Goal: Task Accomplishment & Management: Manage account settings

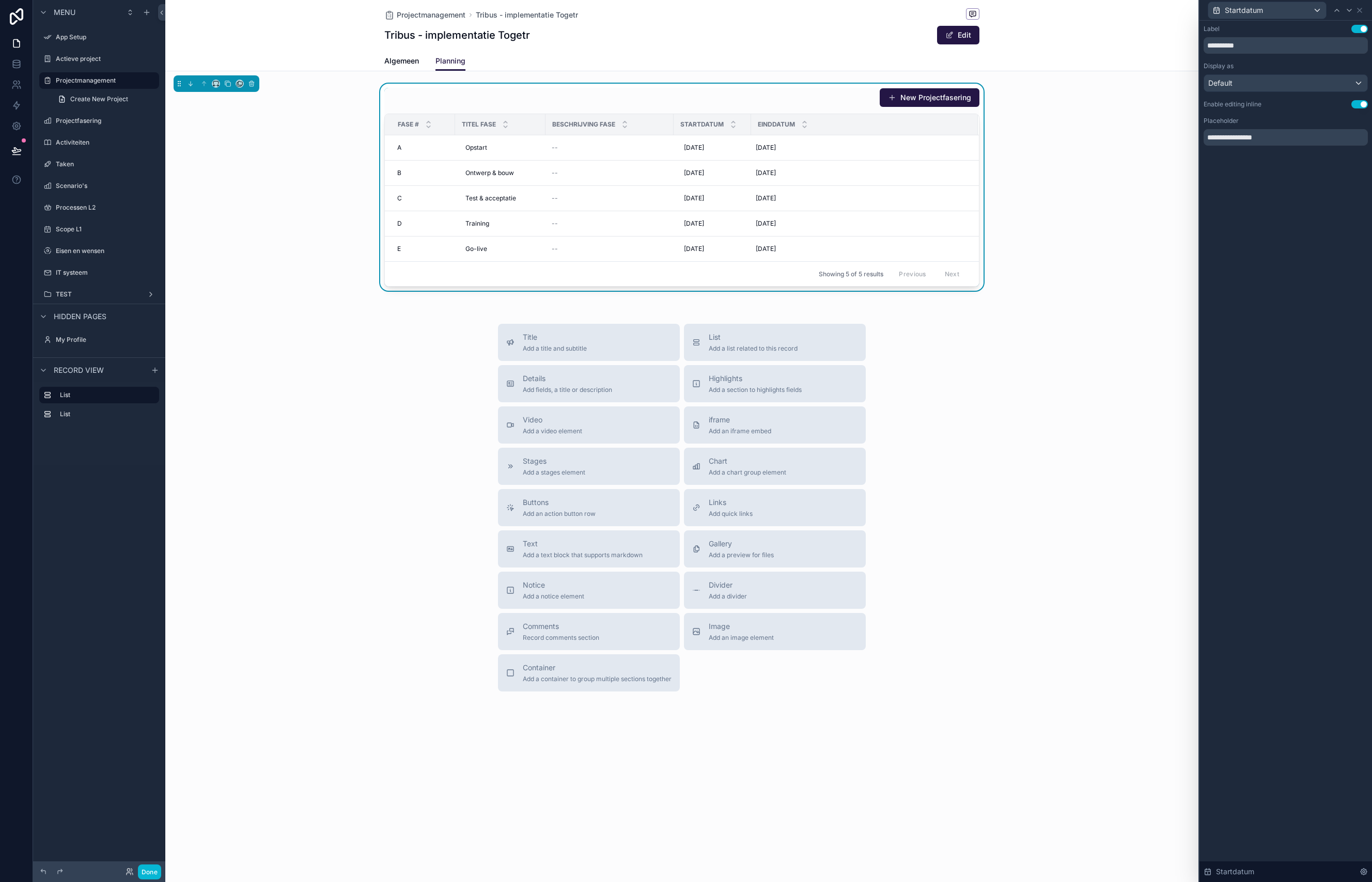
click at [1109, 154] on div "New Projectfasering Fase # Titel fase Beschrijving fase Startdatum Einddatum A …" at bounding box center [681, 187] width 1033 height 207
click at [732, 347] on span "Add a list related to this record" at bounding box center [753, 348] width 89 height 8
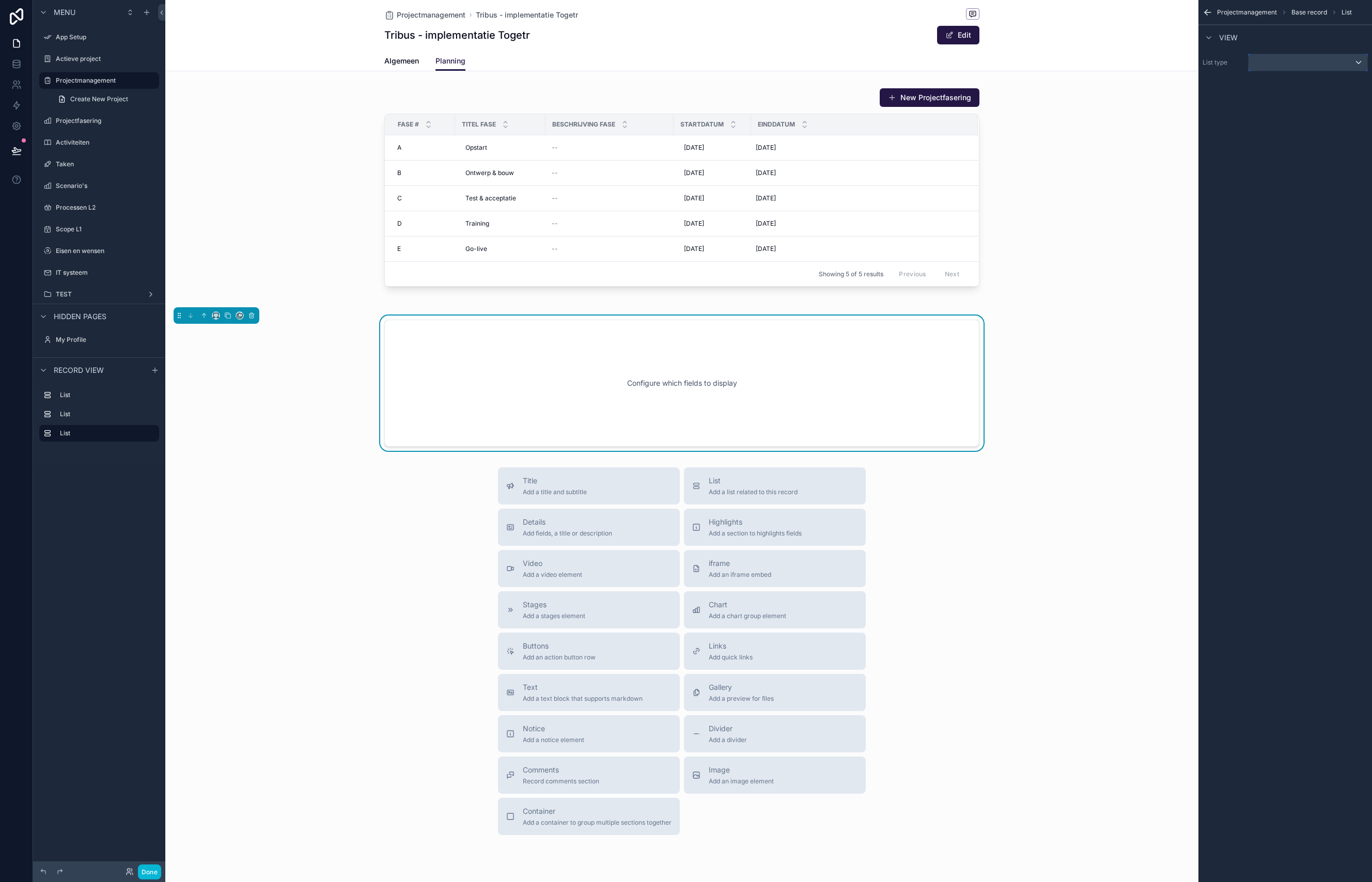
click at [1264, 61] on div "scrollable content" at bounding box center [1308, 63] width 119 height 16
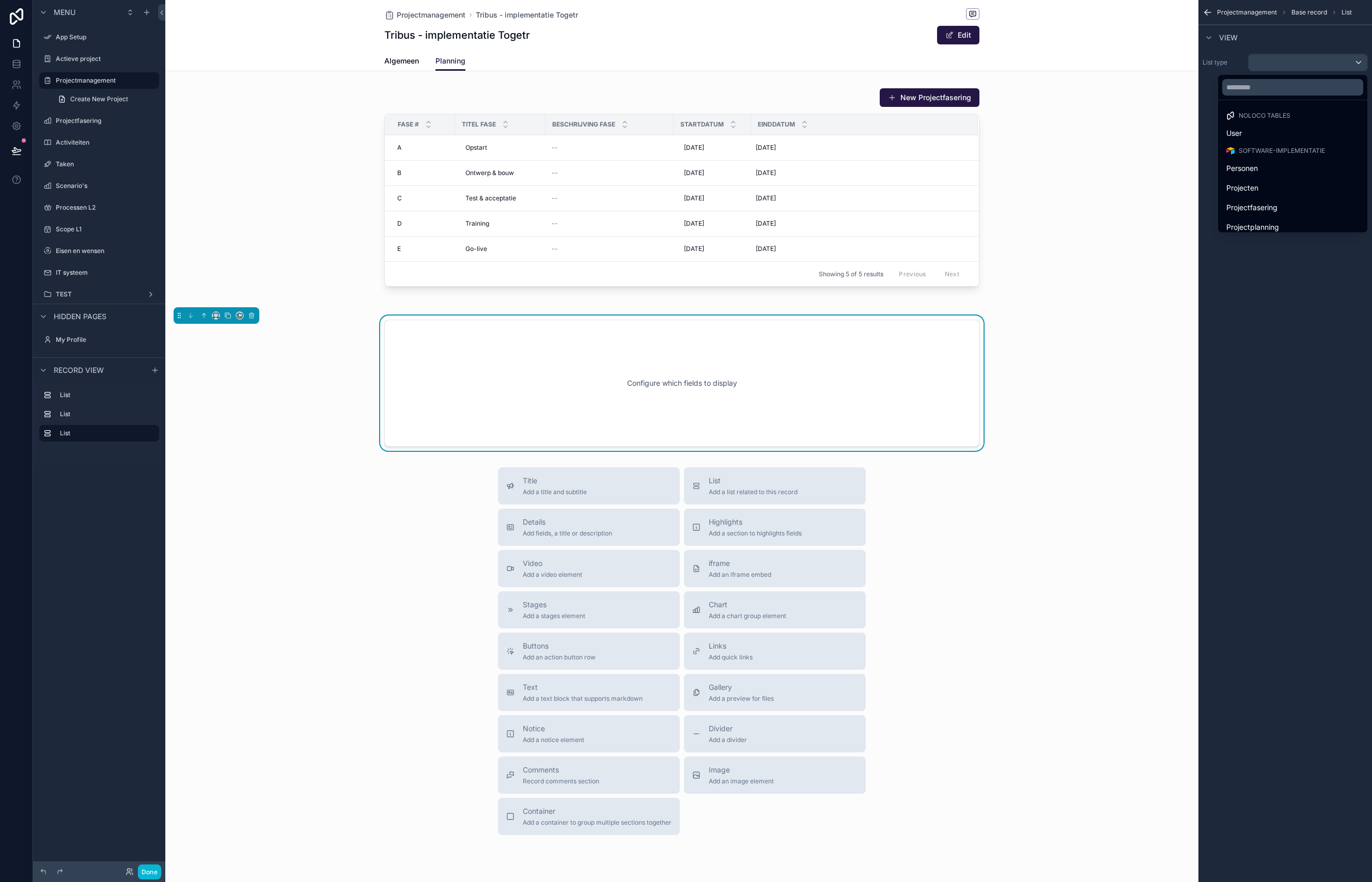
click at [1293, 41] on div "scrollable content" at bounding box center [686, 441] width 1372 height 882
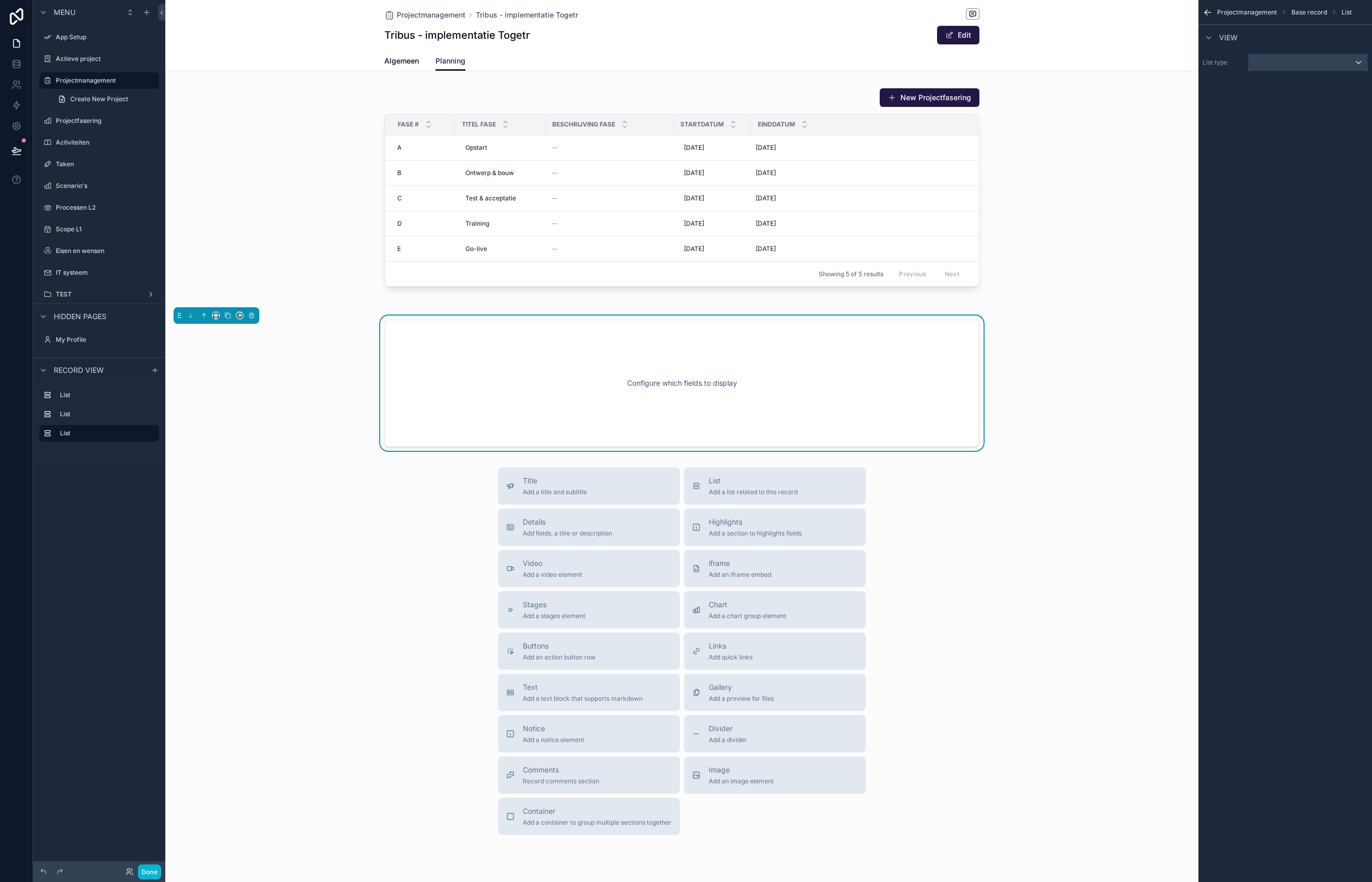
click at [1267, 64] on div "scrollable content" at bounding box center [1308, 63] width 119 height 16
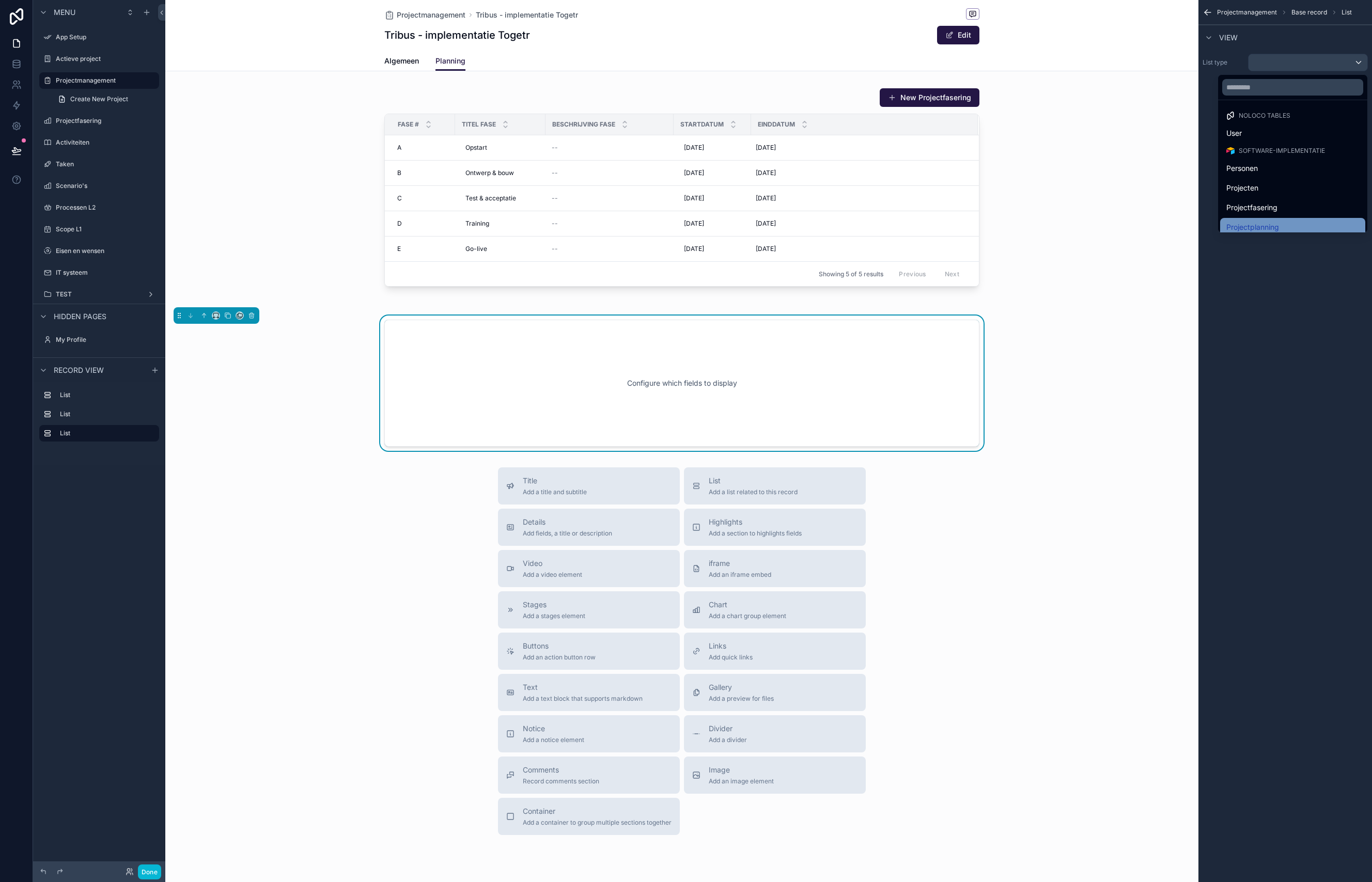
click at [1254, 223] on span "Projectplanning" at bounding box center [1252, 227] width 53 height 12
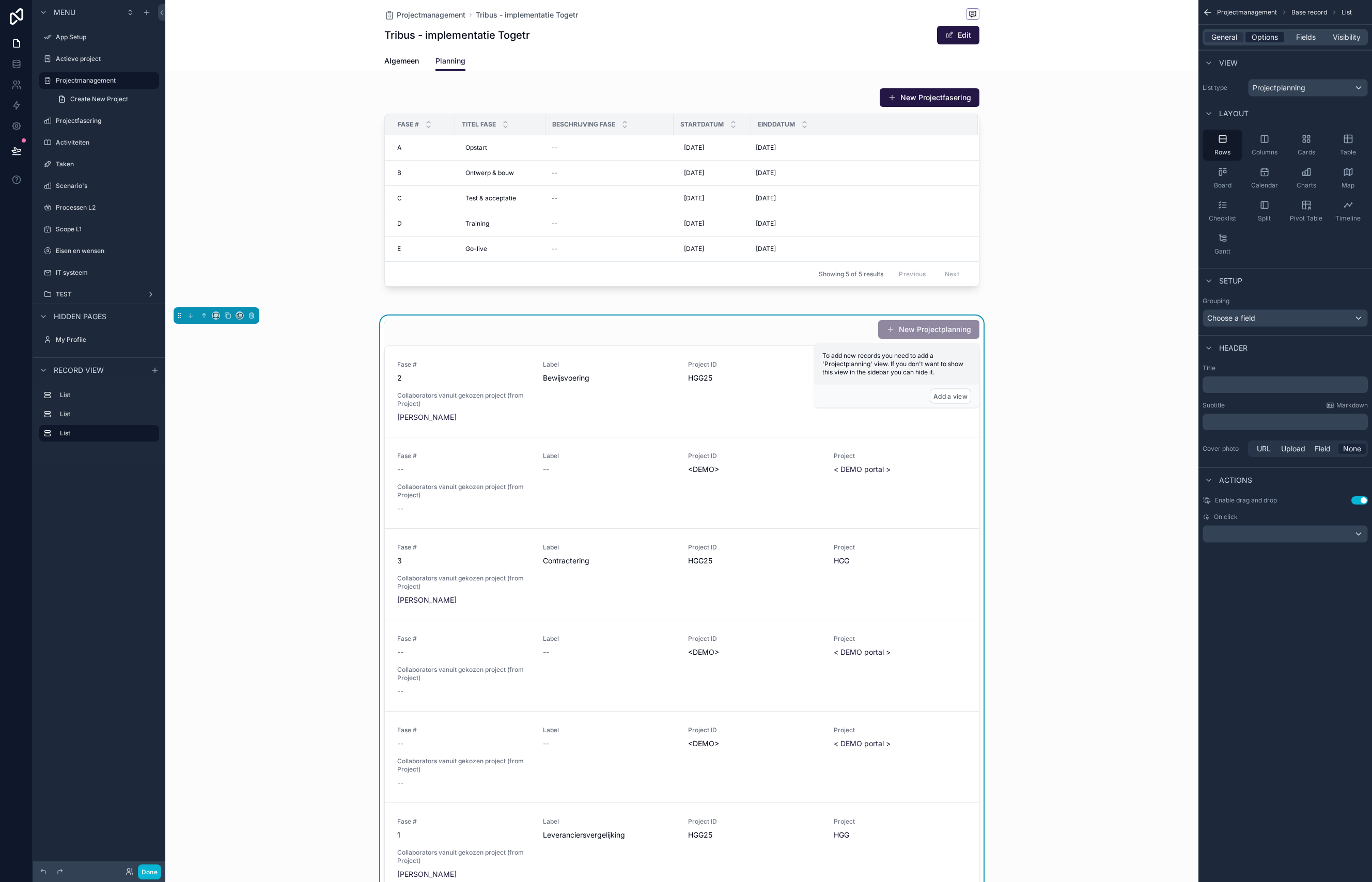
click at [1268, 39] on span "Options" at bounding box center [1265, 37] width 26 height 11
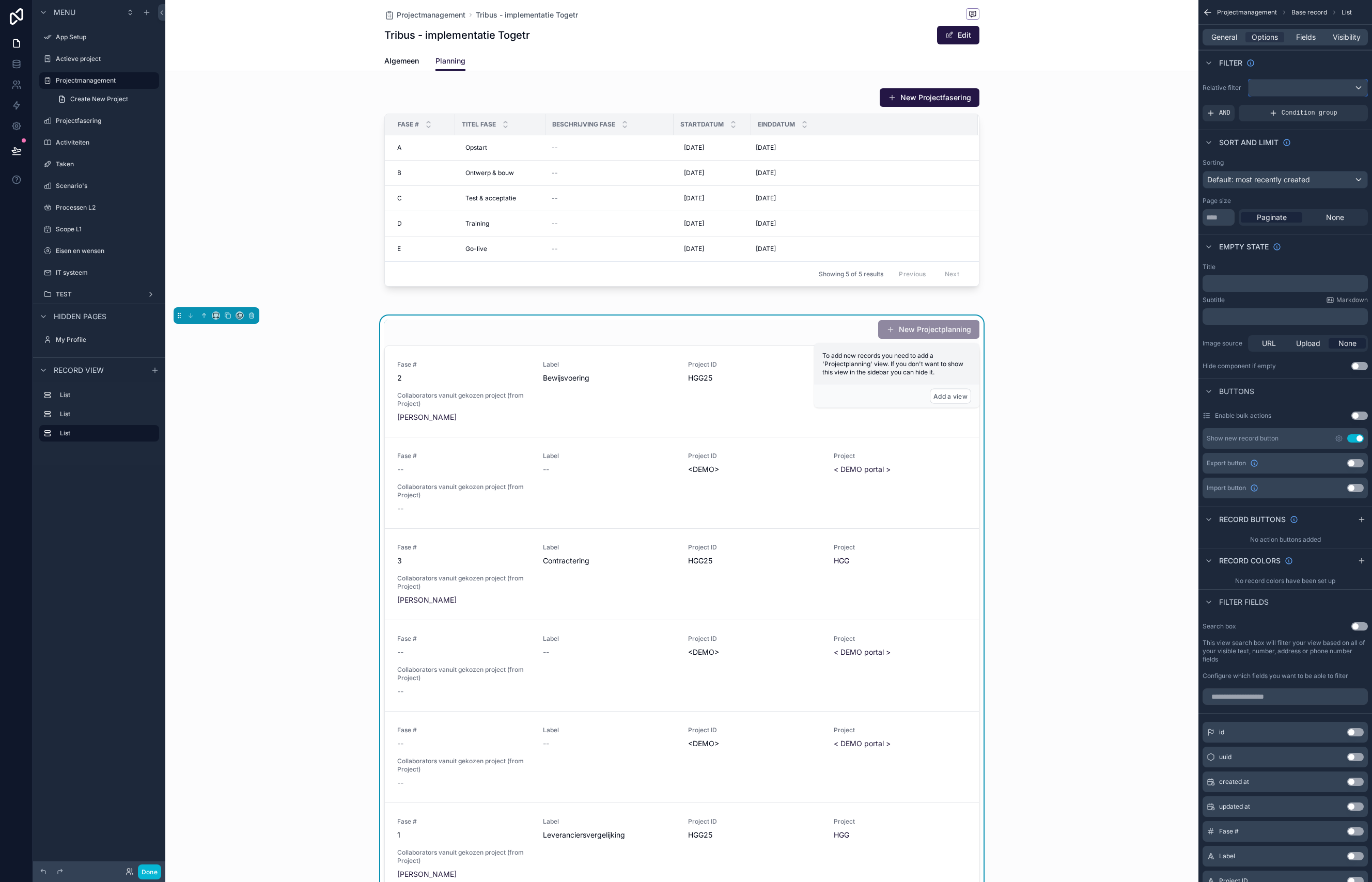
click at [1270, 83] on div "scrollable content" at bounding box center [1308, 88] width 119 height 16
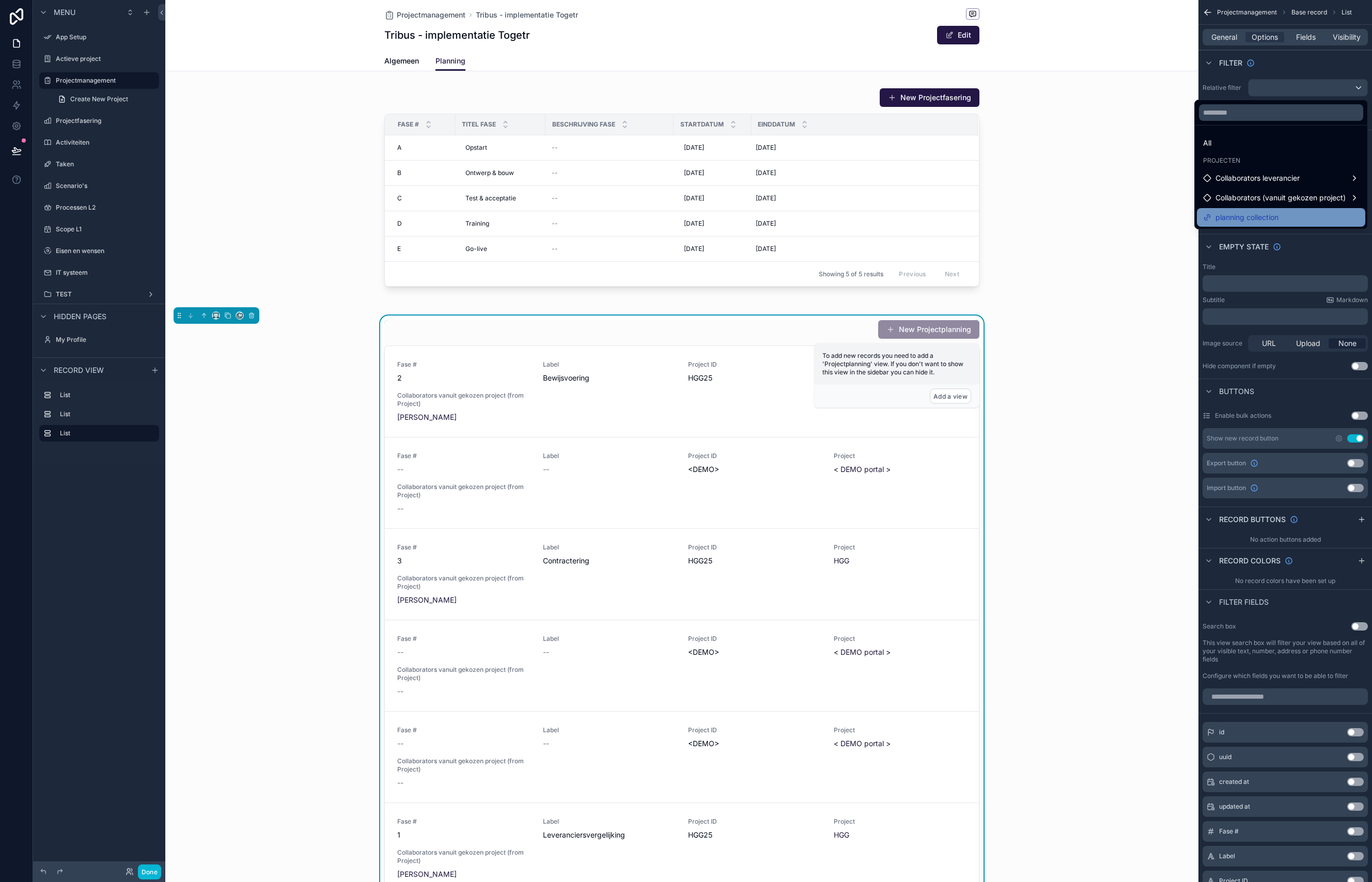
click at [1252, 220] on span "planning collection" at bounding box center [1247, 217] width 63 height 12
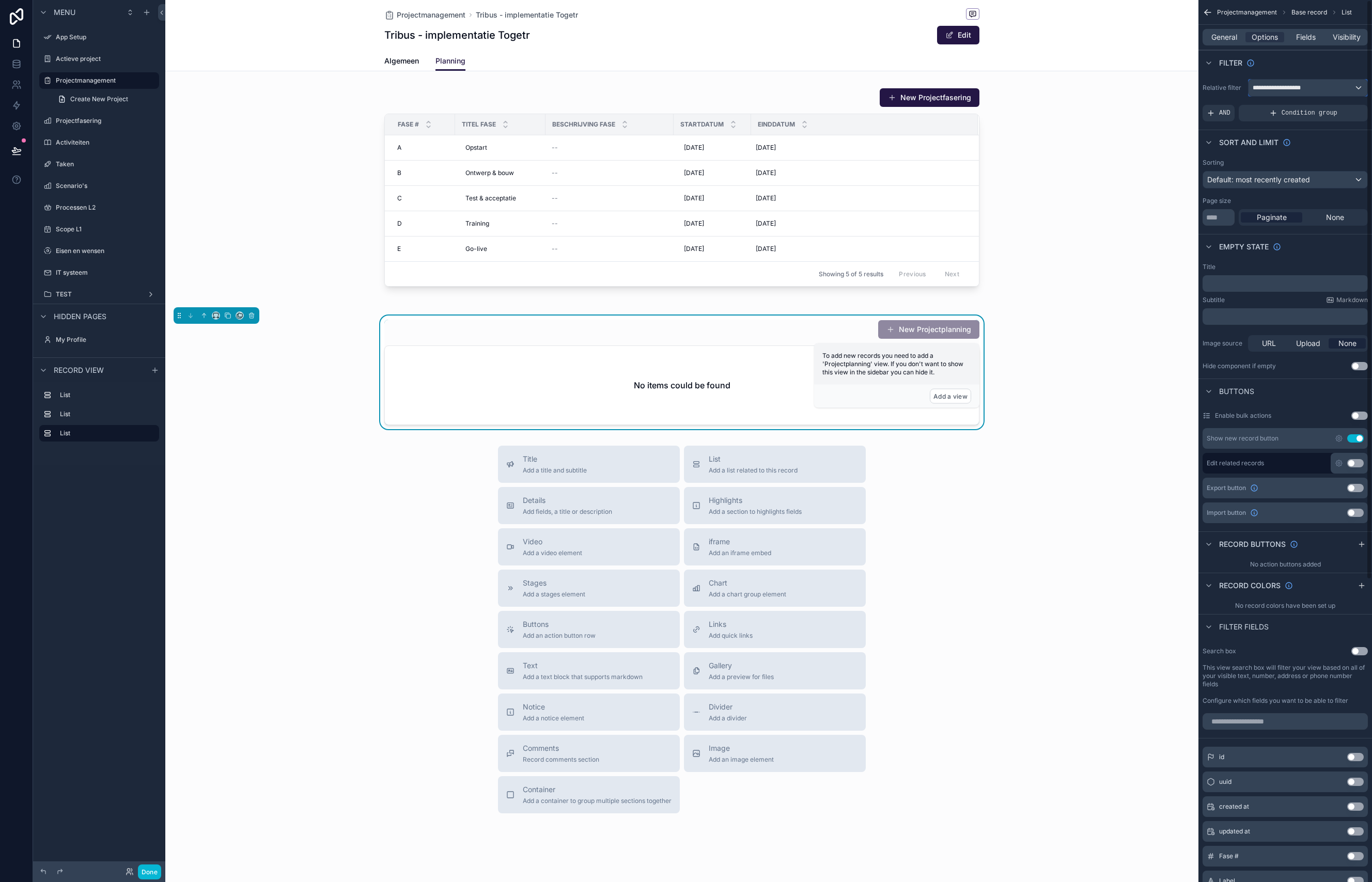
click at [1281, 86] on span "**********" at bounding box center [1280, 88] width 55 height 8
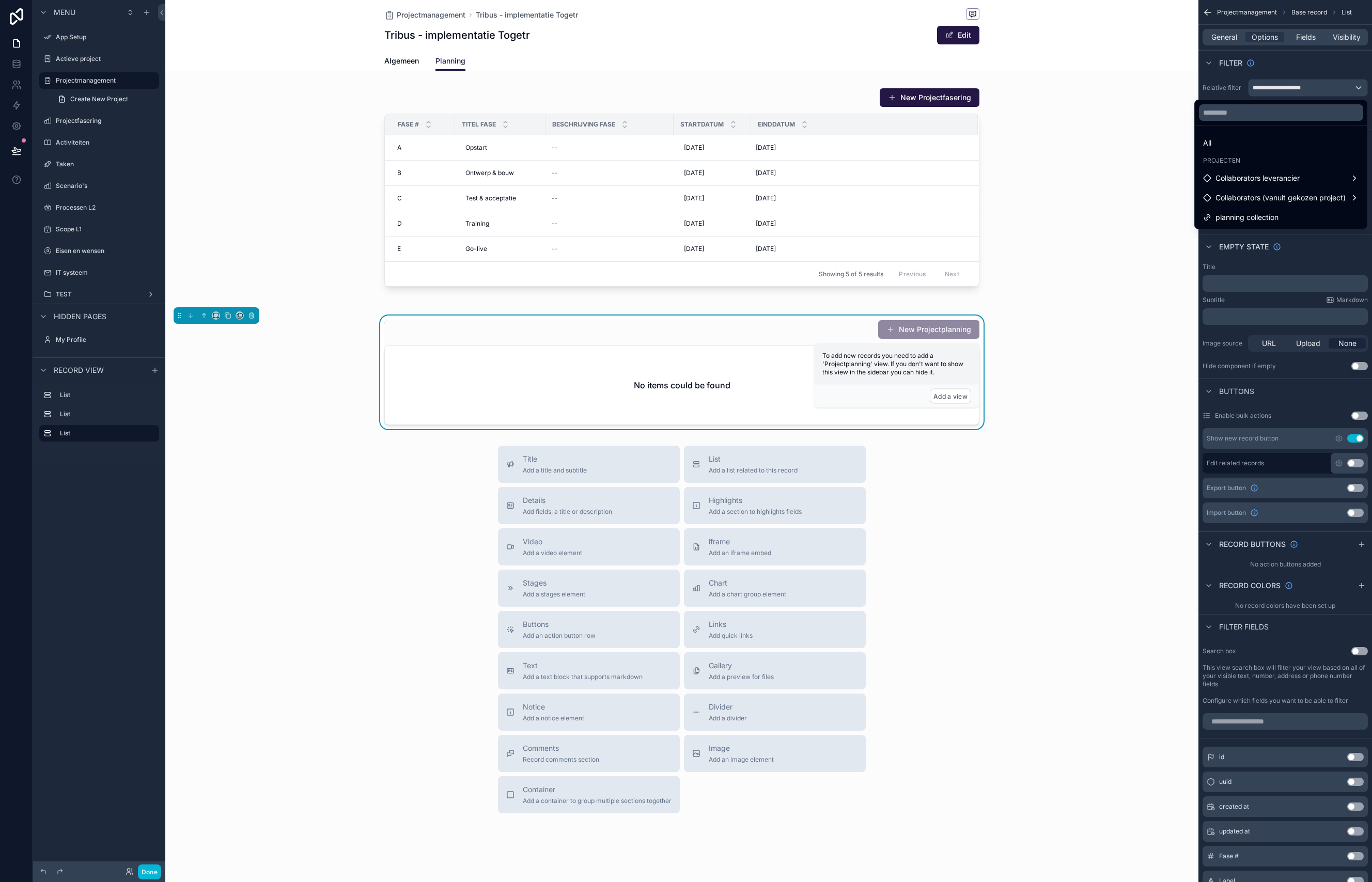
drag, startPoint x: 1122, startPoint y: 155, endPoint x: 1080, endPoint y: 158, distance: 42.1
click at [1122, 155] on div "scrollable content" at bounding box center [681, 187] width 1033 height 207
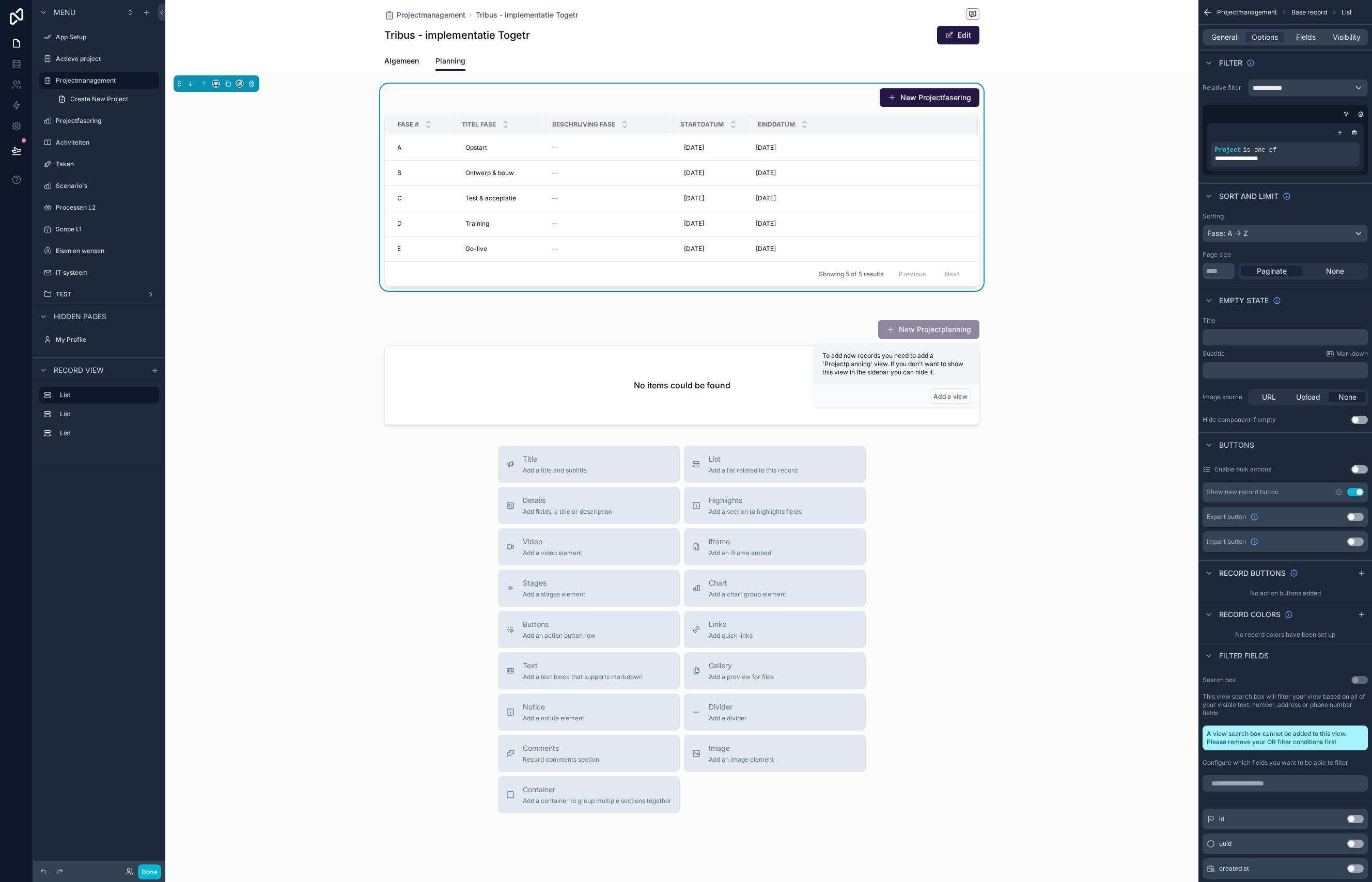
click at [853, 100] on div "New Projectfasering" at bounding box center [681, 98] width 595 height 20
click at [830, 321] on div "scrollable content" at bounding box center [681, 373] width 1033 height 114
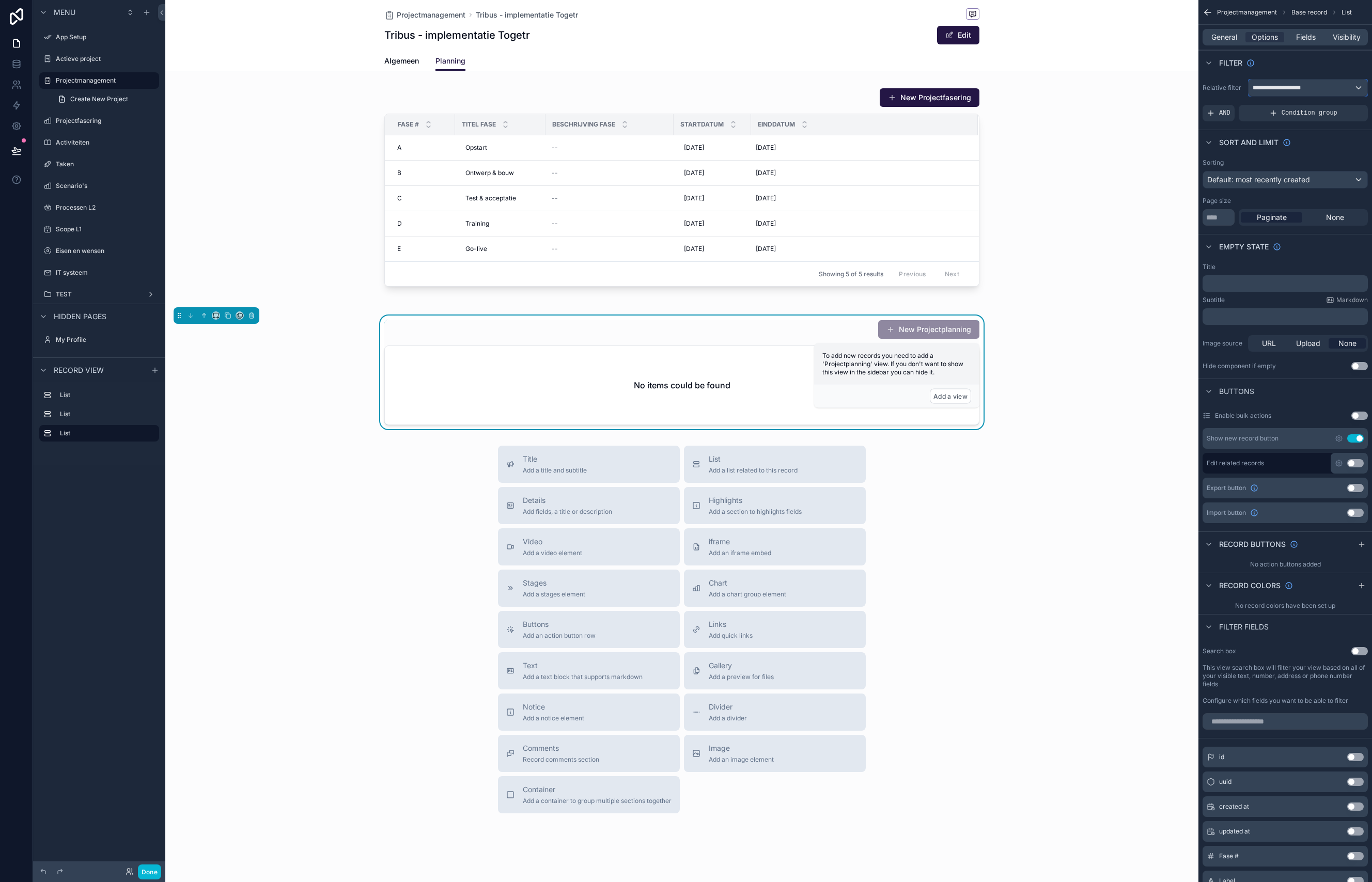
click at [1313, 89] on div "**********" at bounding box center [1308, 88] width 119 height 16
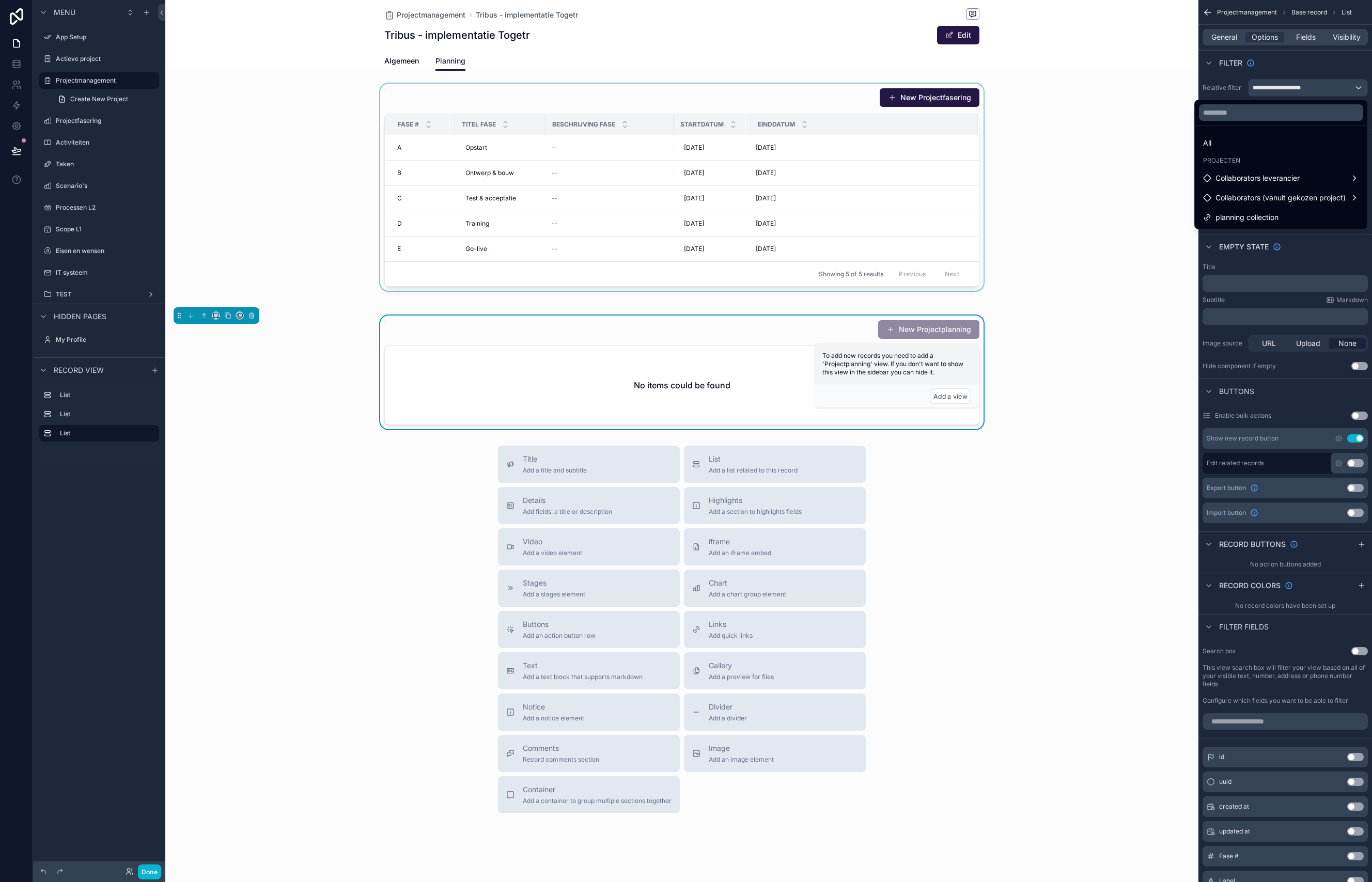
click at [1143, 196] on div "scrollable content" at bounding box center [681, 187] width 1033 height 207
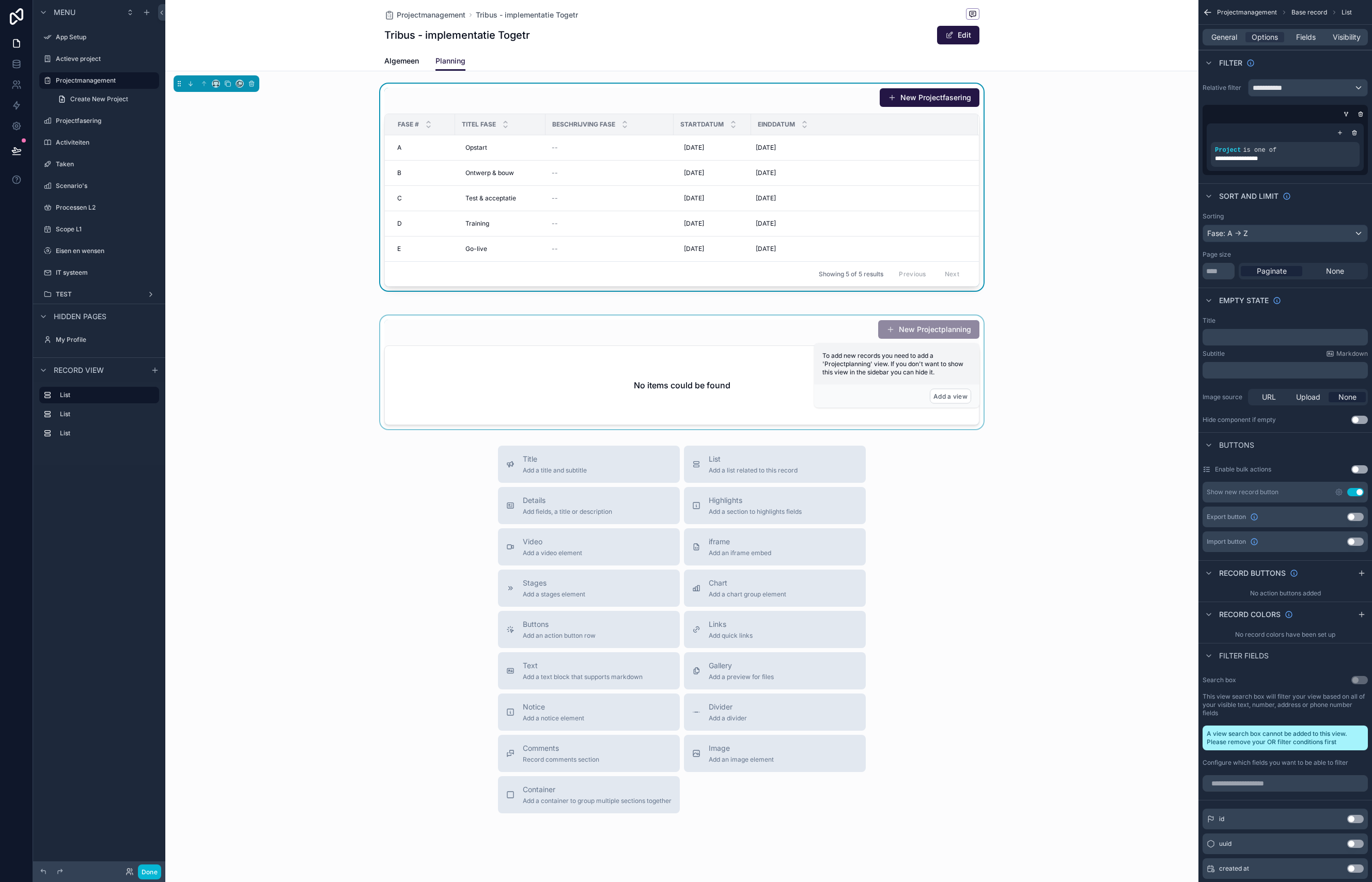
click at [741, 333] on div "scrollable content" at bounding box center [681, 373] width 1033 height 114
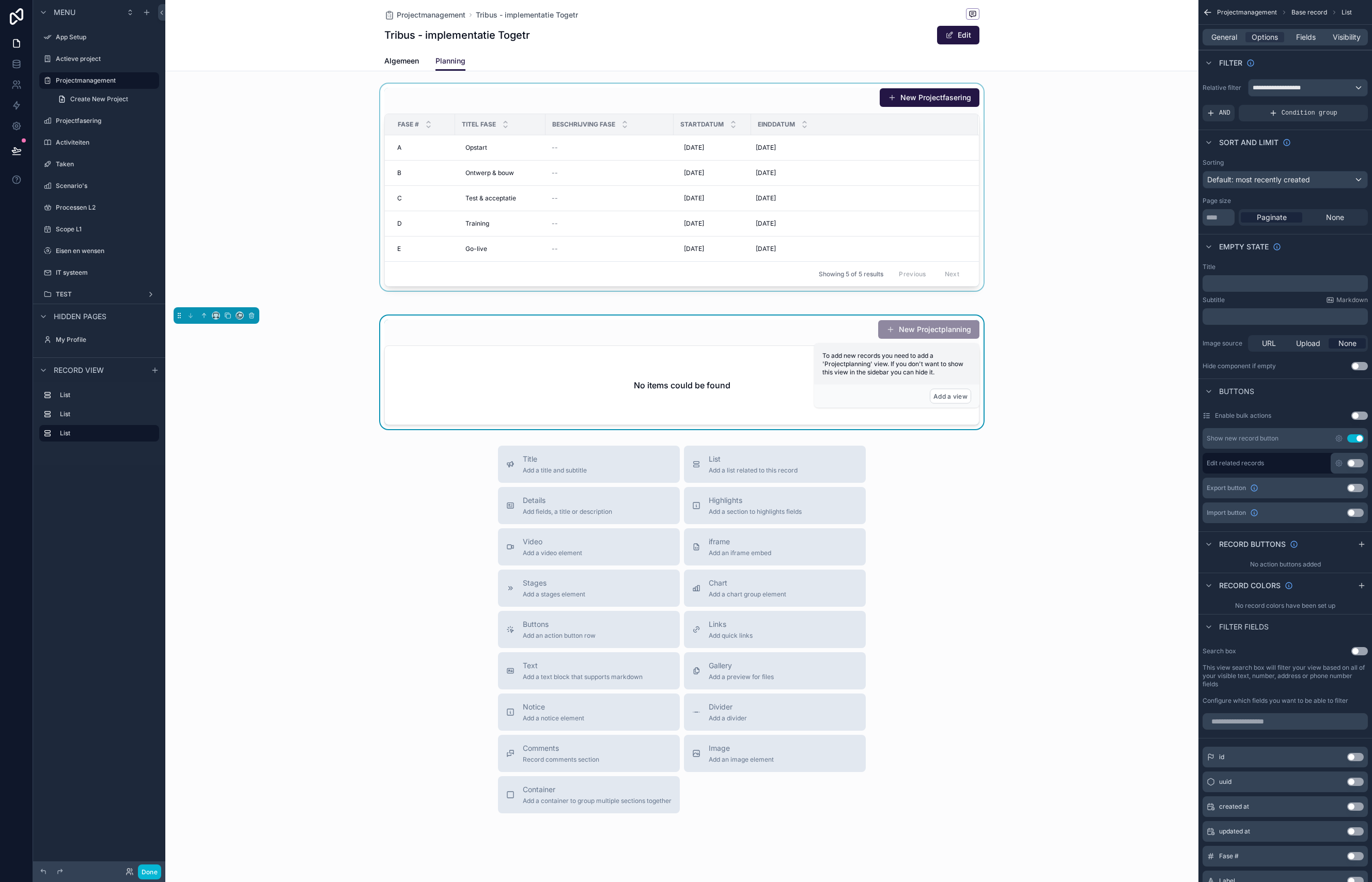
click at [750, 85] on div "scrollable content" at bounding box center [681, 187] width 1033 height 207
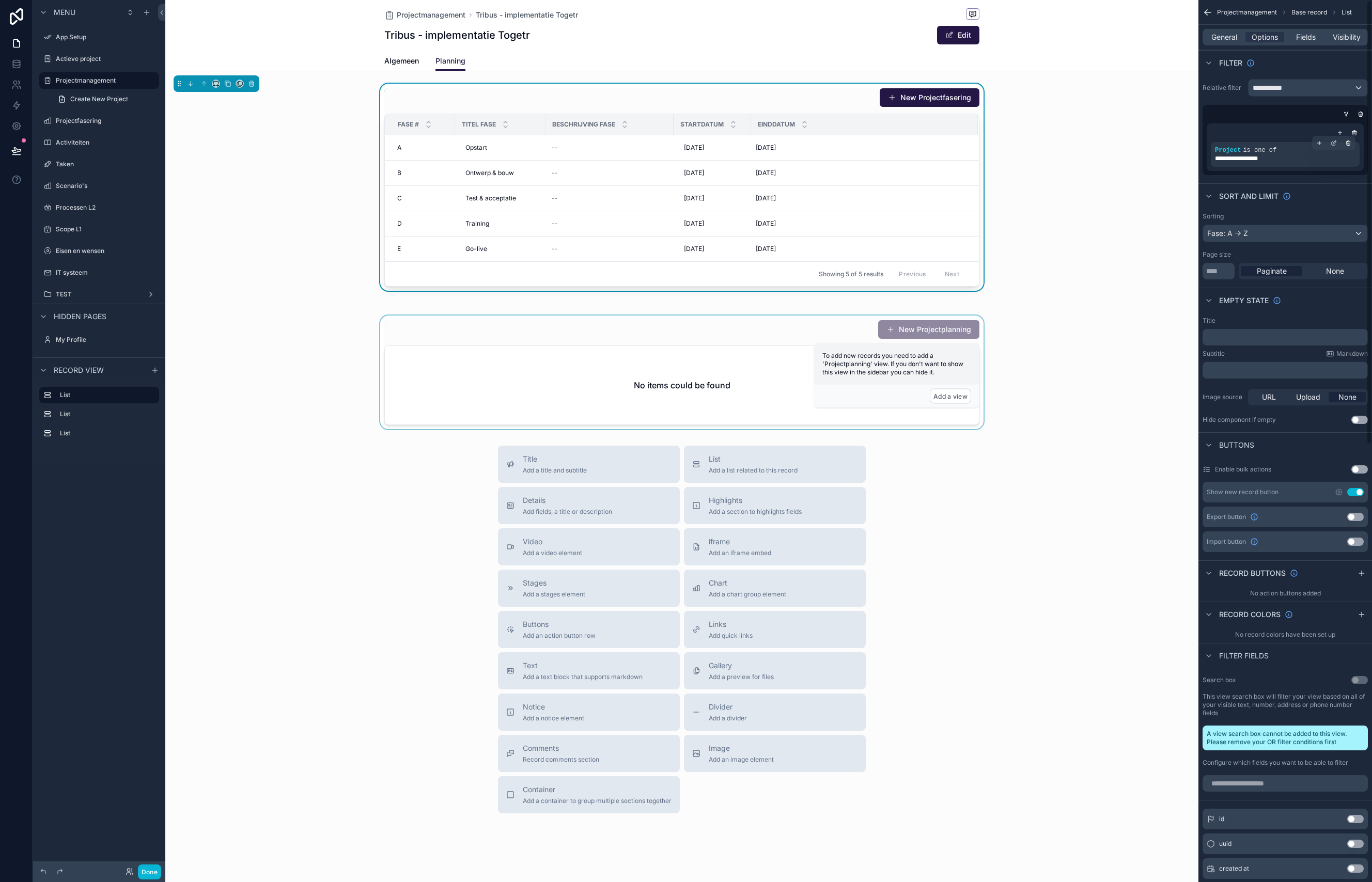
click at [1274, 155] on span "**********" at bounding box center [1247, 159] width 63 height 8
click at [796, 333] on div "scrollable content" at bounding box center [681, 373] width 1033 height 114
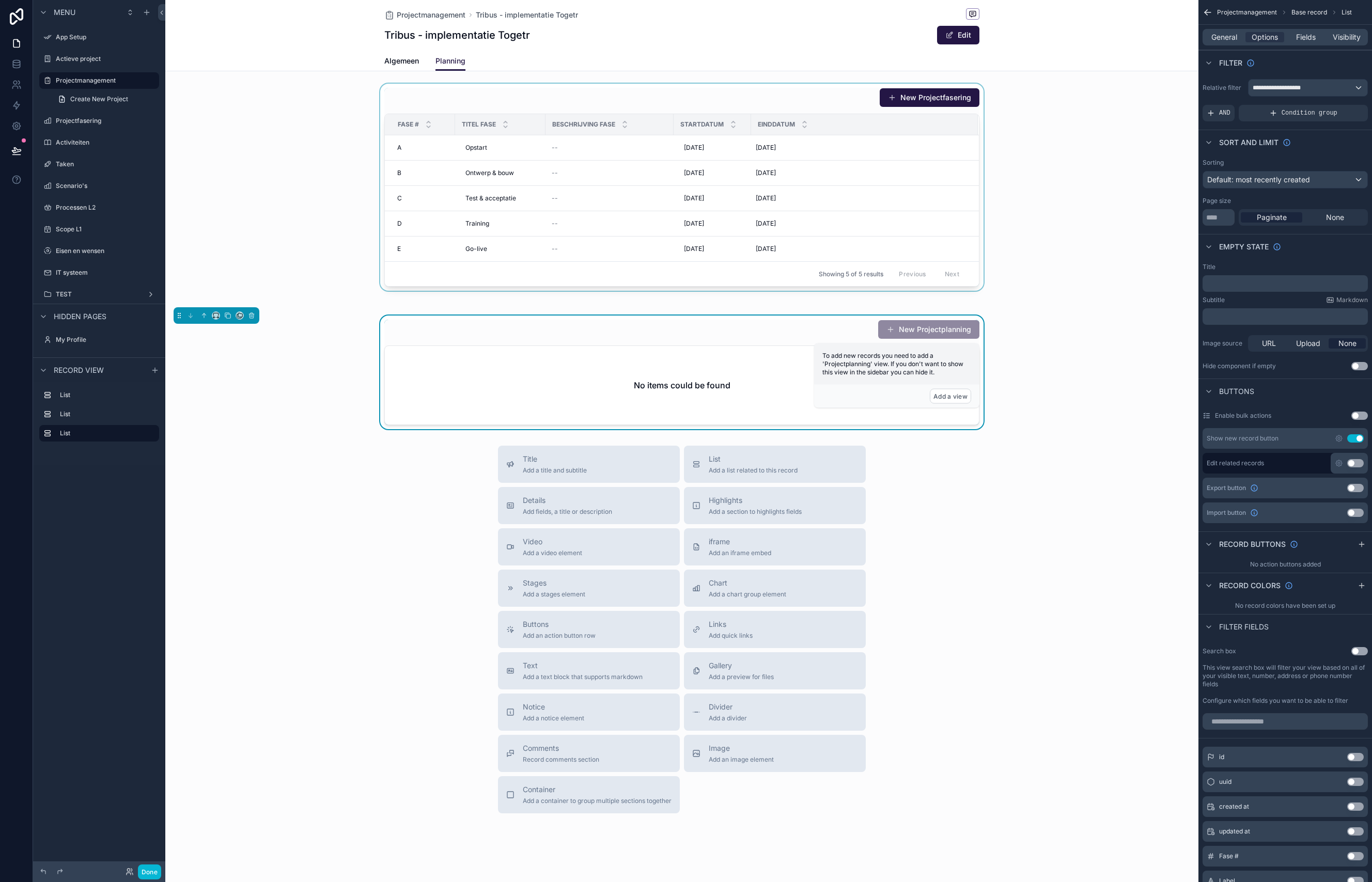
click at [835, 99] on div "scrollable content" at bounding box center [681, 187] width 1033 height 207
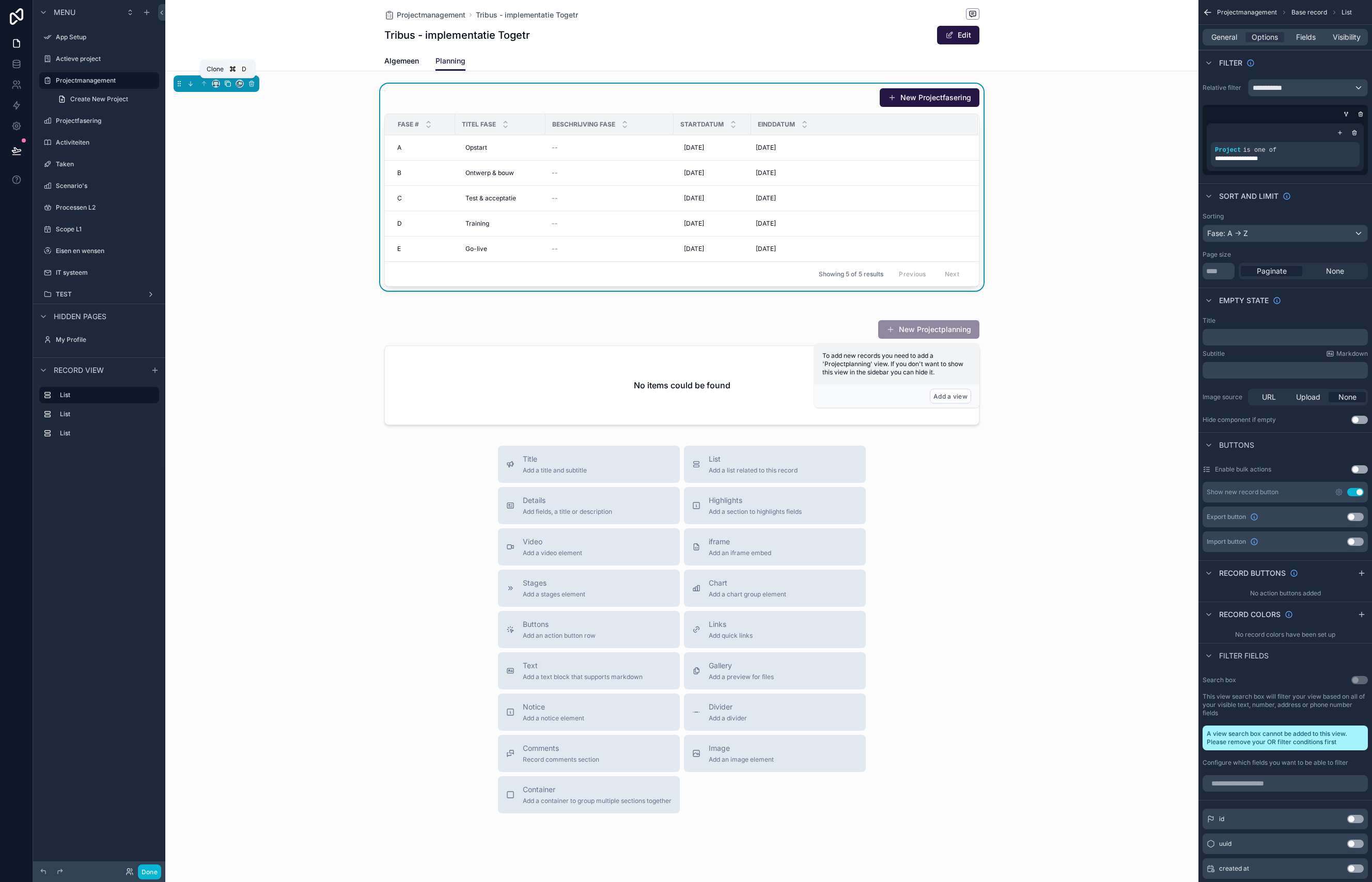
click at [227, 85] on icon "scrollable content" at bounding box center [227, 83] width 7 height 7
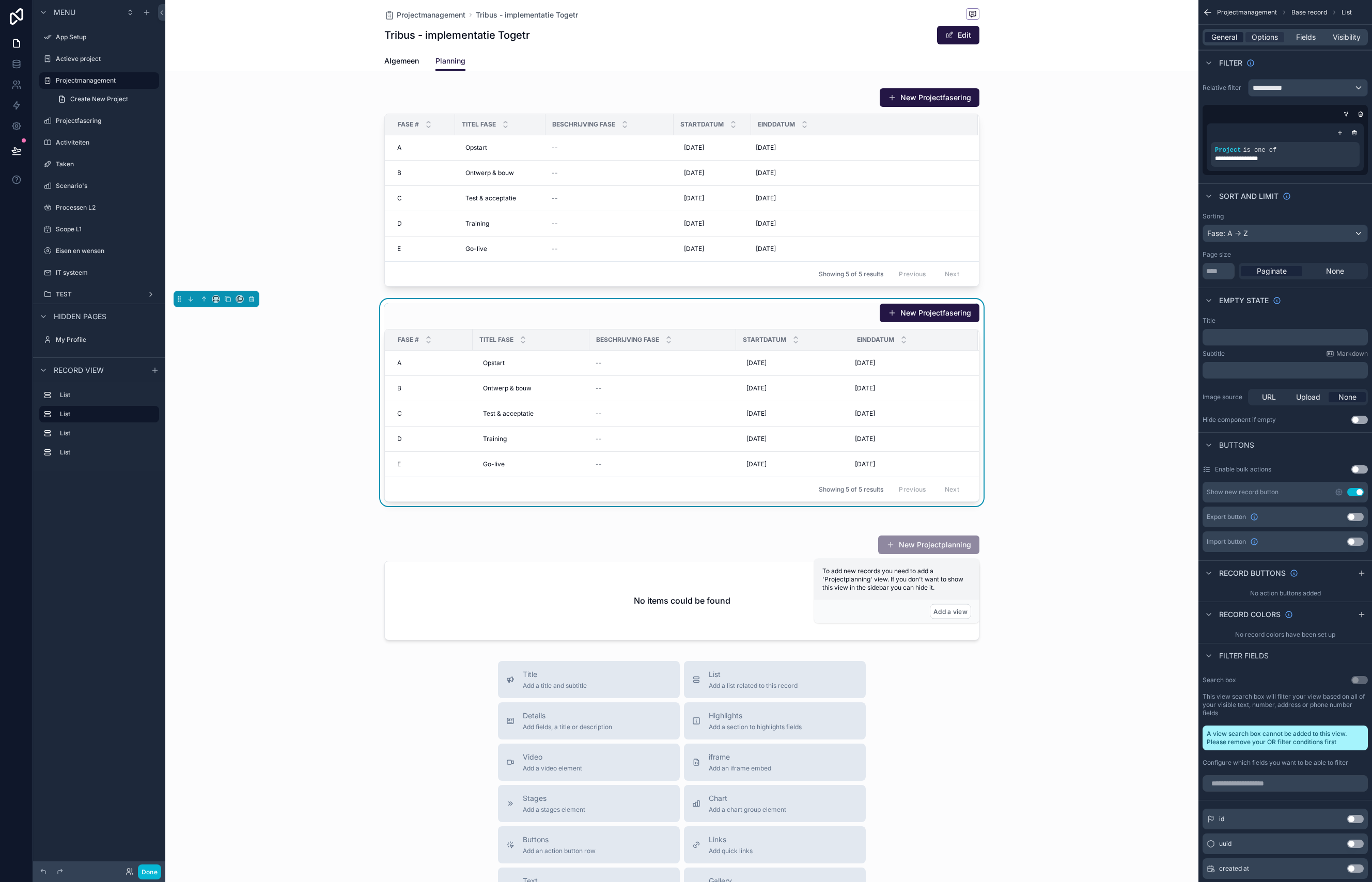
click at [1226, 37] on span "General" at bounding box center [1224, 37] width 26 height 11
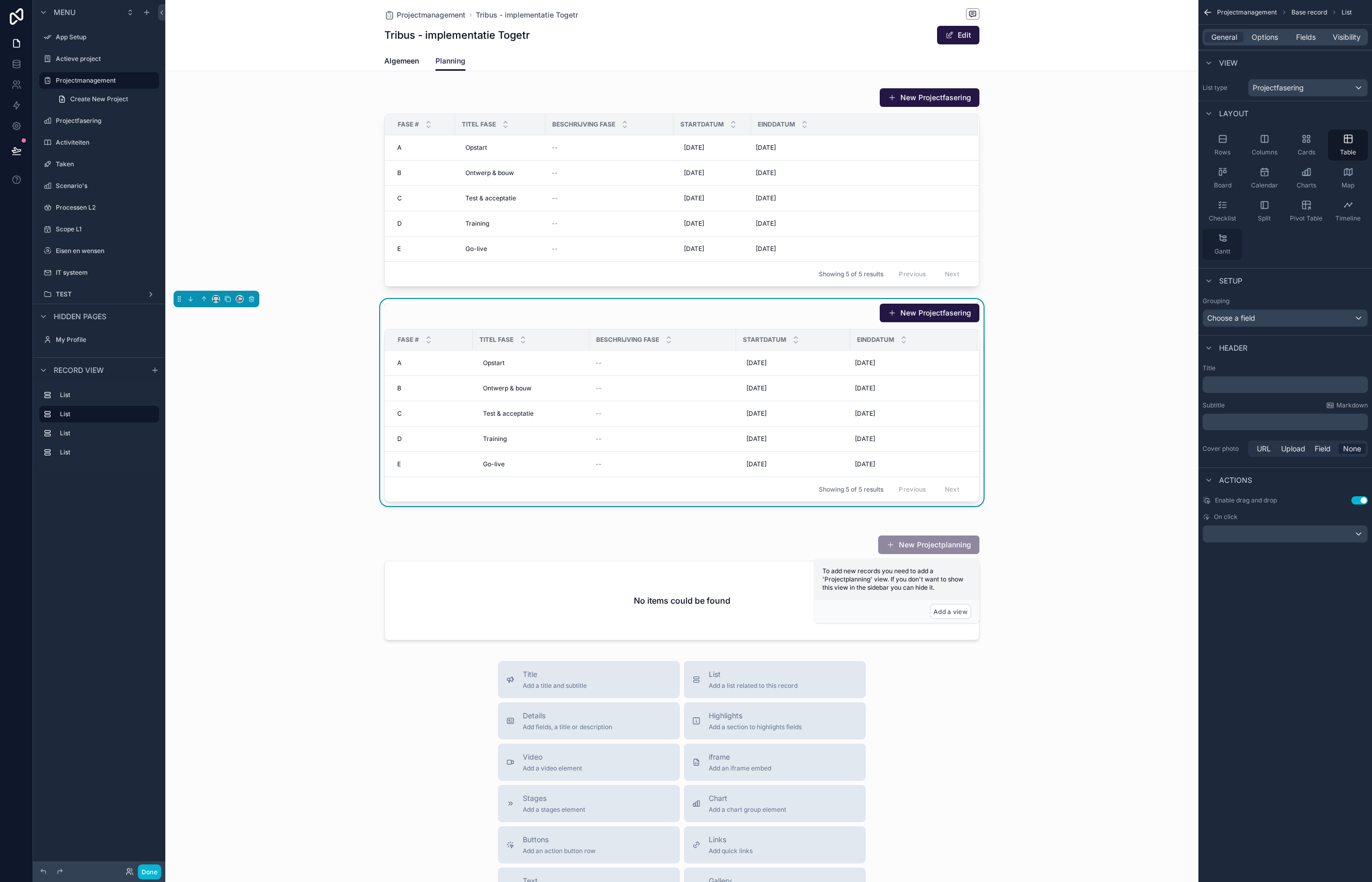
click at [1227, 242] on icon "scrollable content" at bounding box center [1222, 238] width 11 height 11
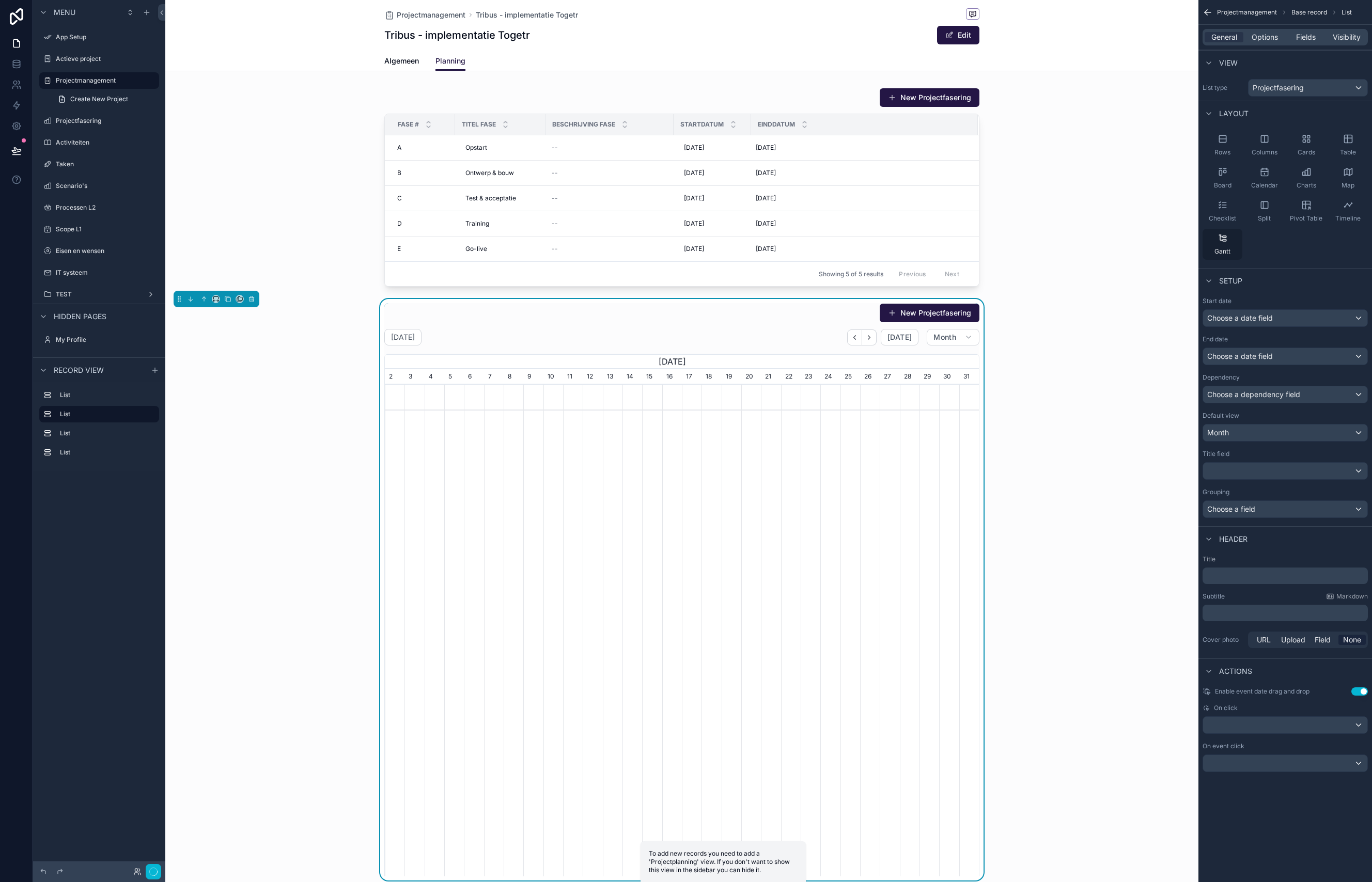
scroll to position [0, 594]
click at [911, 336] on span "[DATE]" at bounding box center [899, 337] width 24 height 9
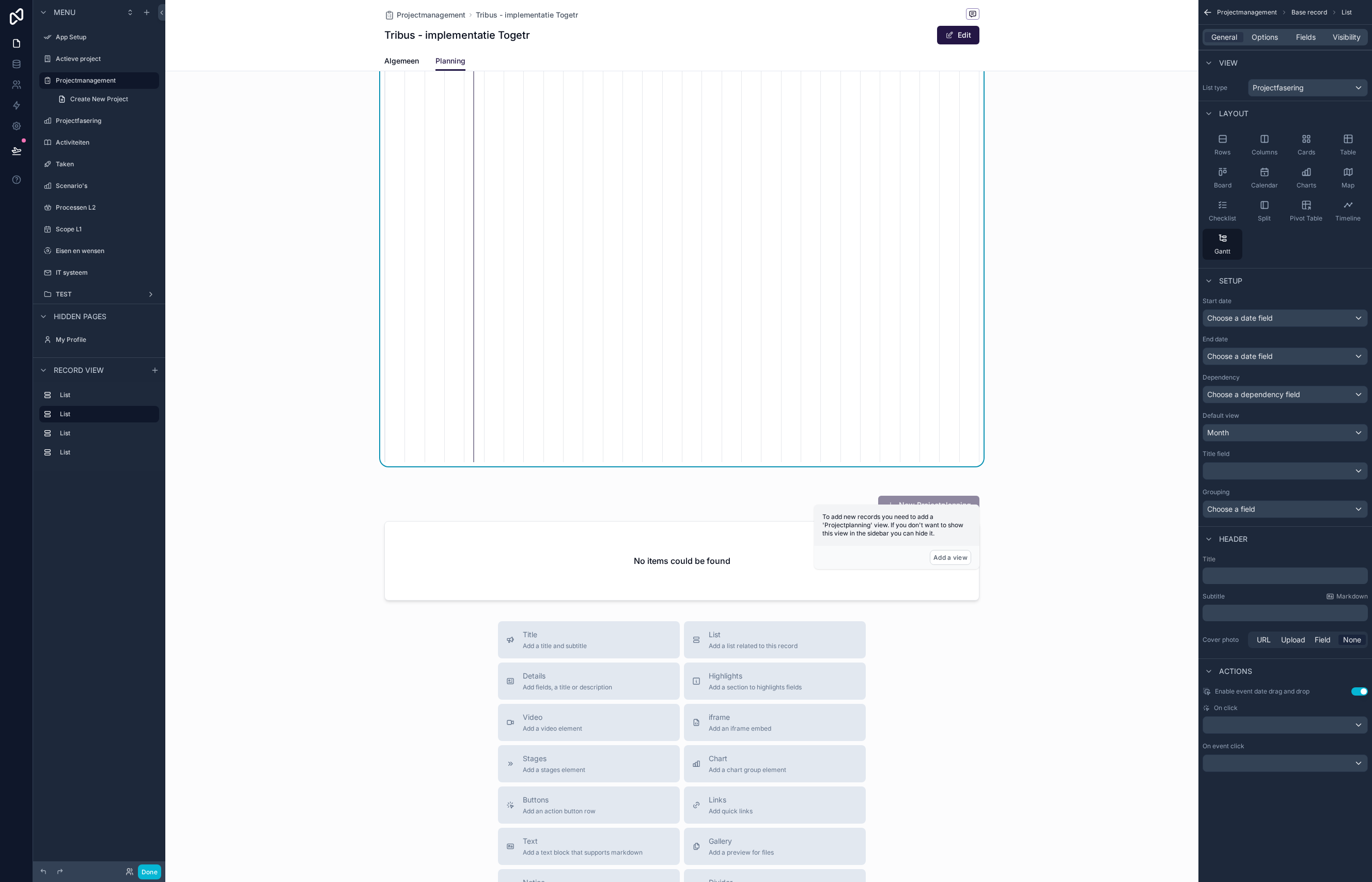
scroll to position [428, 0]
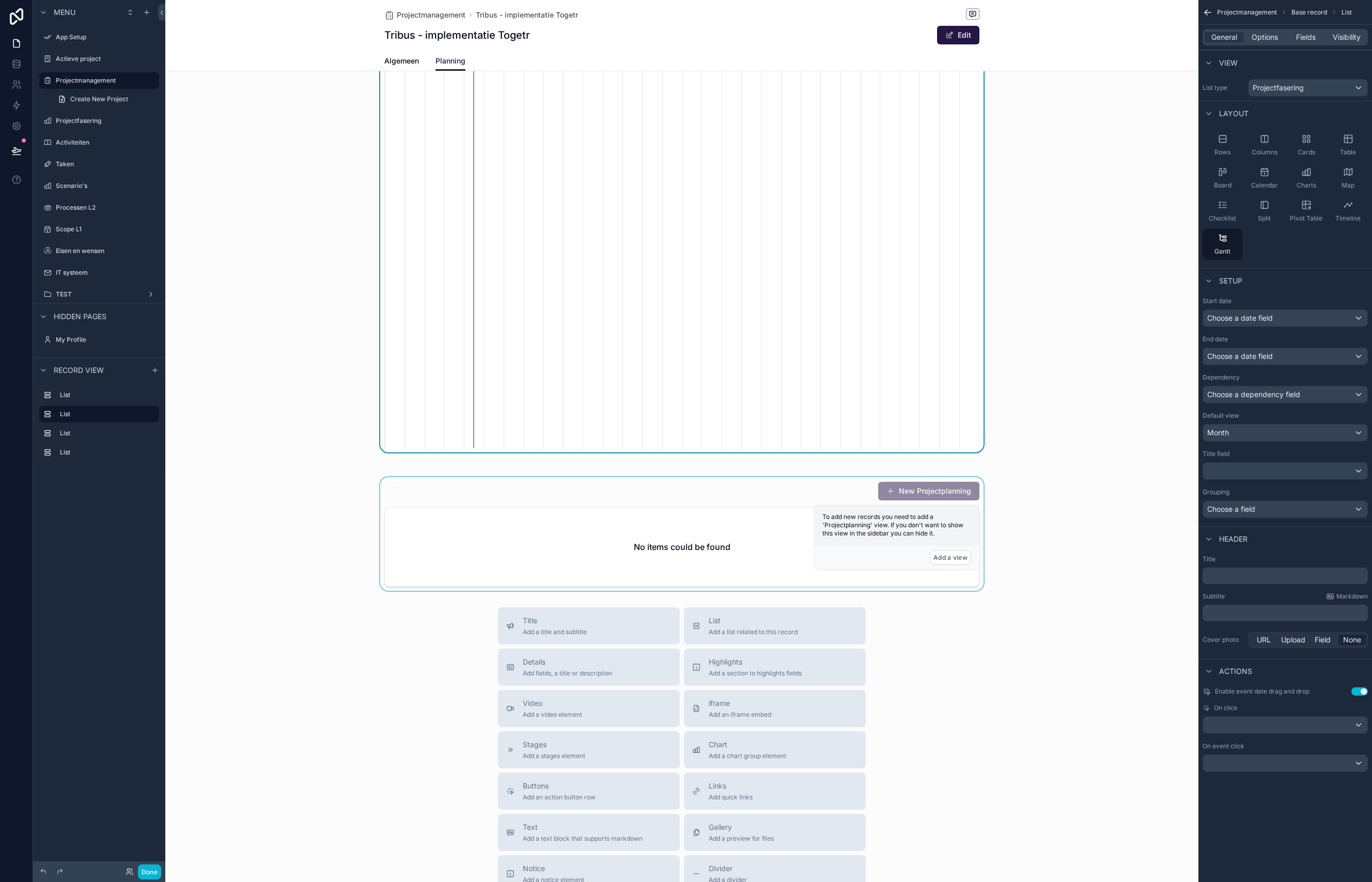
click at [762, 522] on div "scrollable content" at bounding box center [681, 534] width 1033 height 114
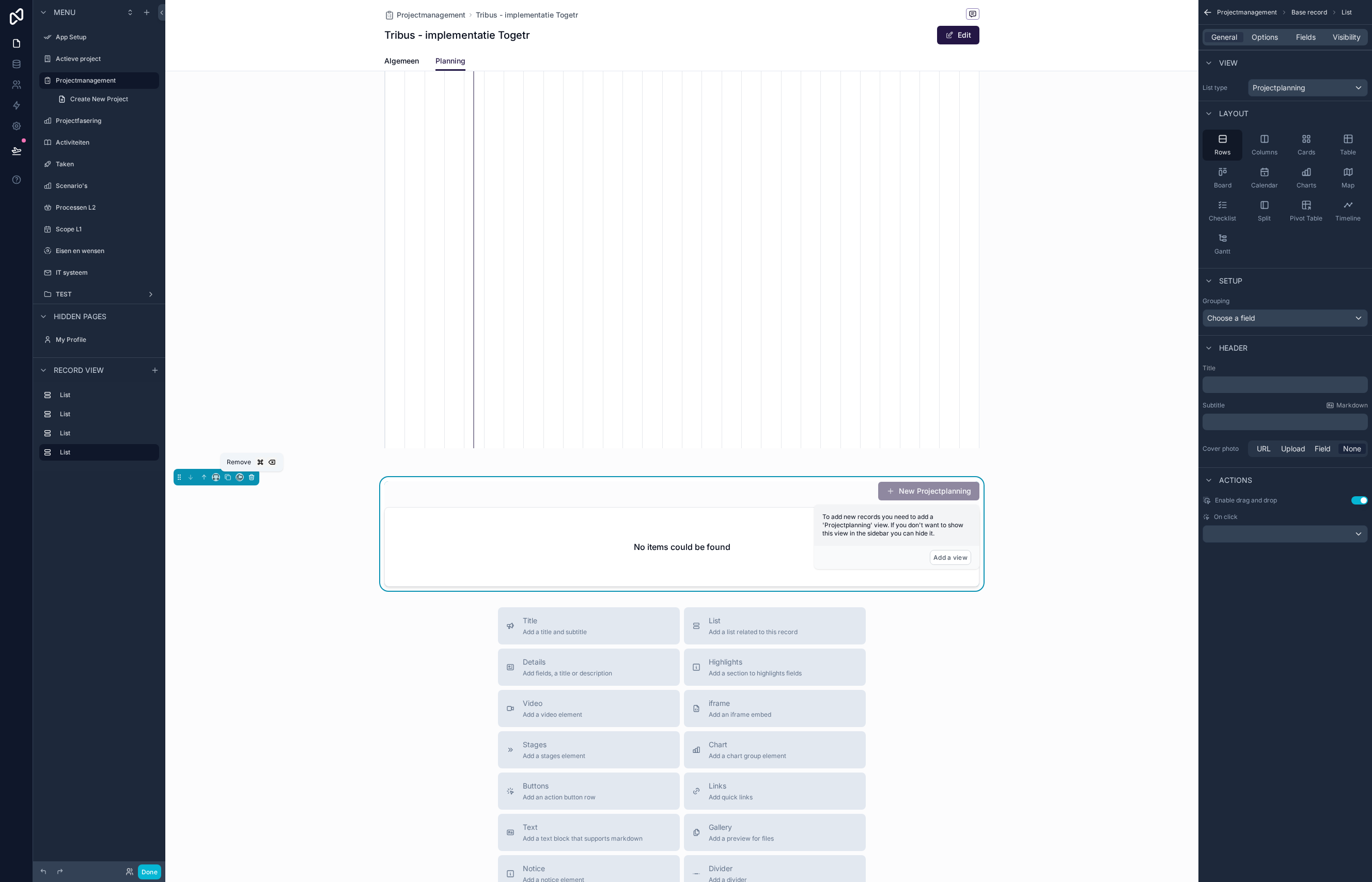
click at [252, 478] on icon "scrollable content" at bounding box center [252, 478] width 0 height 2
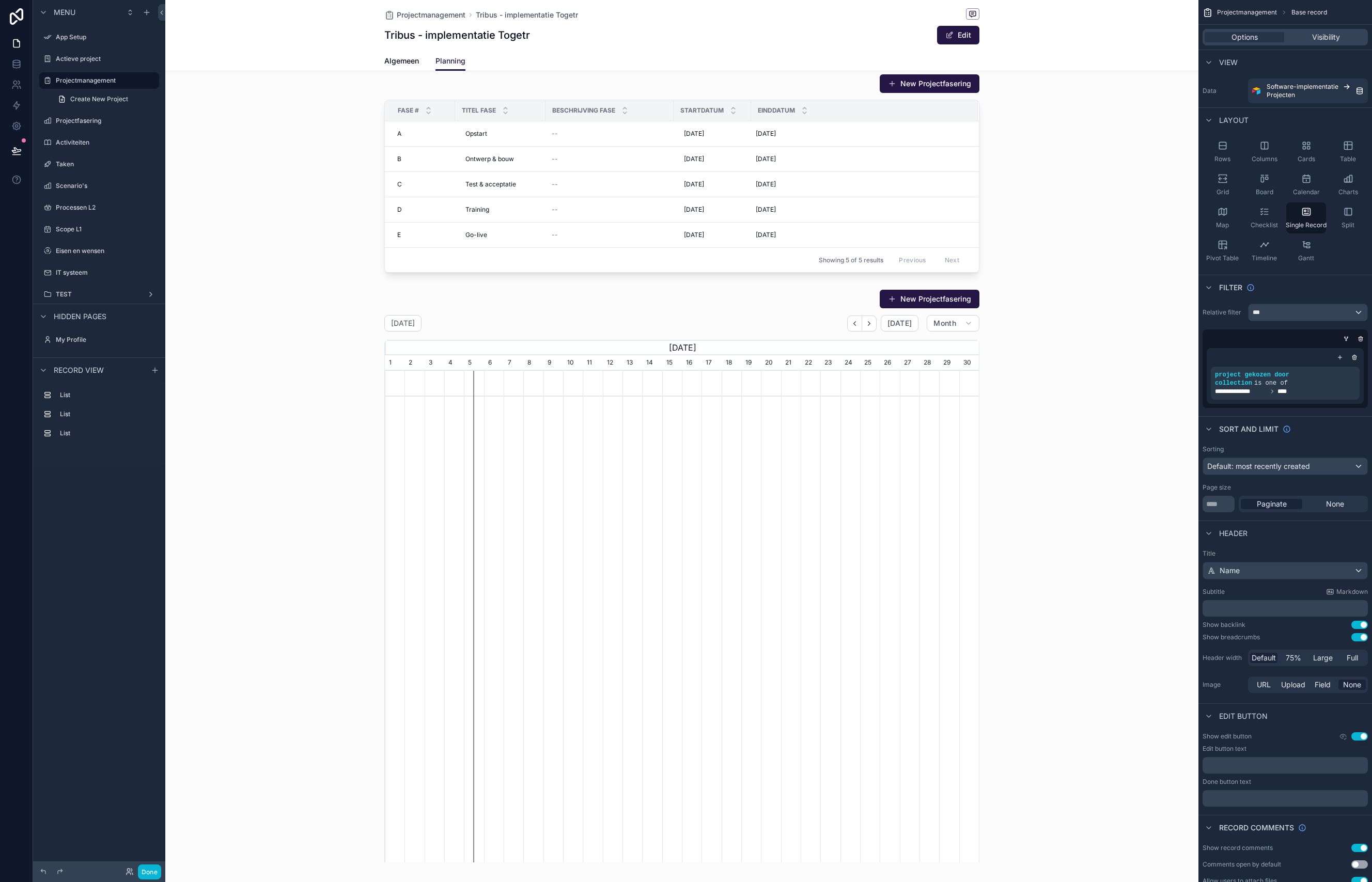
scroll to position [8, 0]
click at [732, 312] on div "scrollable content" at bounding box center [681, 674] width 1033 height 1364
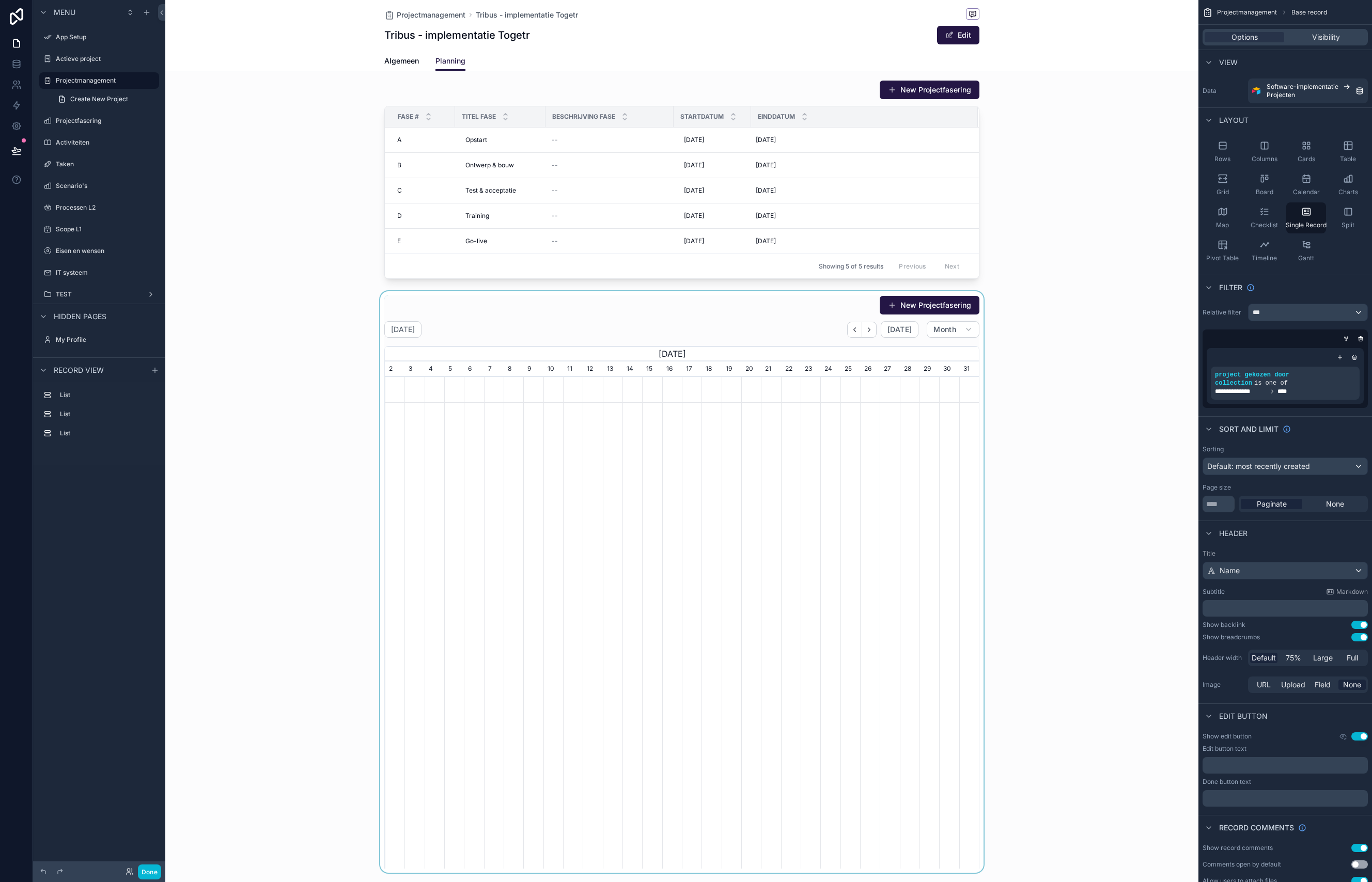
scroll to position [0, 594]
click at [787, 313] on div "scrollable content" at bounding box center [681, 582] width 1033 height 582
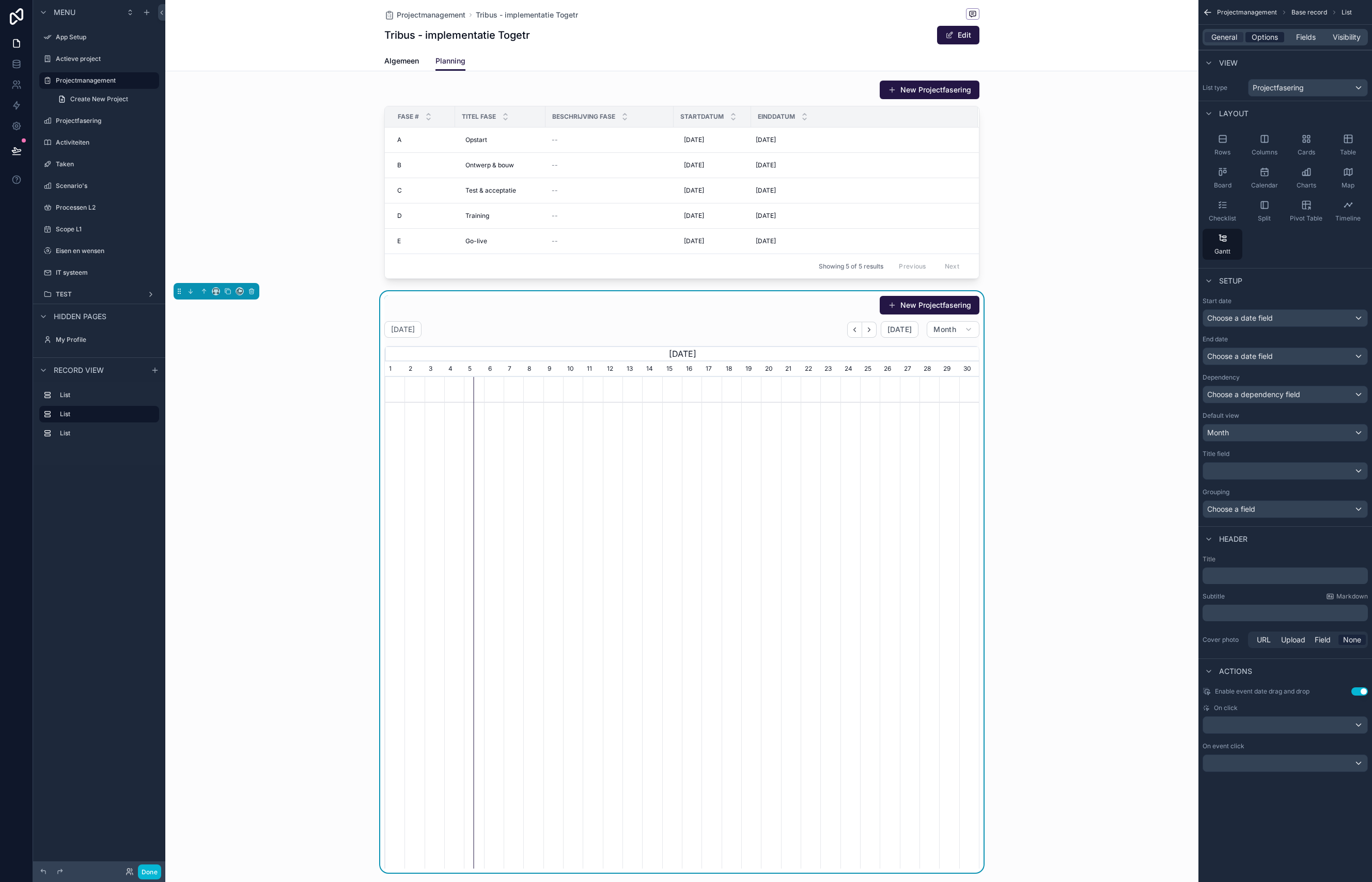
click at [1258, 34] on span "Options" at bounding box center [1265, 37] width 26 height 11
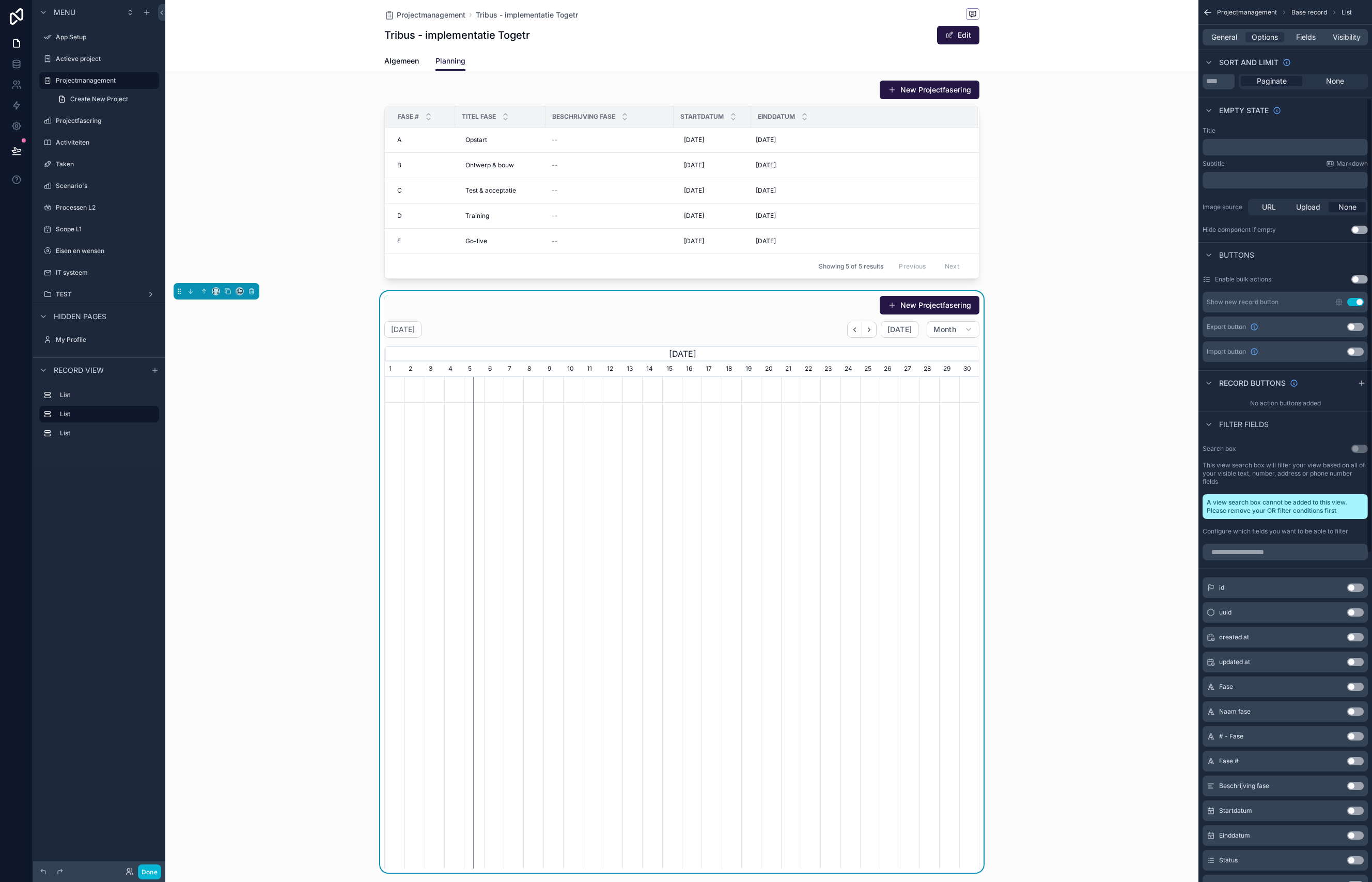
scroll to position [191, 0]
click at [1358, 300] on button "Use setting" at bounding box center [1355, 302] width 16 height 8
click at [736, 97] on div "scrollable content" at bounding box center [681, 179] width 1033 height 207
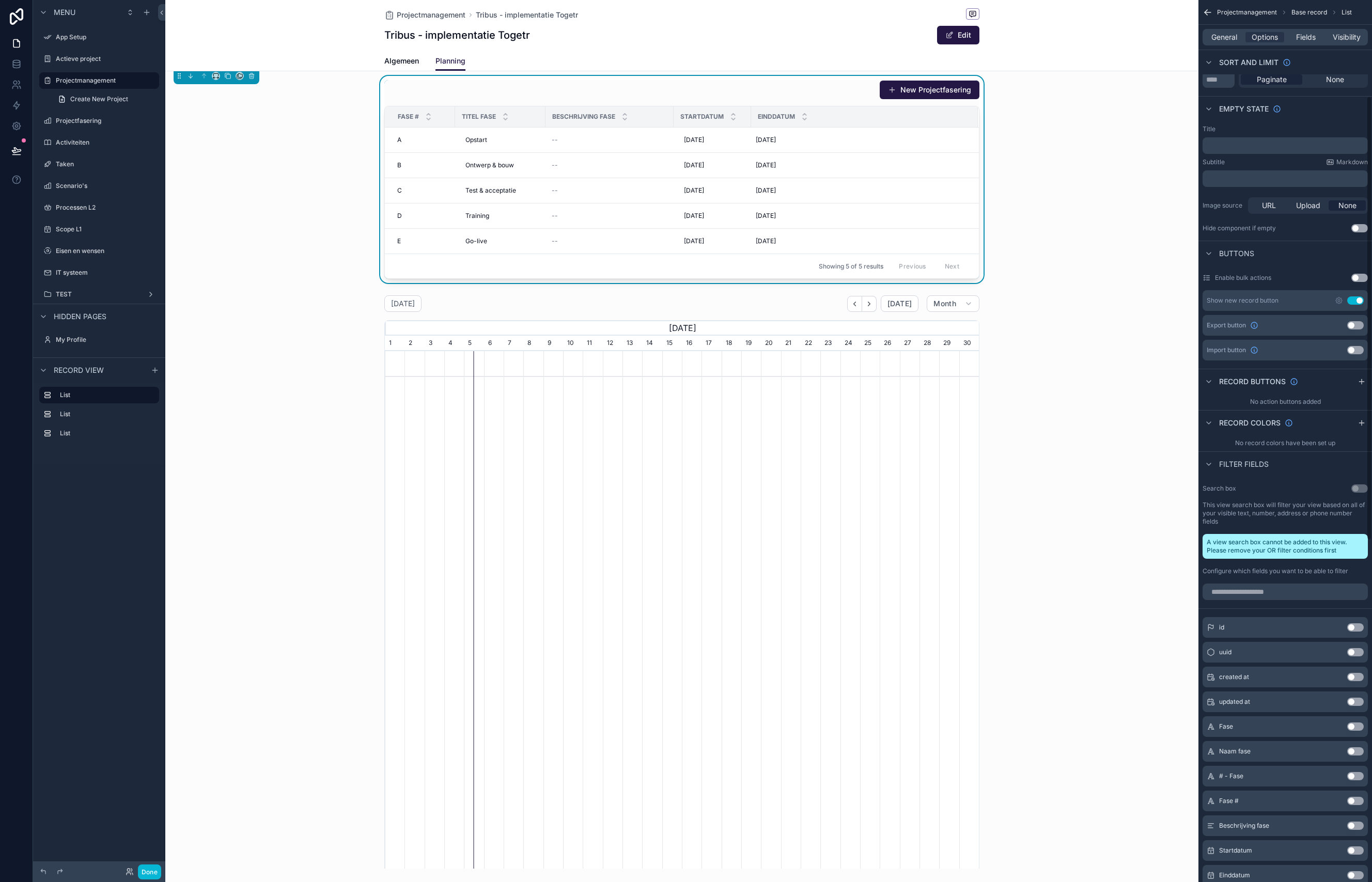
click at [1355, 324] on button "Use setting" at bounding box center [1355, 325] width 16 height 8
click at [737, 299] on div "scrollable content" at bounding box center [681, 582] width 1033 height 582
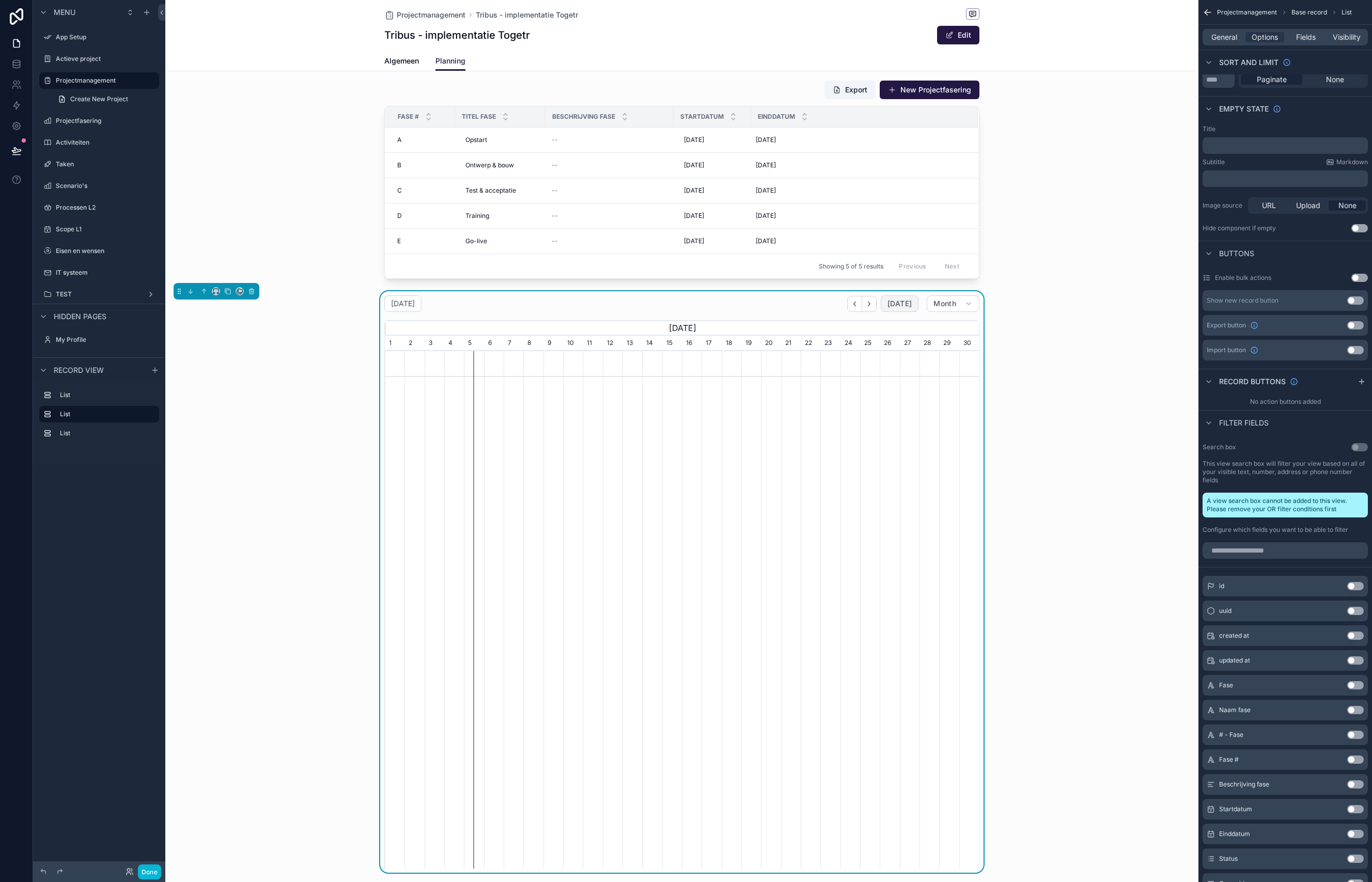
click at [892, 305] on span "[DATE]" at bounding box center [899, 303] width 24 height 9
click at [84, 128] on div "Projectfasering" at bounding box center [99, 120] width 116 height 16
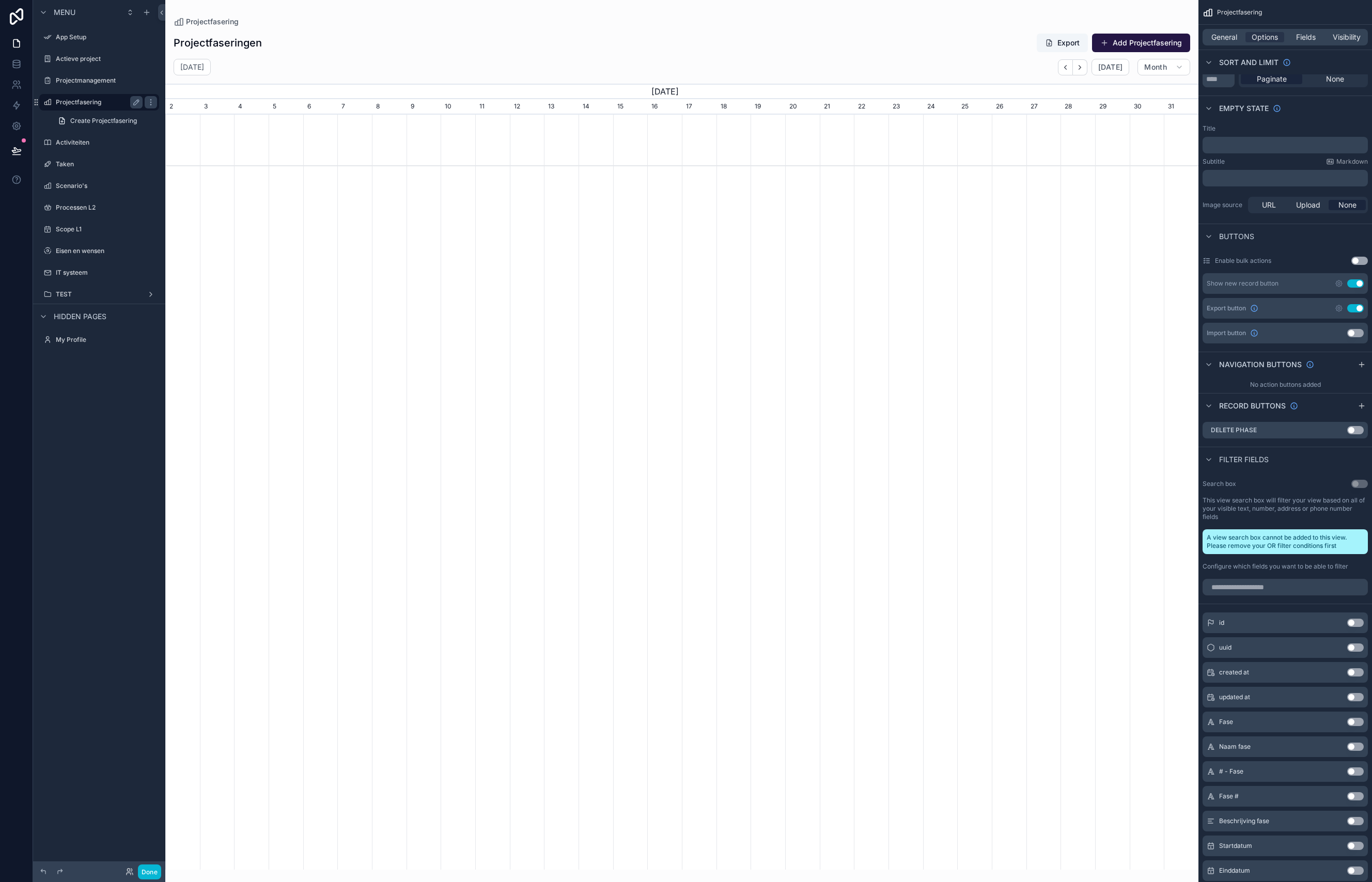
scroll to position [0, 1033]
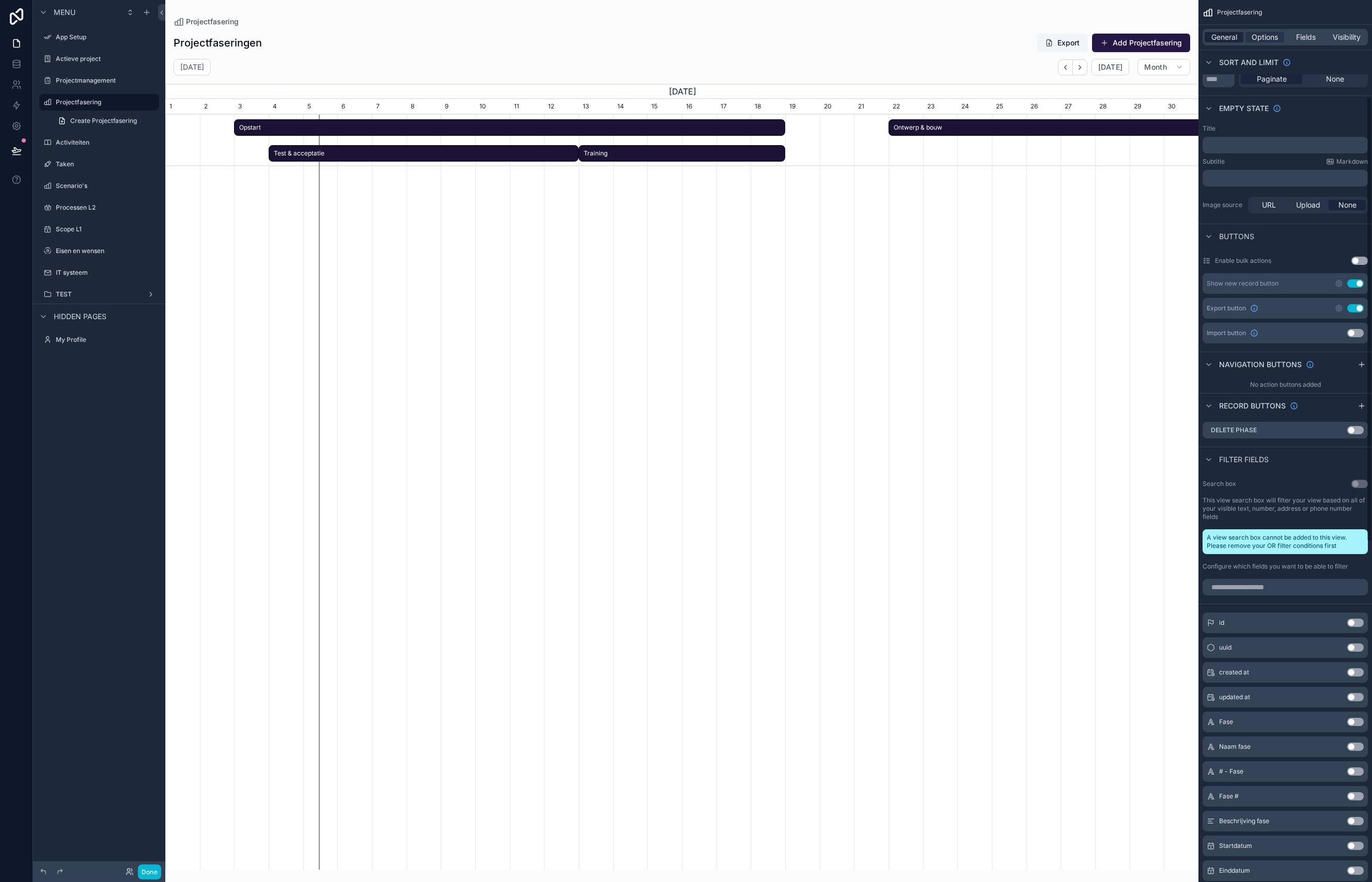
click at [1222, 35] on span "General" at bounding box center [1224, 37] width 26 height 11
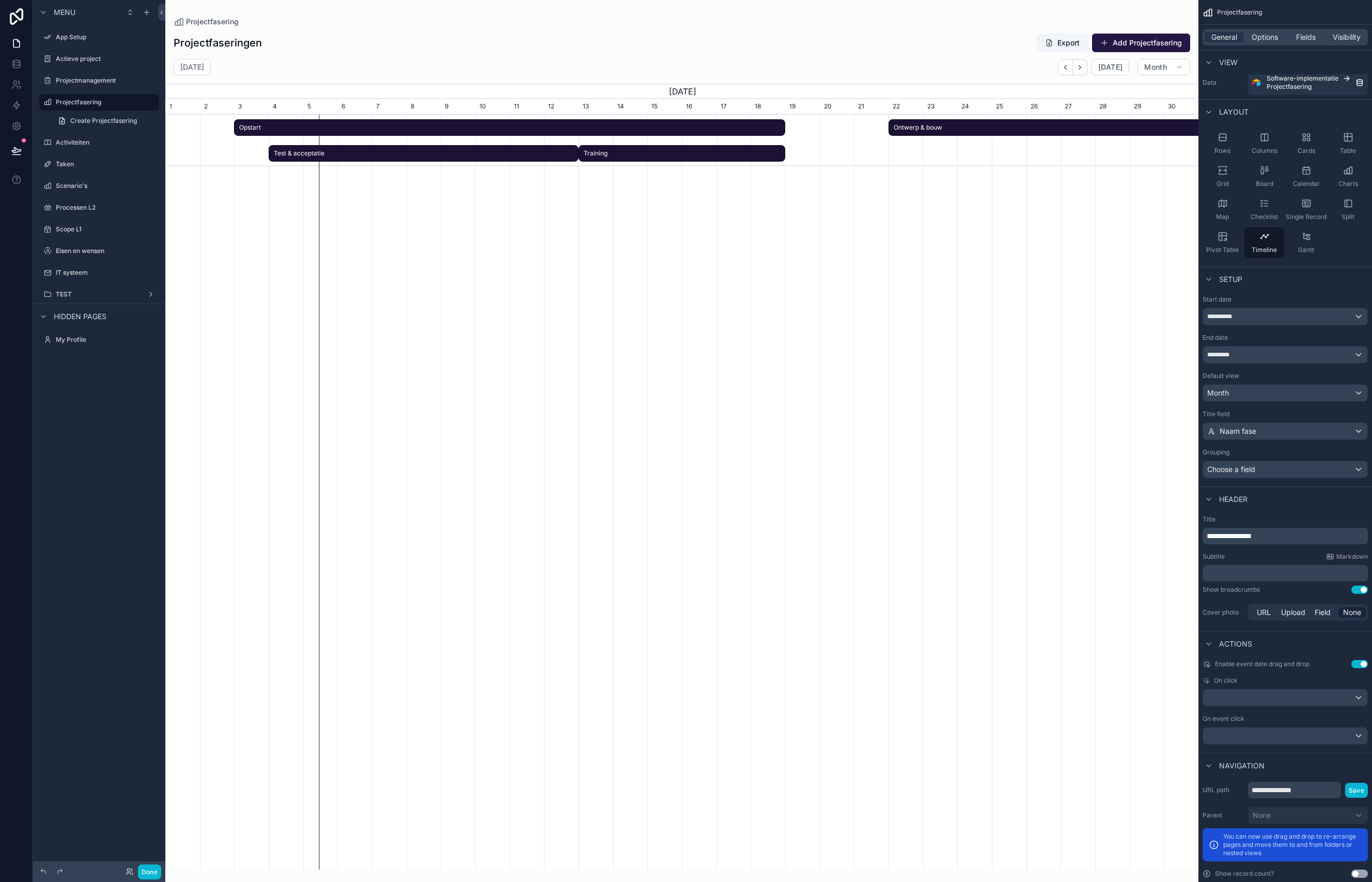
click at [837, 216] on div "scrollable content" at bounding box center [681, 434] width 1033 height 870
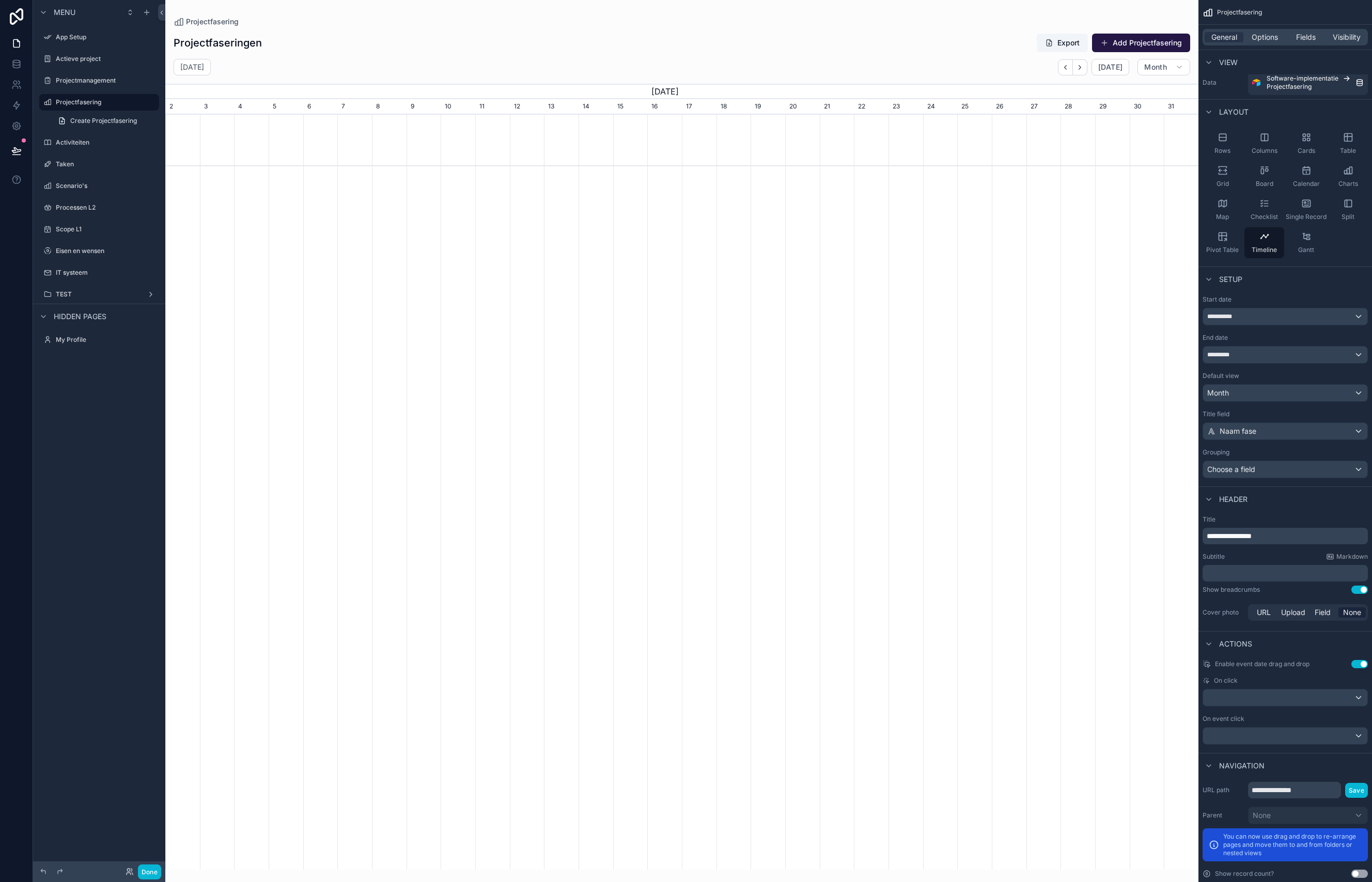
scroll to position [0, 1033]
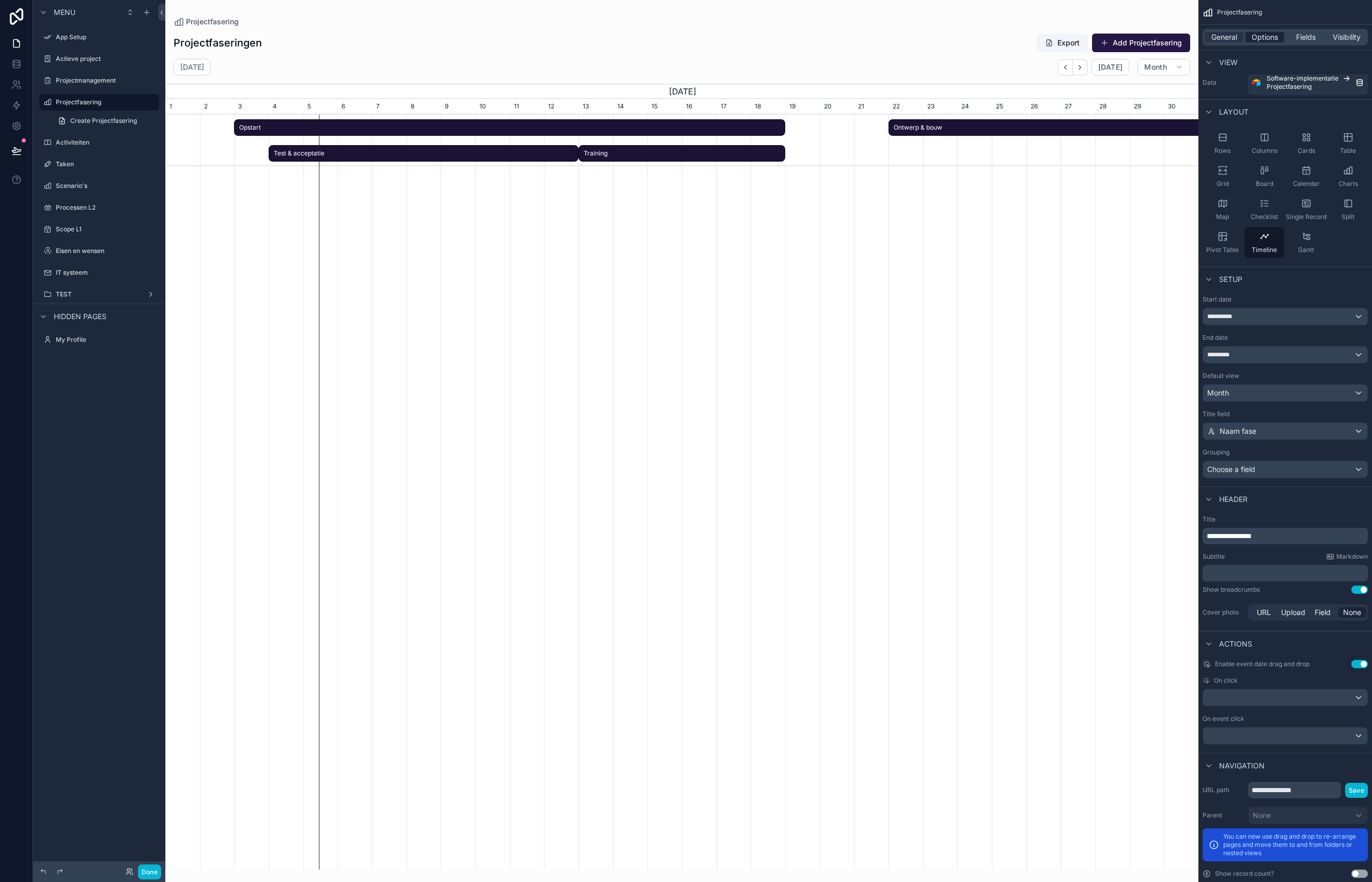
click at [1263, 35] on span "Options" at bounding box center [1265, 37] width 26 height 11
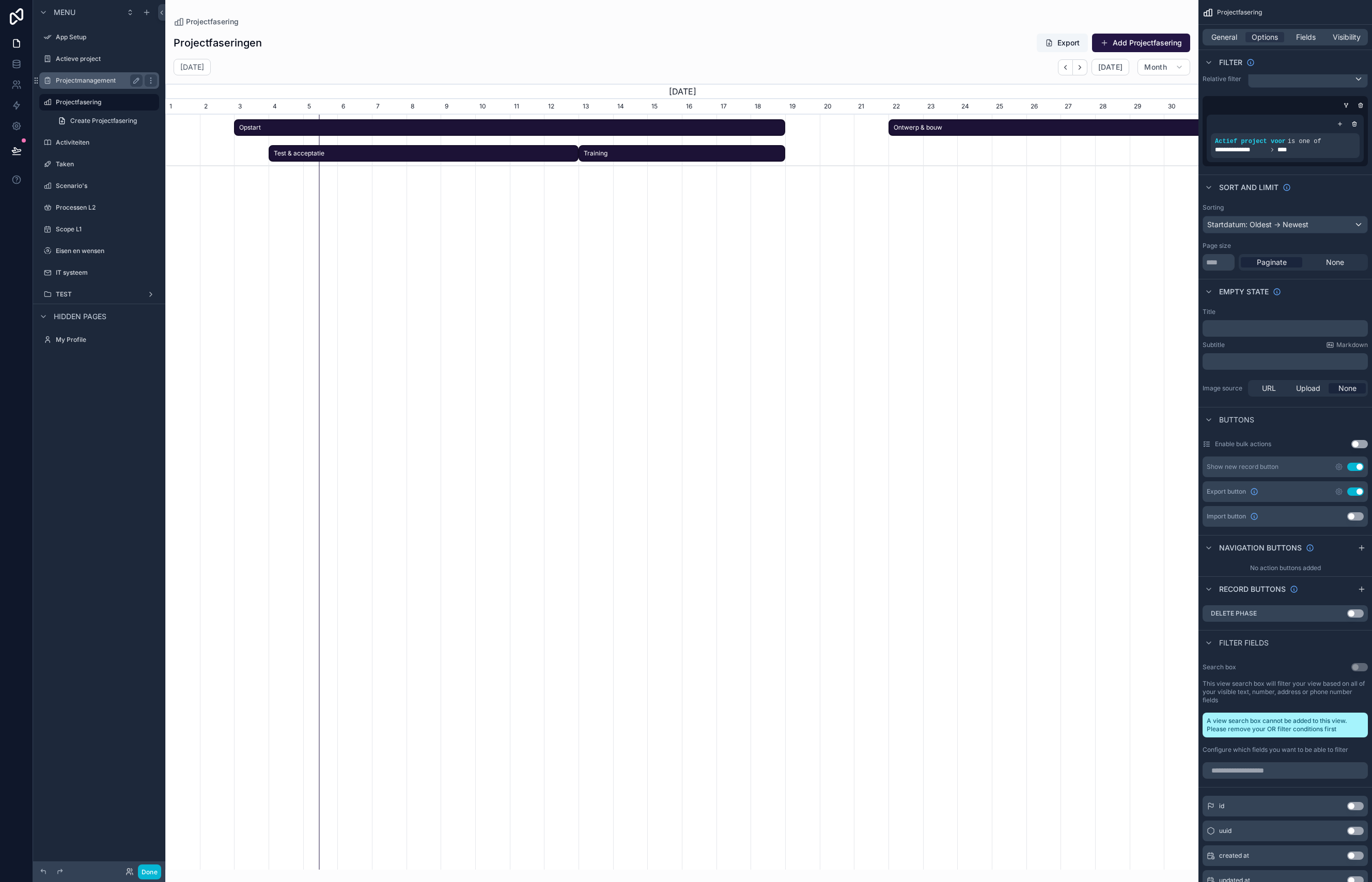
click at [85, 81] on label "Projectmanagement" at bounding box center [98, 81] width 83 height 8
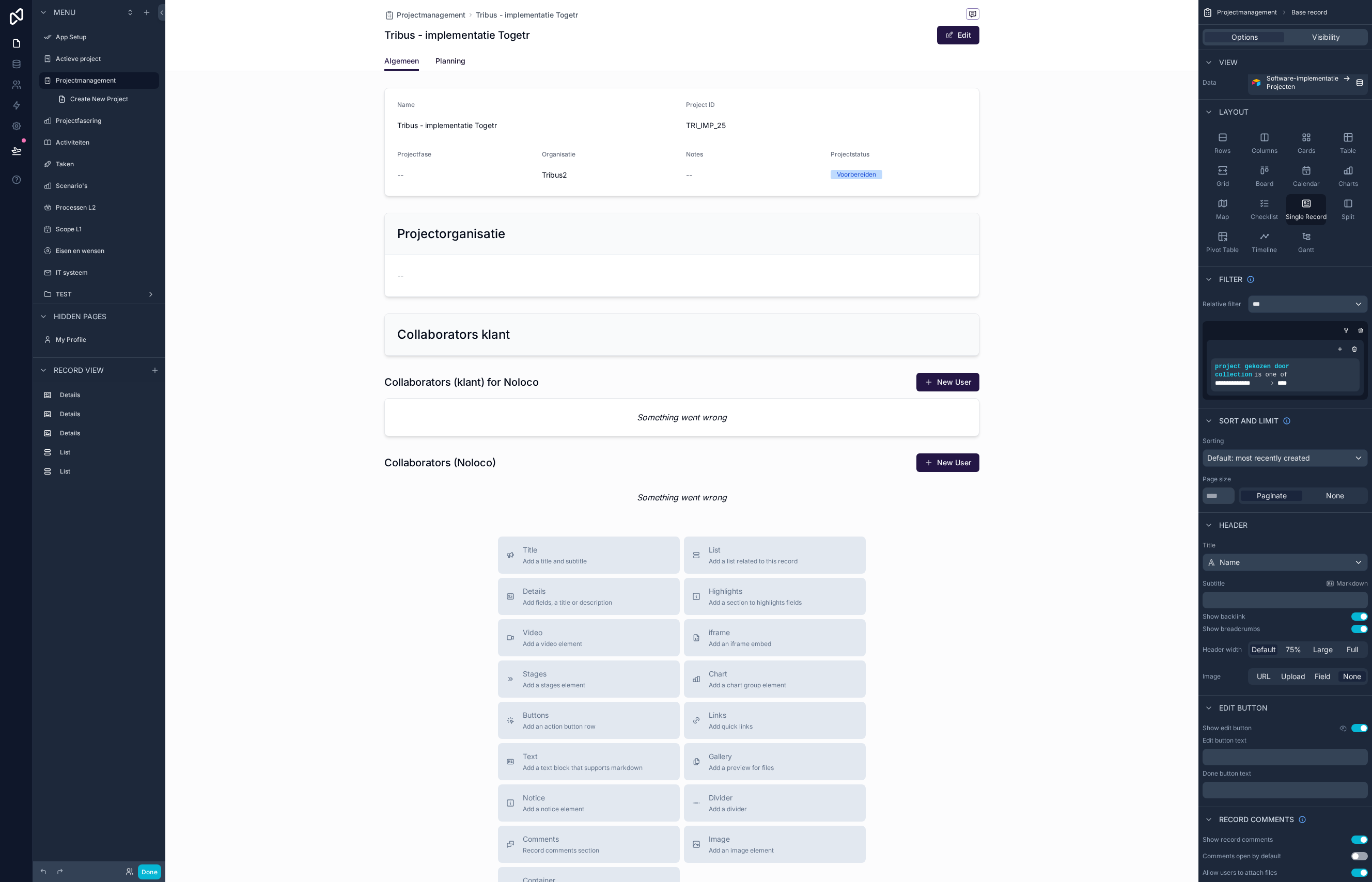
click at [453, 63] on span "Planning" at bounding box center [450, 61] width 30 height 11
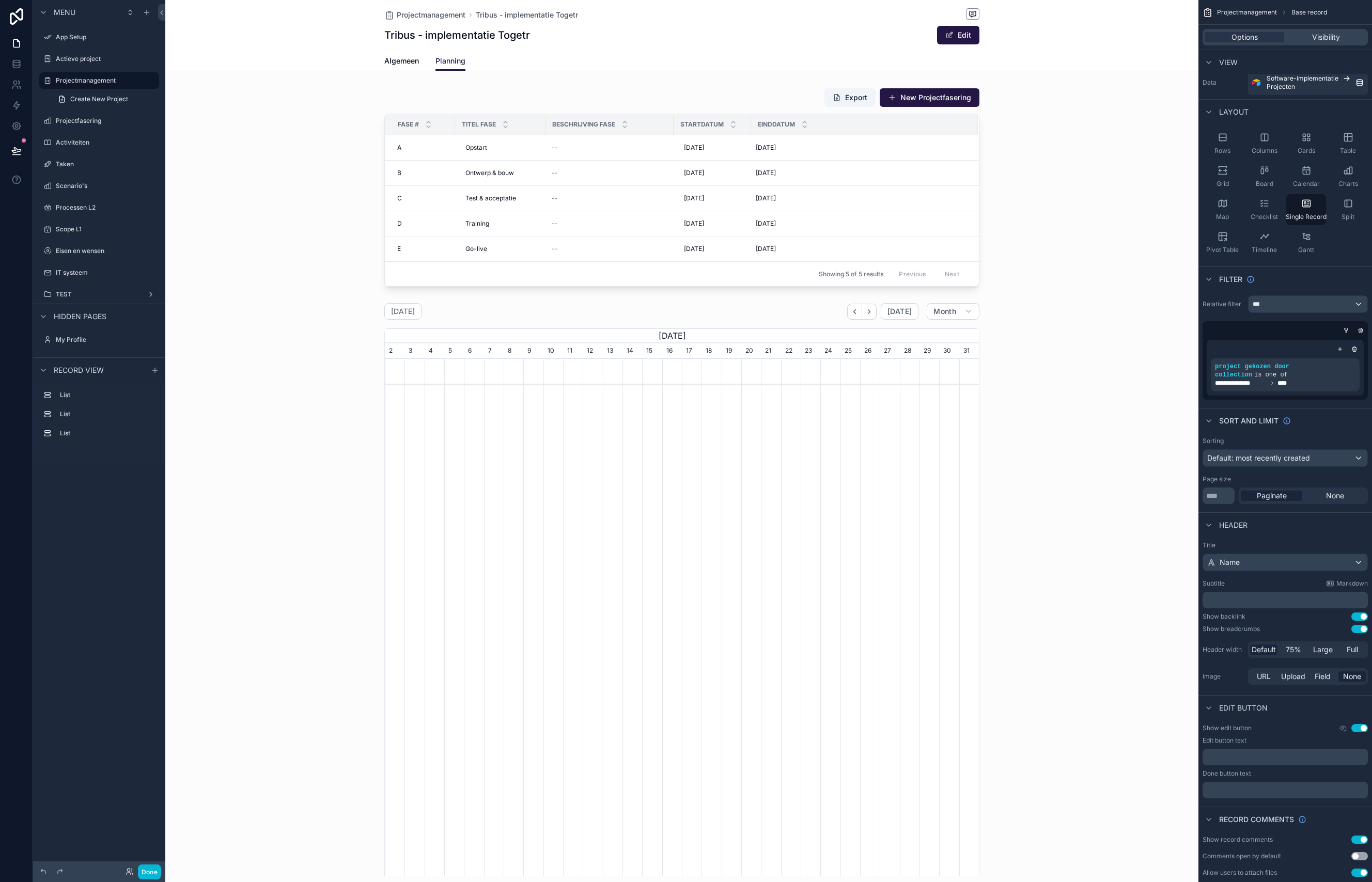
scroll to position [0, 594]
click at [816, 317] on div "scrollable content" at bounding box center [681, 590] width 1033 height 582
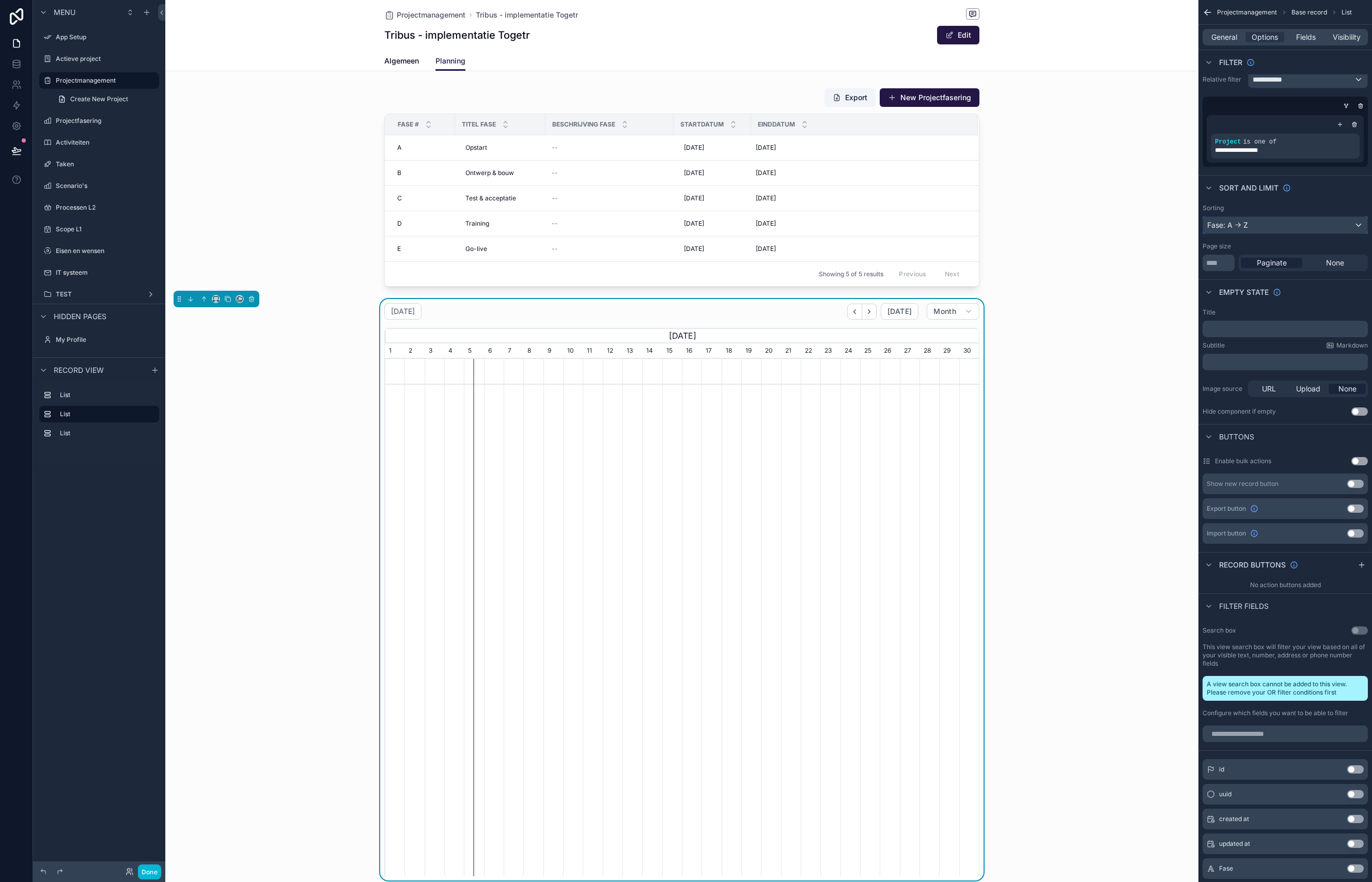
click at [1279, 224] on div "Fase: A -> Z" at bounding box center [1285, 225] width 164 height 16
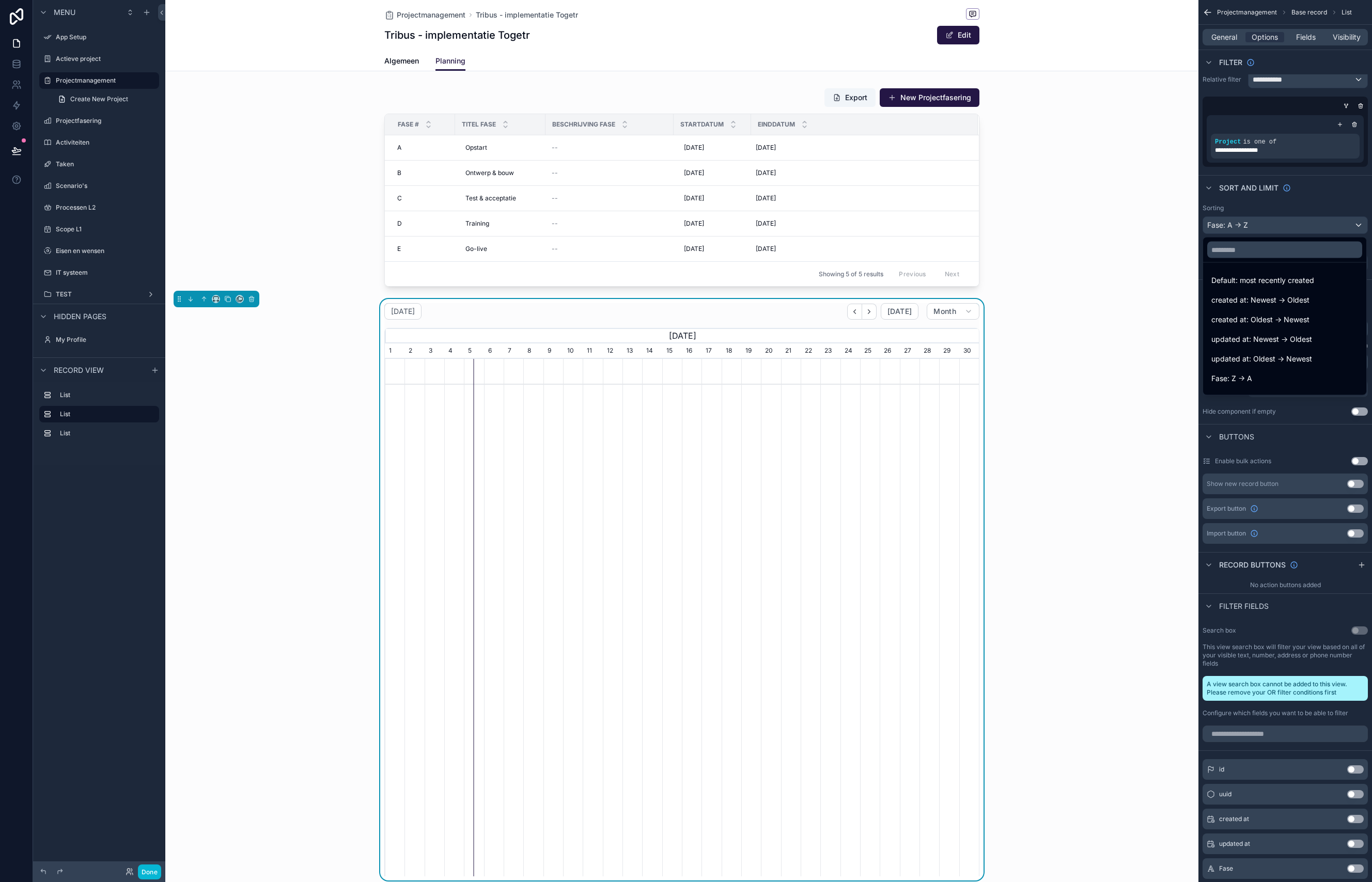
click at [1344, 188] on div "scrollable content" at bounding box center [686, 441] width 1372 height 882
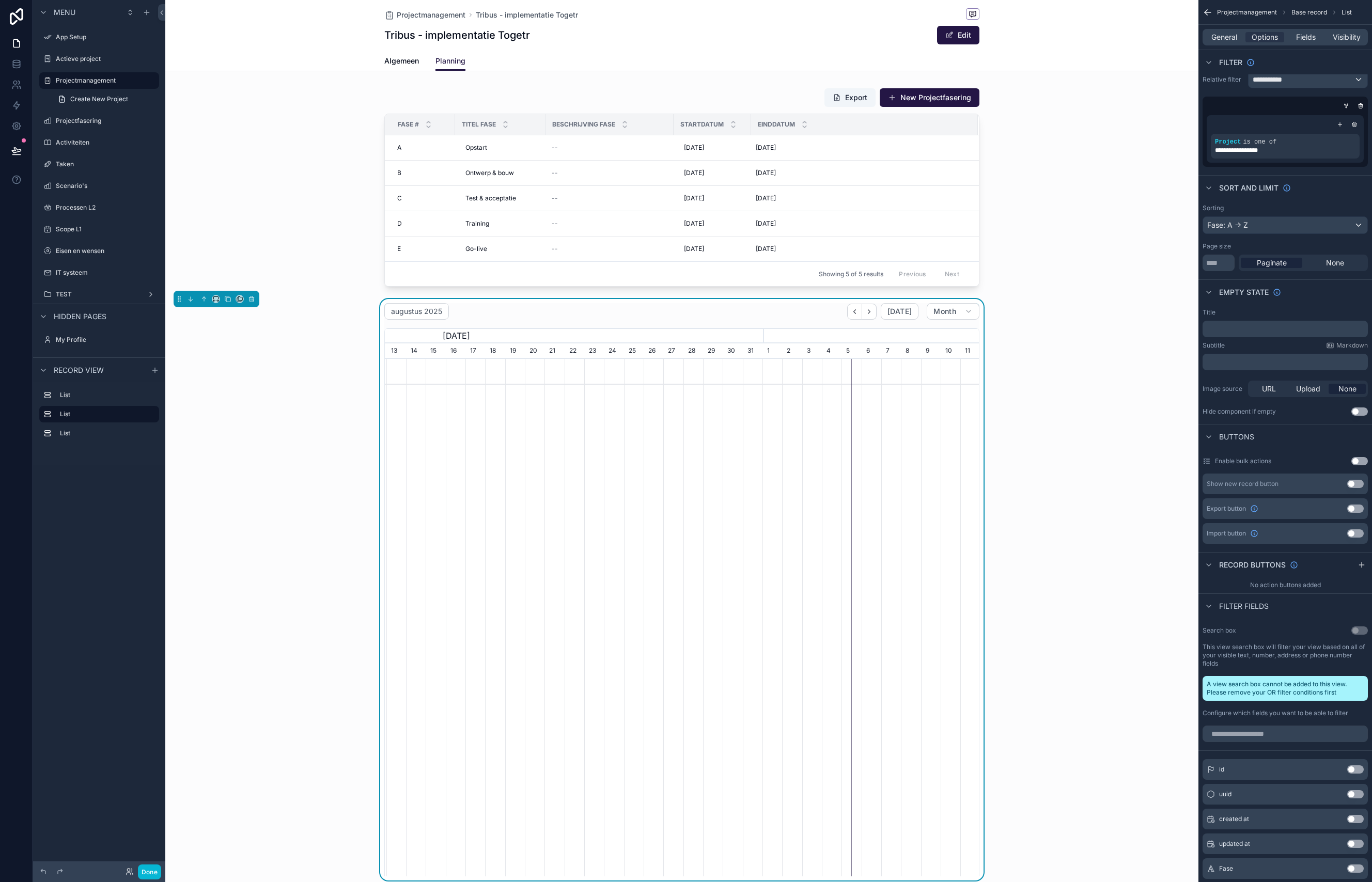
scroll to position [0, 563]
click at [946, 314] on span "Month" at bounding box center [945, 311] width 23 height 9
click at [926, 441] on button "Year" at bounding box center [933, 448] width 74 height 19
click at [762, 310] on div "01 januari - [DATE] [DATE] Year" at bounding box center [681, 312] width 595 height 16
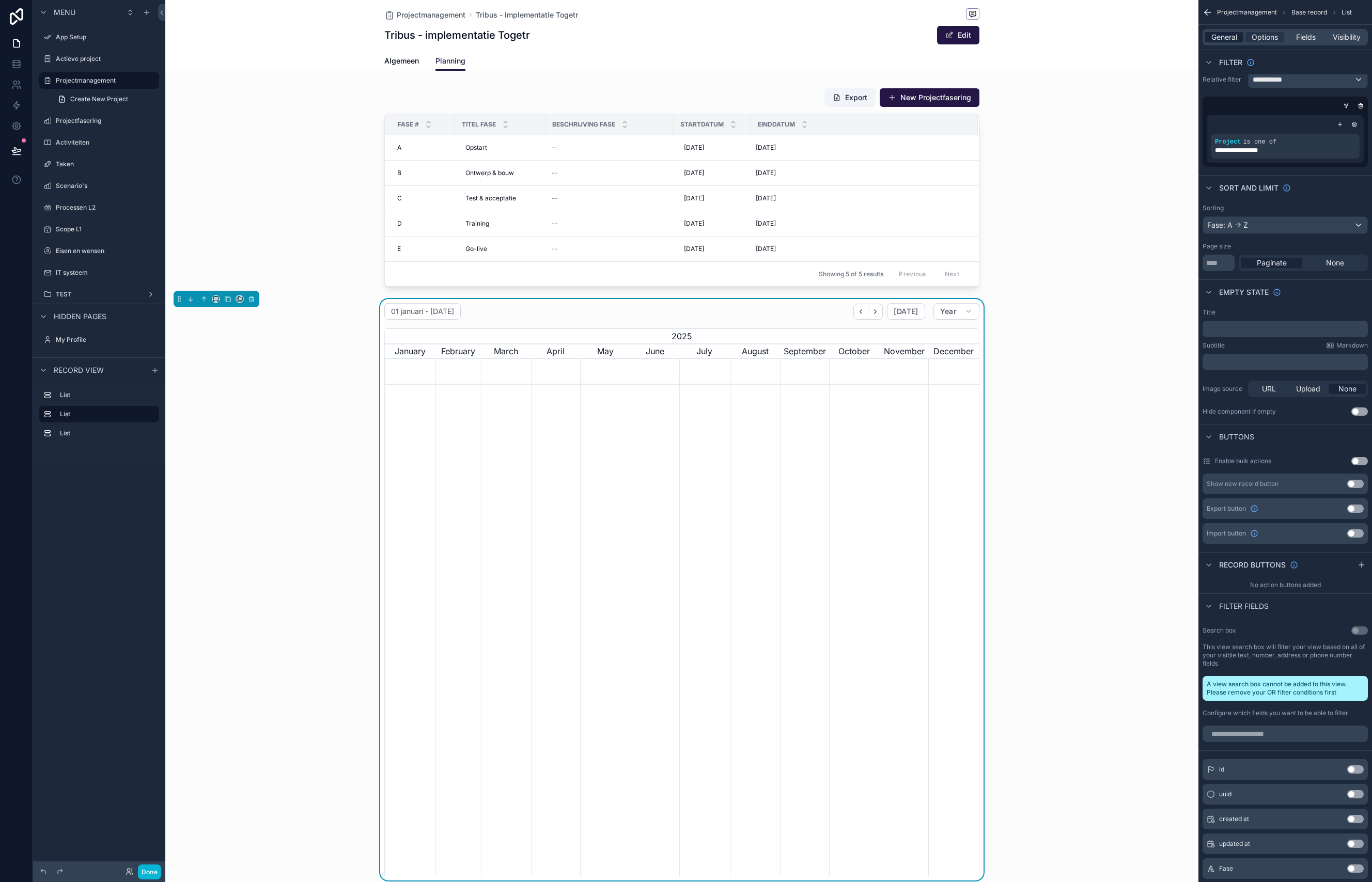
click at [1224, 33] on span "General" at bounding box center [1224, 37] width 26 height 11
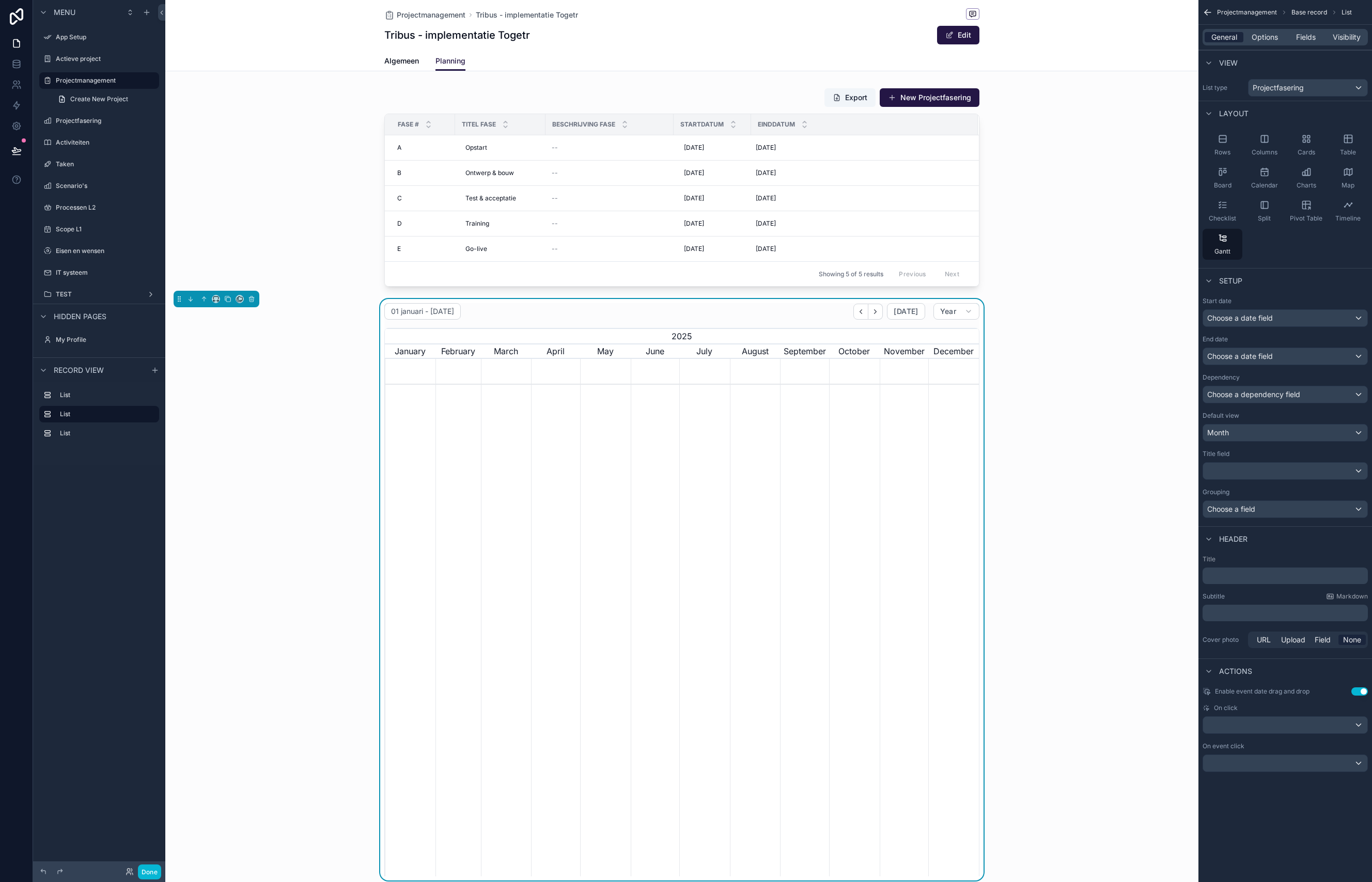
scroll to position [0, 0]
click at [1348, 138] on icon "scrollable content" at bounding box center [1348, 138] width 8 height 0
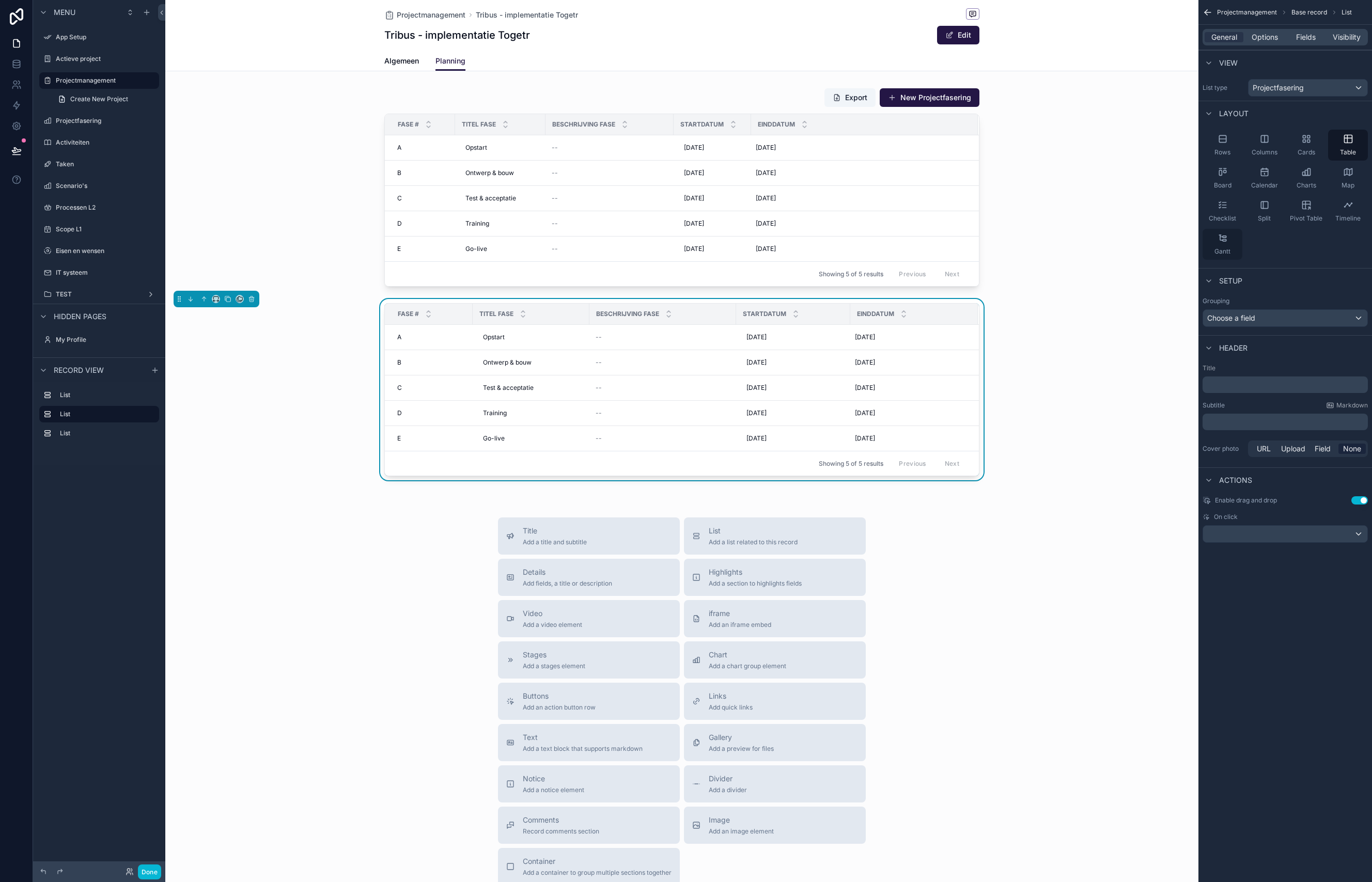
click at [1223, 240] on icon "scrollable content" at bounding box center [1222, 238] width 11 height 11
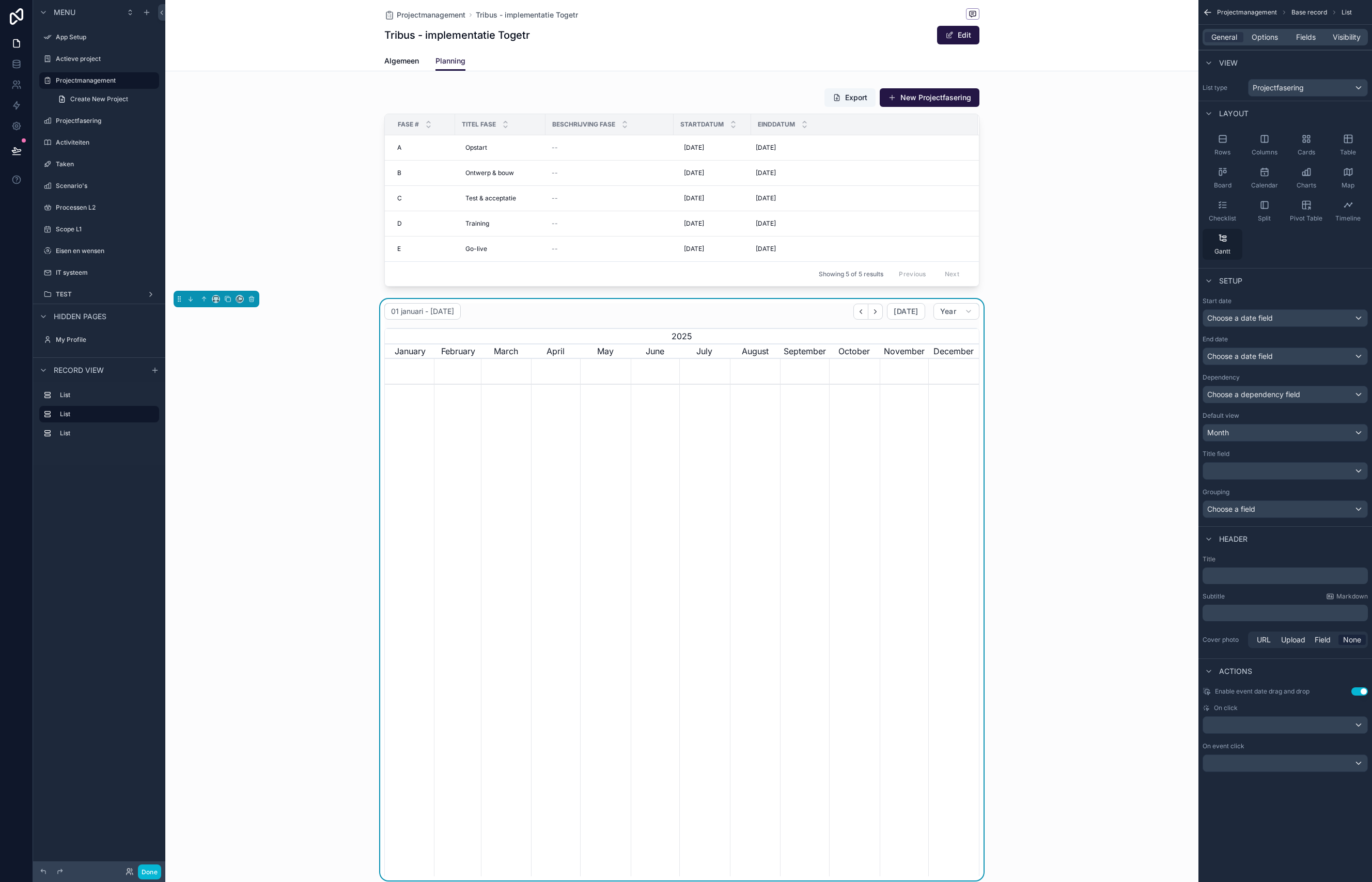
scroll to position [0, 594]
click at [1313, 509] on div "Choose a field" at bounding box center [1285, 509] width 164 height 16
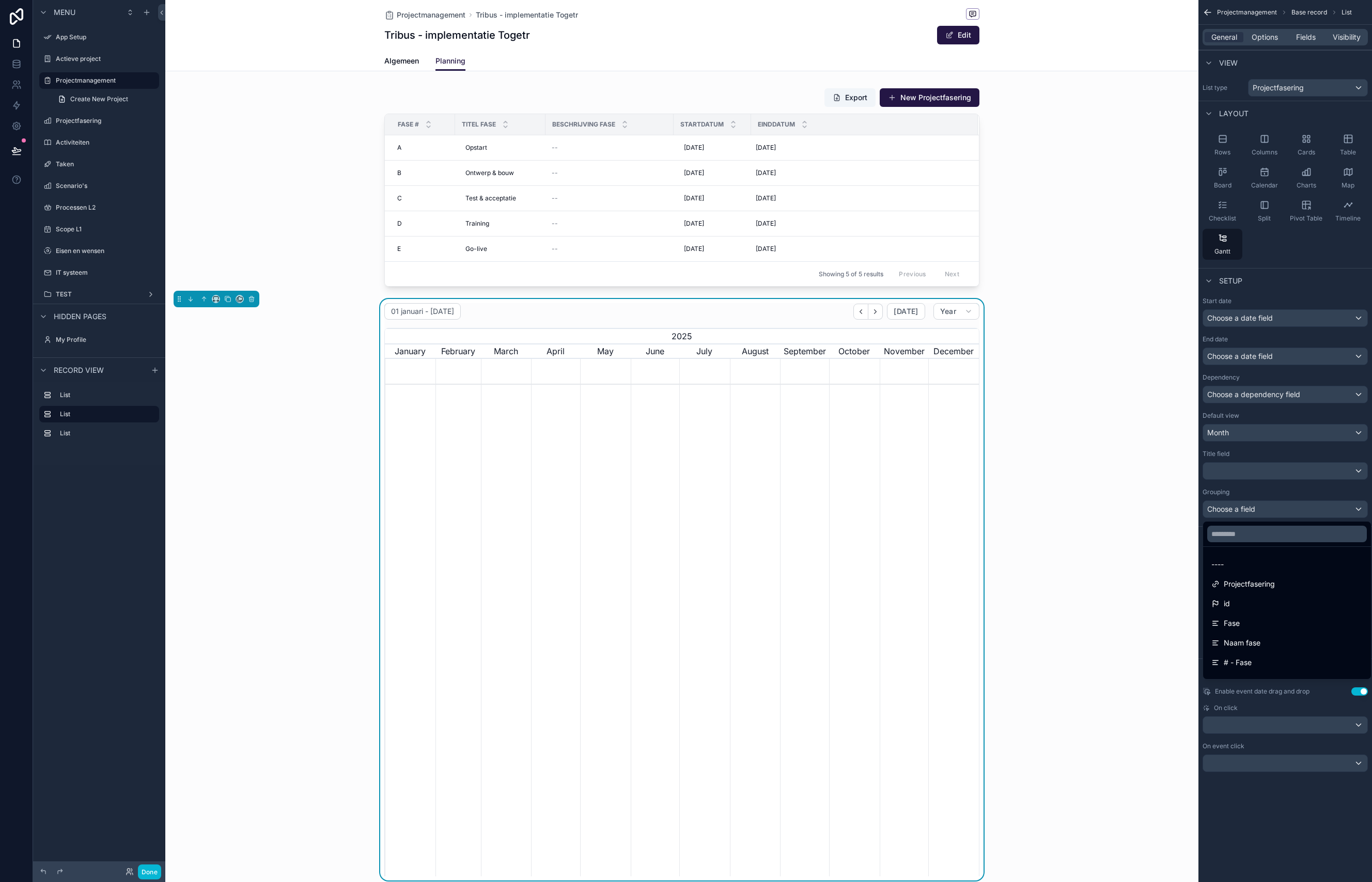
click at [1289, 396] on div "scrollable content" at bounding box center [686, 441] width 1372 height 882
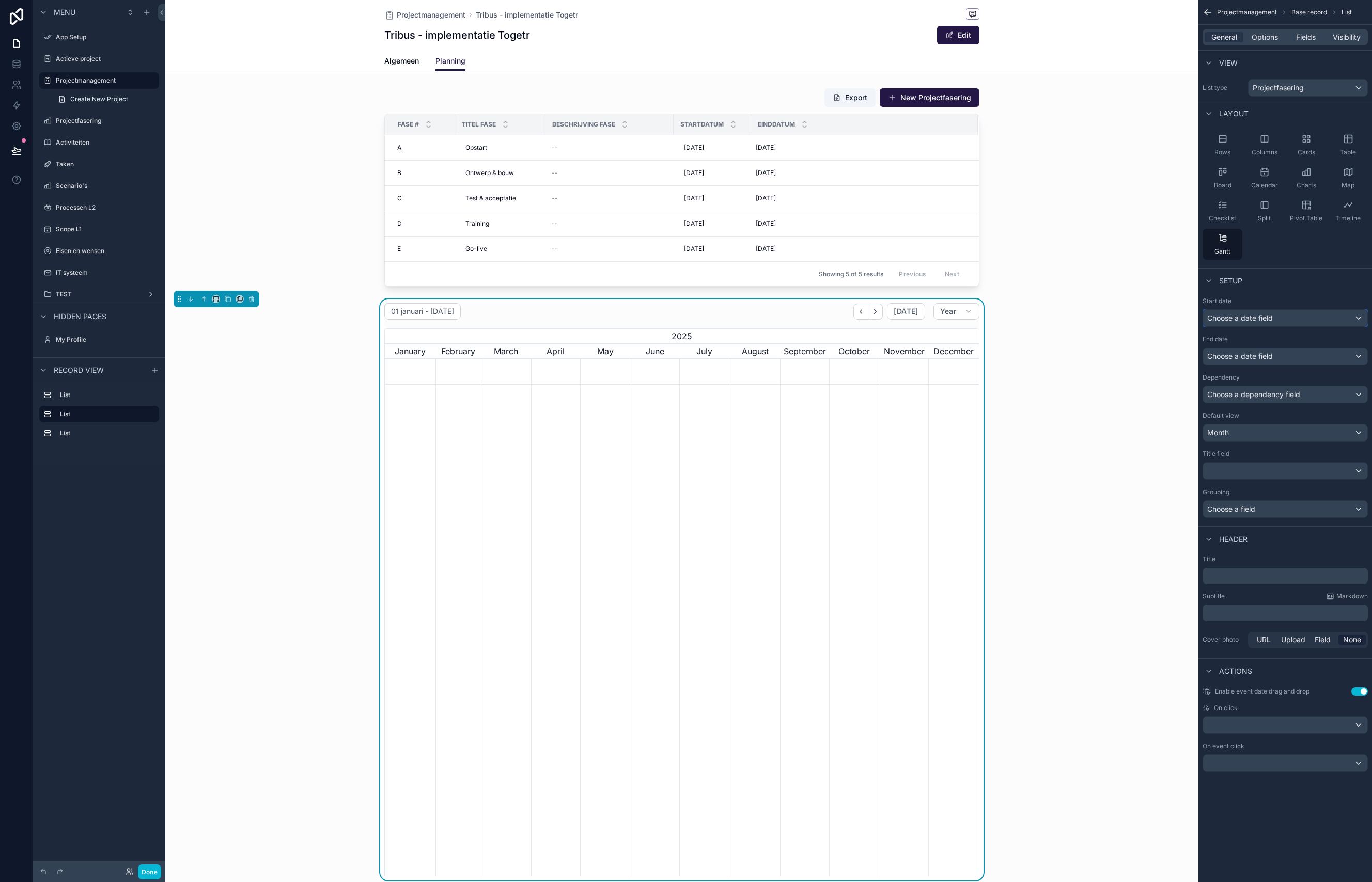
click at [1264, 317] on span "Choose a date field" at bounding box center [1239, 317] width 66 height 9
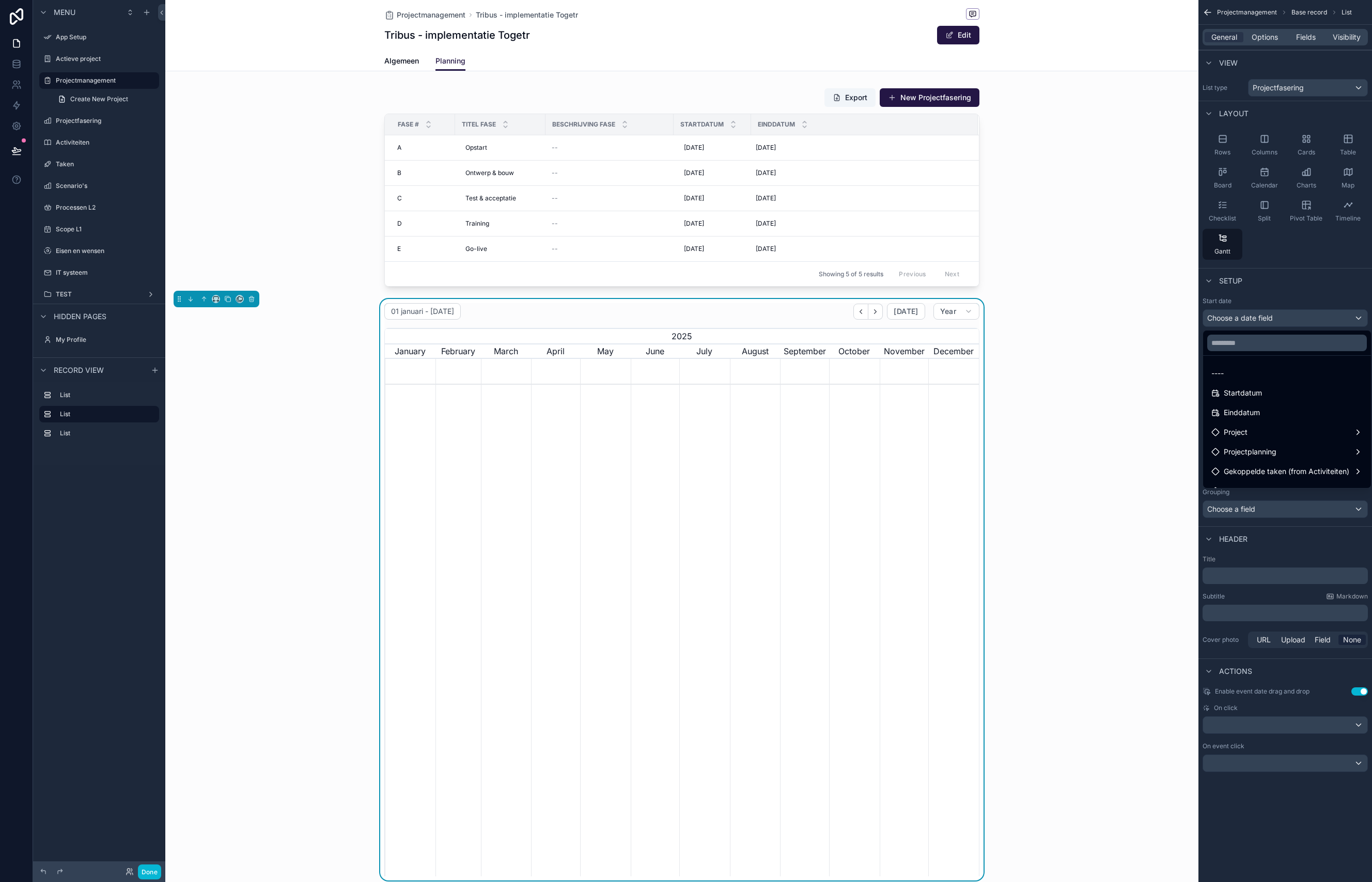
drag, startPoint x: 1265, startPoint y: 390, endPoint x: 1264, endPoint y: 363, distance: 27.0
click at [1265, 390] on div "Startdatum" at bounding box center [1287, 392] width 151 height 12
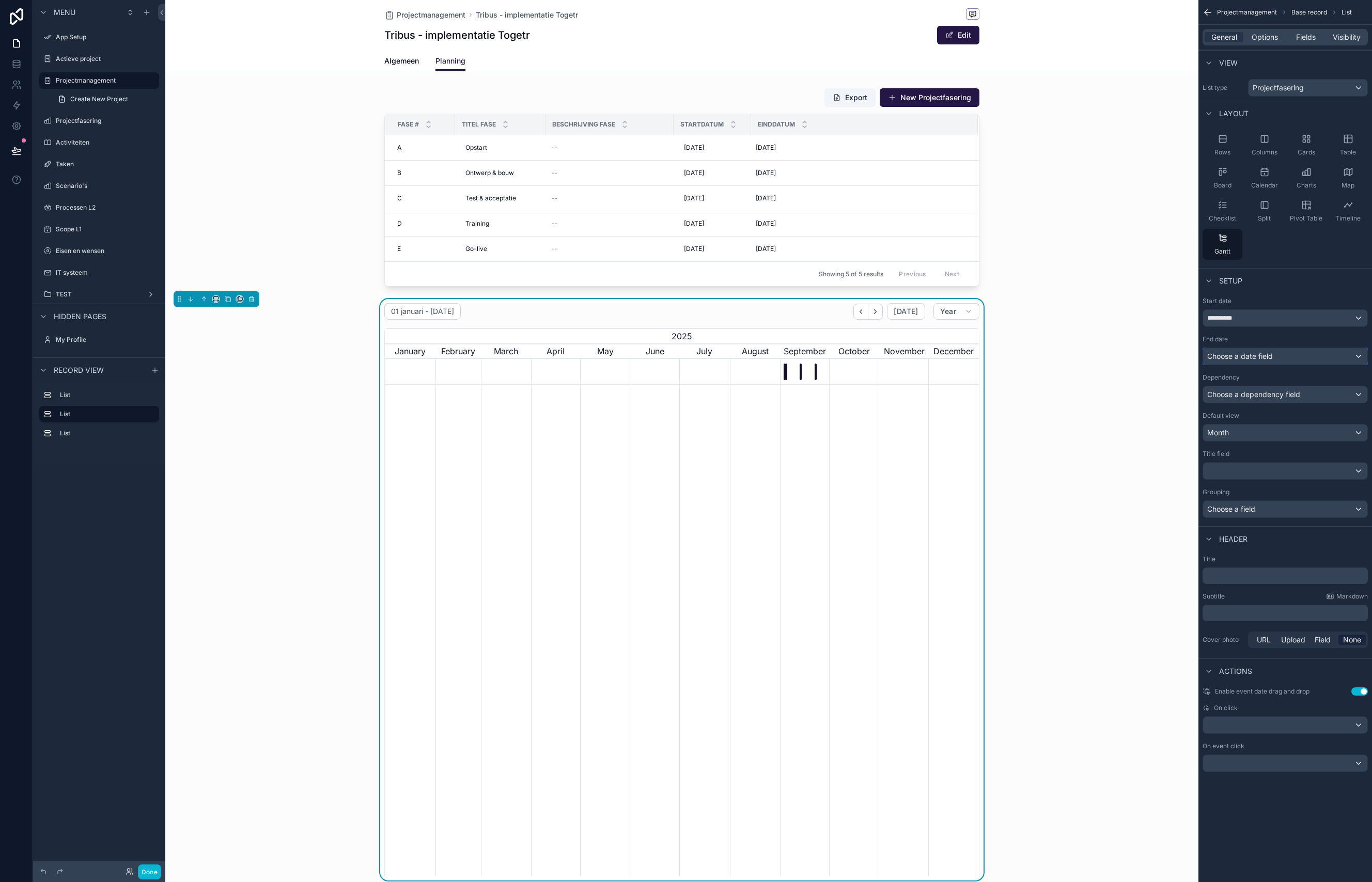
click at [1267, 359] on span "Choose a date field" at bounding box center [1239, 356] width 66 height 9
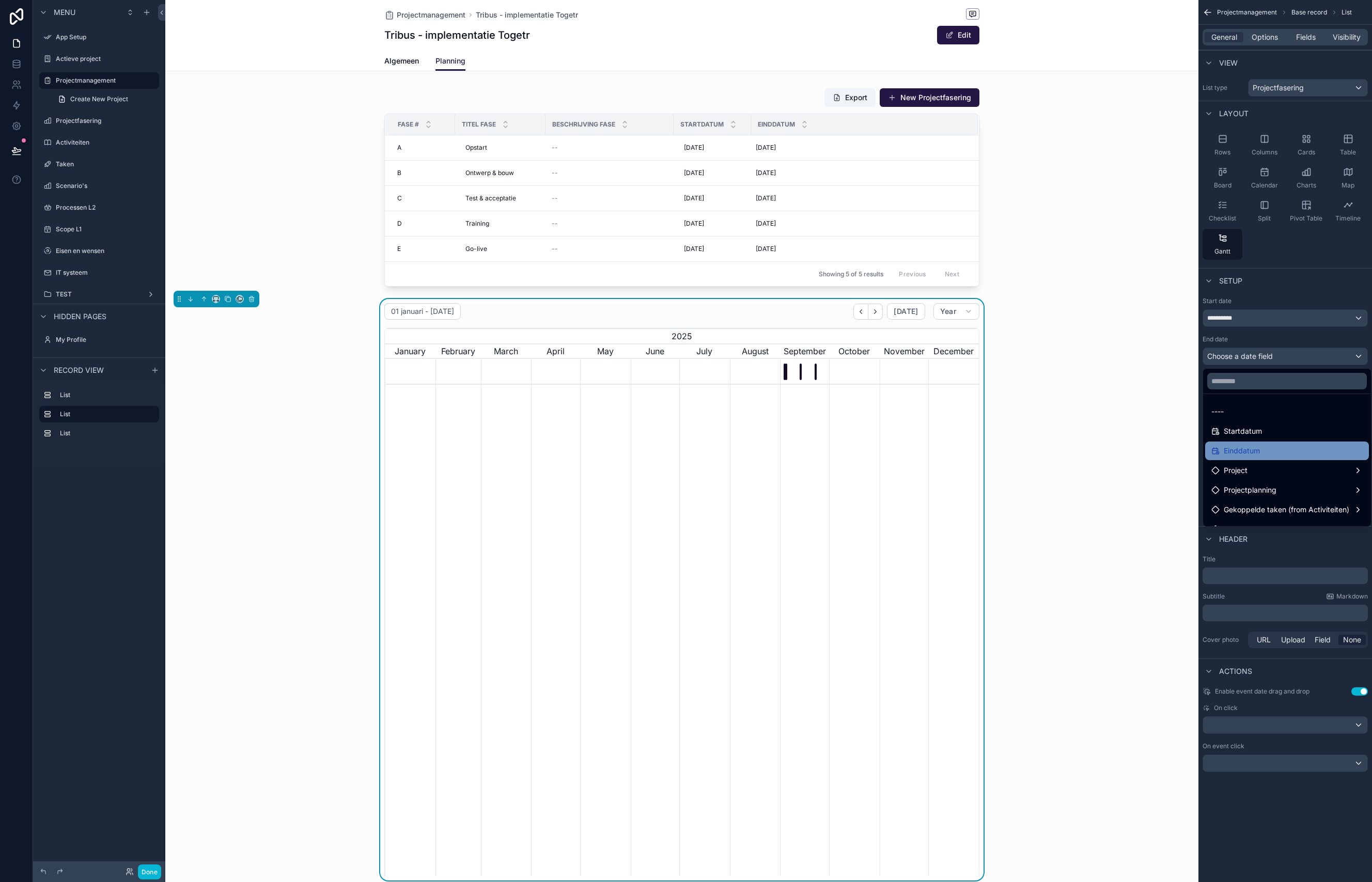
click at [1261, 449] on div "Einddatum" at bounding box center [1287, 451] width 151 height 12
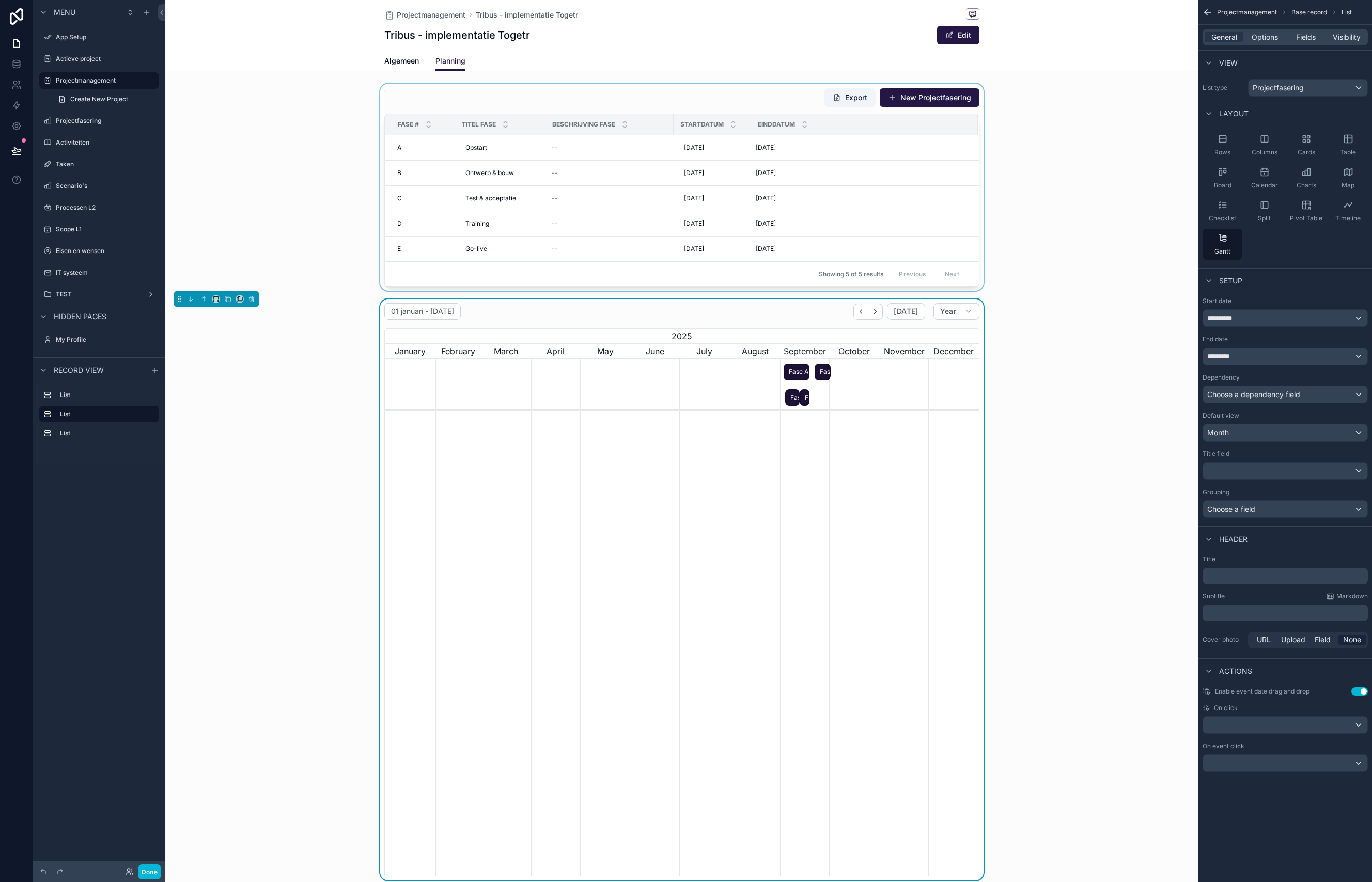
click at [698, 154] on div "scrollable content" at bounding box center [681, 187] width 1033 height 207
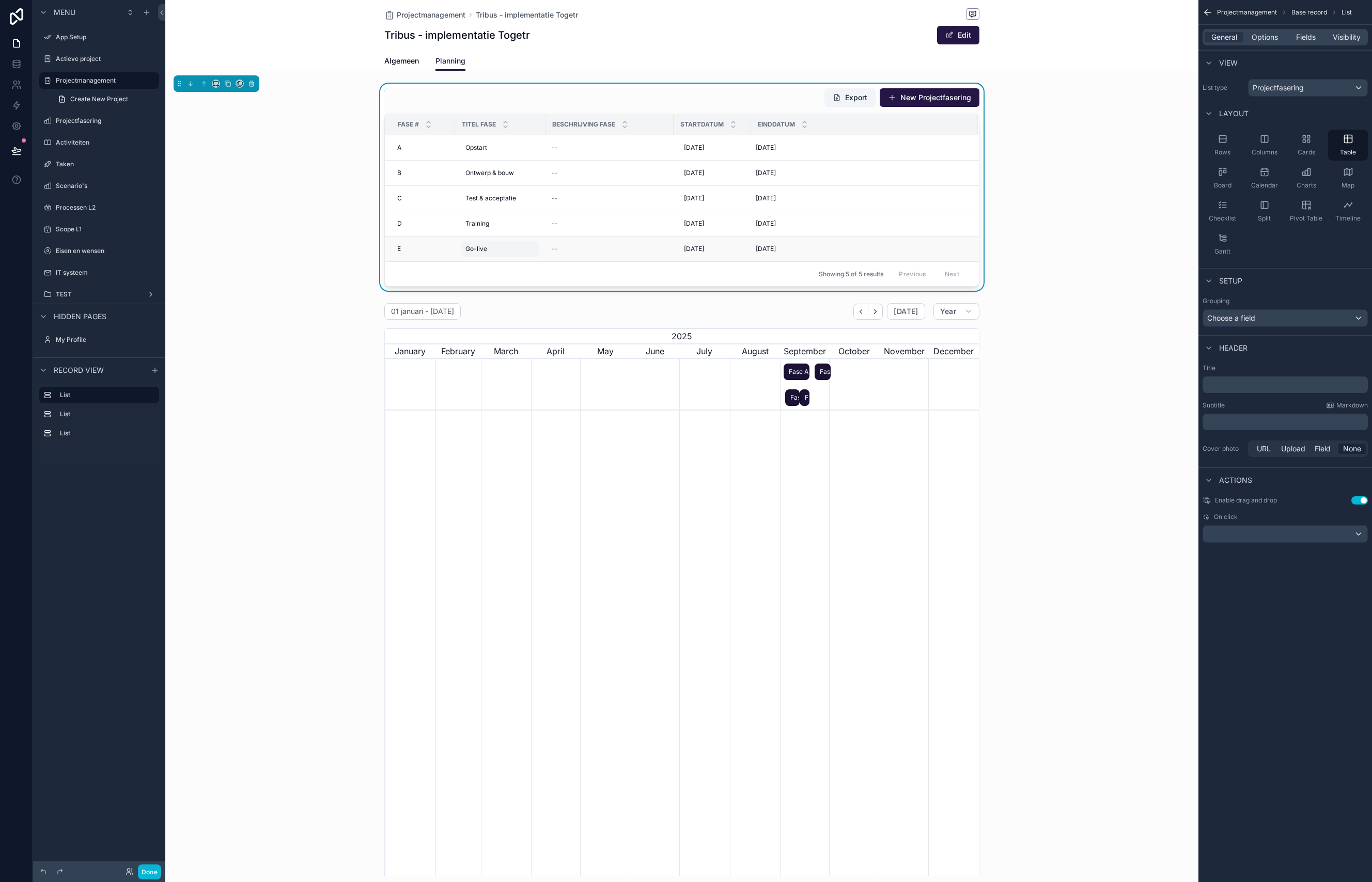
click at [480, 250] on span "Go-live" at bounding box center [476, 249] width 22 height 8
type input "*********"
click at [655, 271] on div "Showing 5 of 5 results Previous Next" at bounding box center [682, 273] width 594 height 24
click at [494, 248] on div "Go-live Go-live" at bounding box center [500, 249] width 78 height 16
drag, startPoint x: 594, startPoint y: 264, endPoint x: 574, endPoint y: 268, distance: 20.4
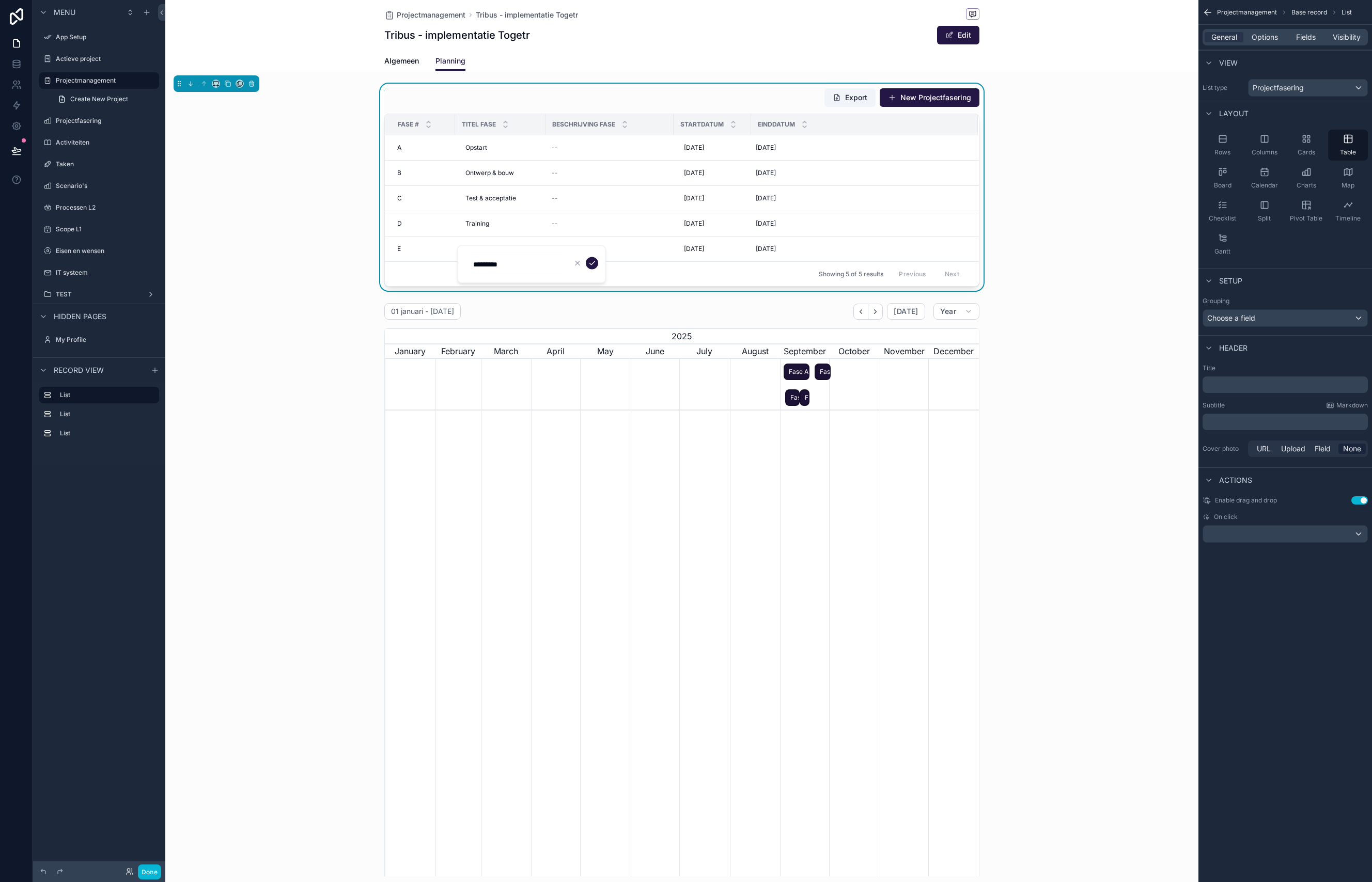
click at [594, 264] on icon "scrollable content" at bounding box center [592, 264] width 8 height 8
click at [418, 248] on div "E E" at bounding box center [422, 249] width 51 height 8
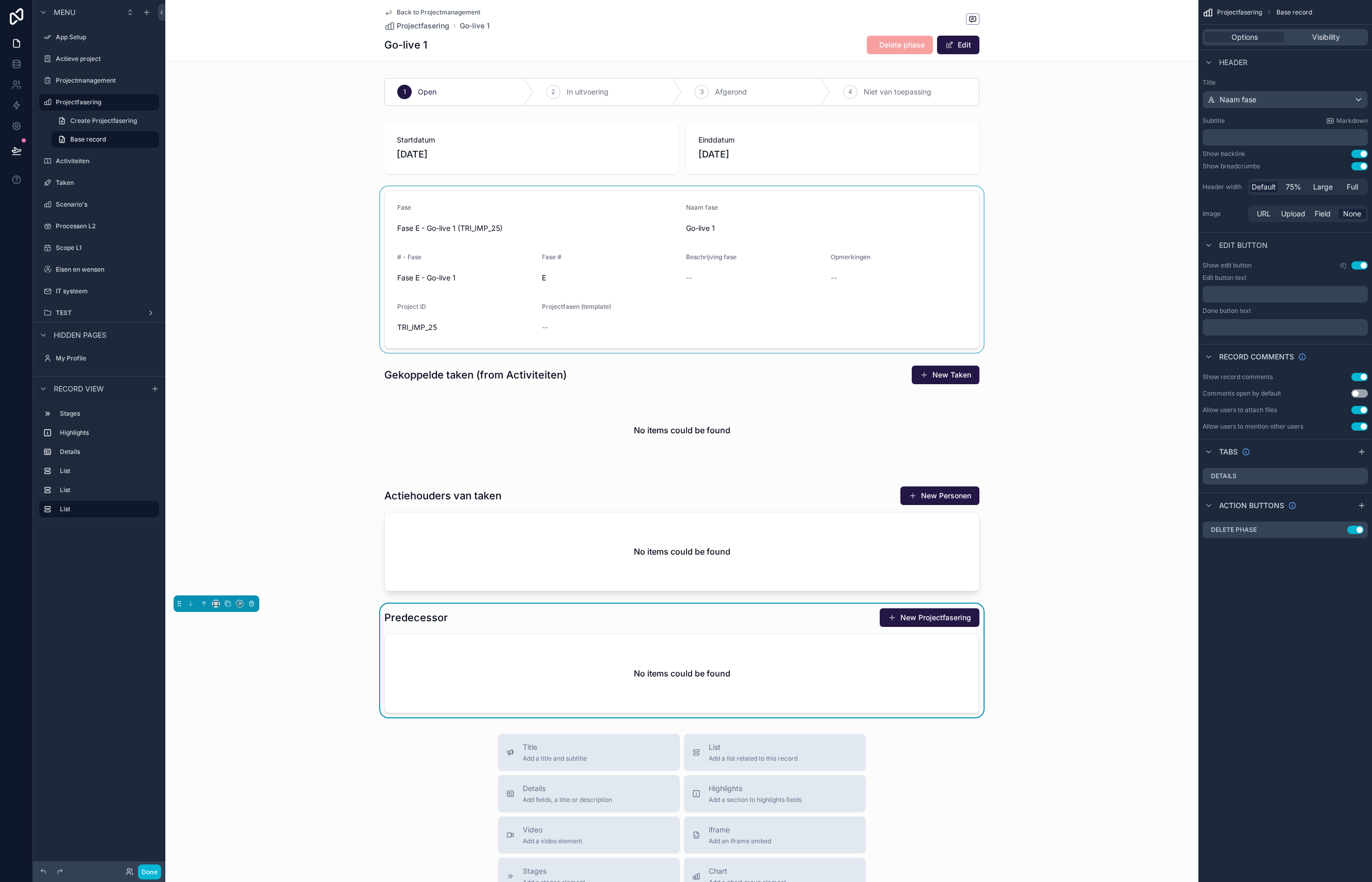
click at [551, 216] on div "scrollable content" at bounding box center [681, 269] width 1033 height 166
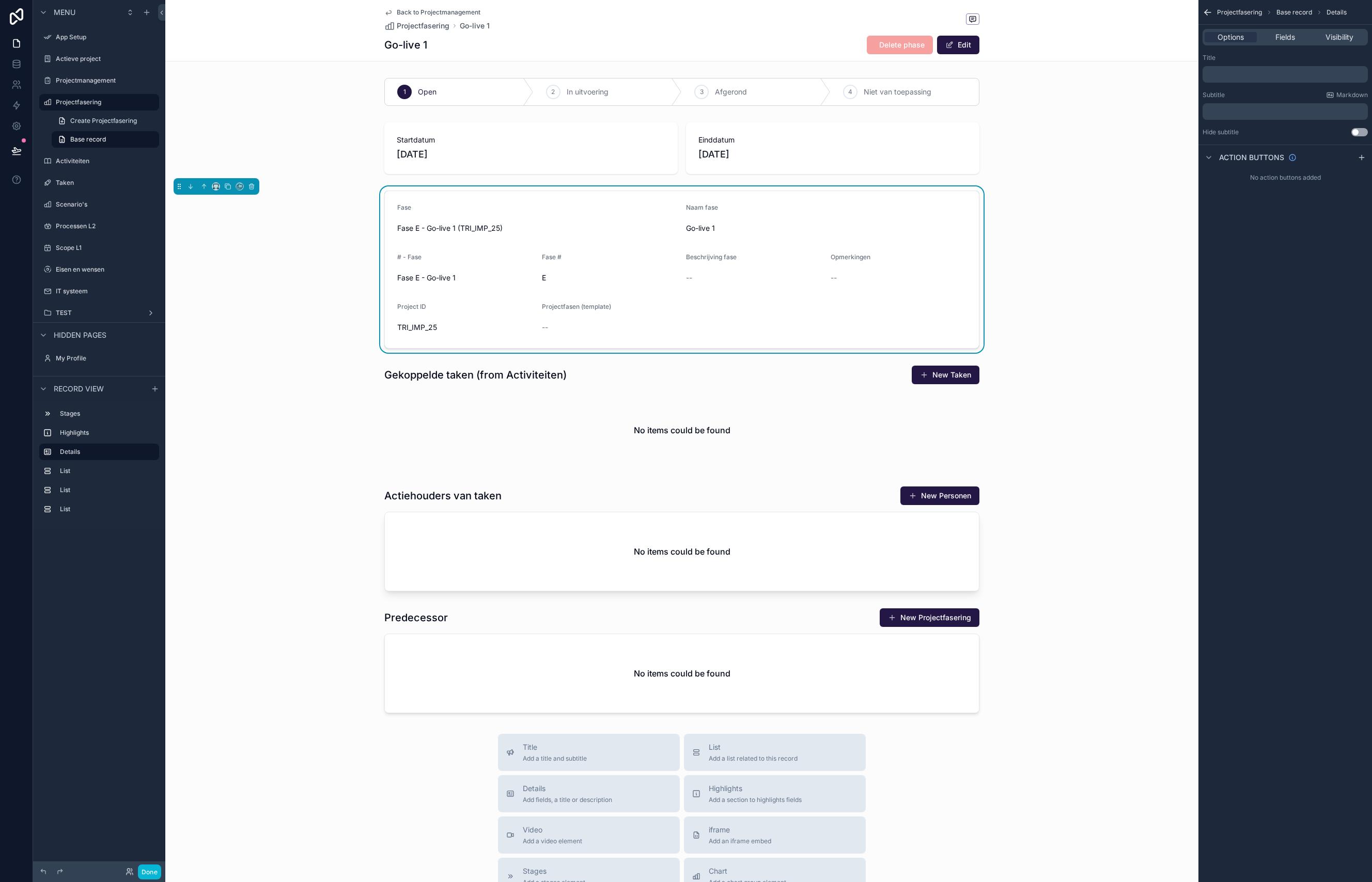
click at [1291, 31] on div "Options Fields Visibility" at bounding box center [1285, 37] width 165 height 16
click at [1294, 37] on span "Fields" at bounding box center [1285, 37] width 20 height 11
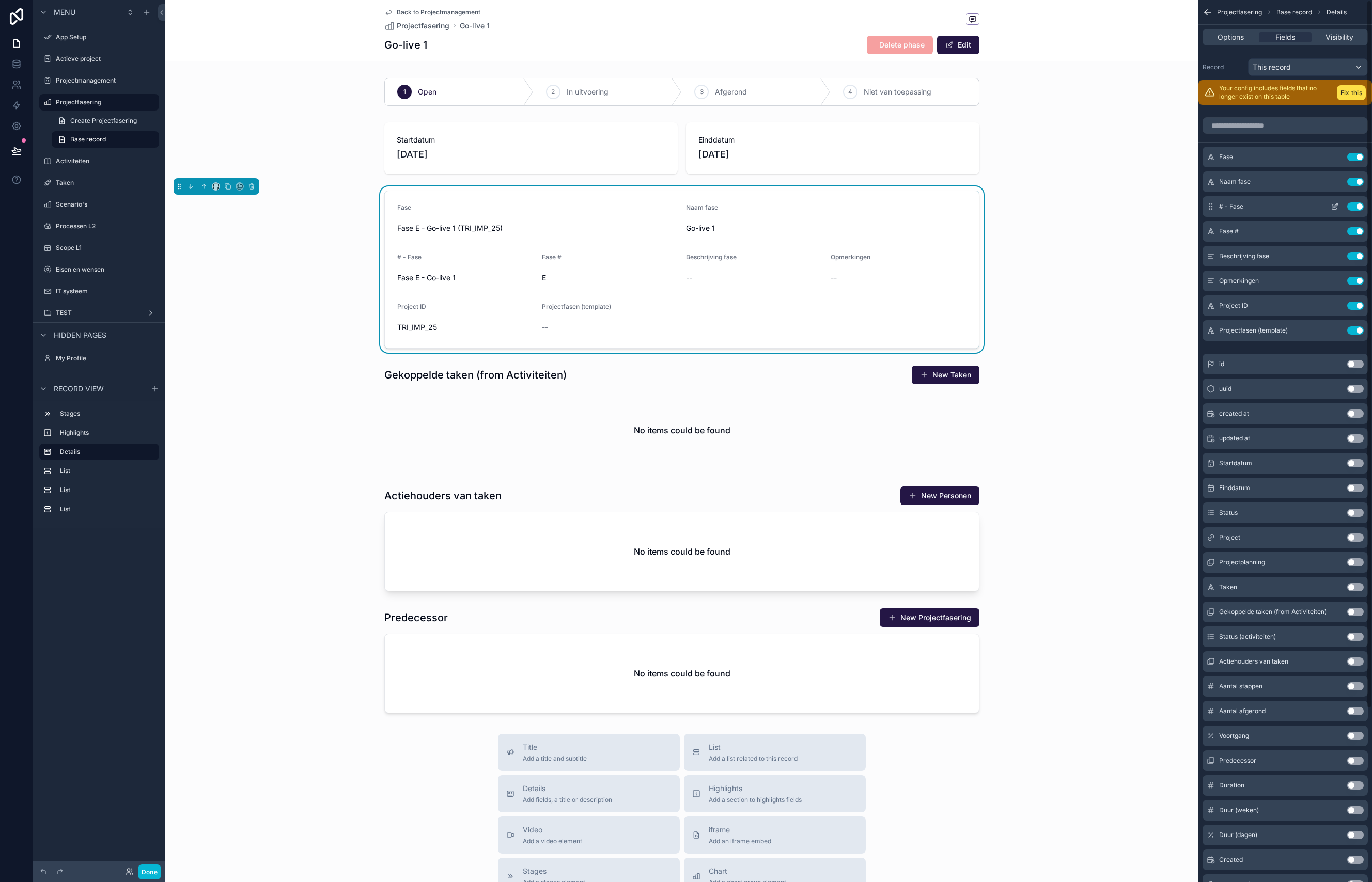
click at [1360, 208] on button "Use setting" at bounding box center [1355, 207] width 16 height 8
click at [1352, 205] on button "Use setting" at bounding box center [1355, 207] width 16 height 8
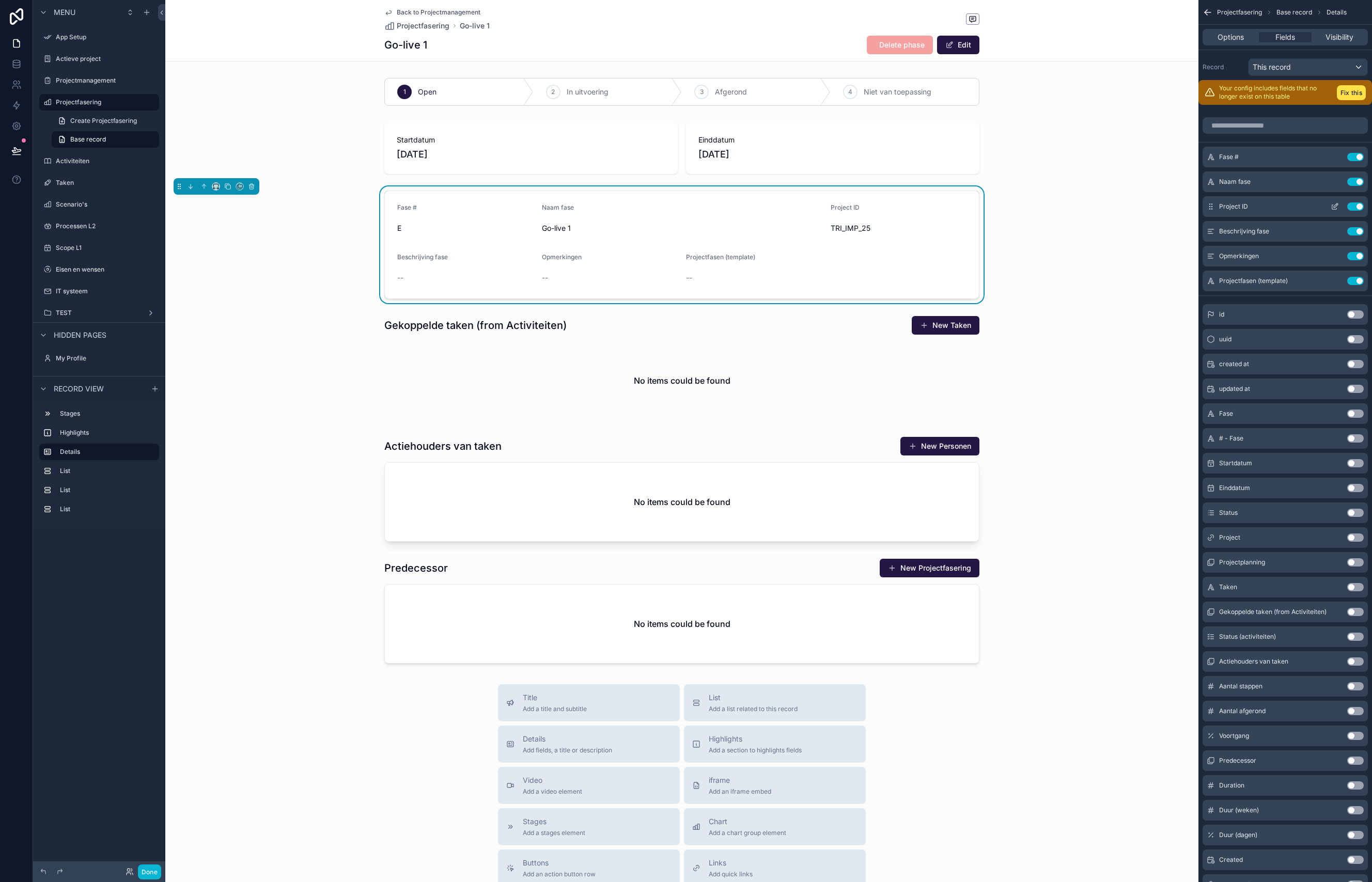
click at [1339, 207] on icon "scrollable content" at bounding box center [1335, 207] width 8 height 8
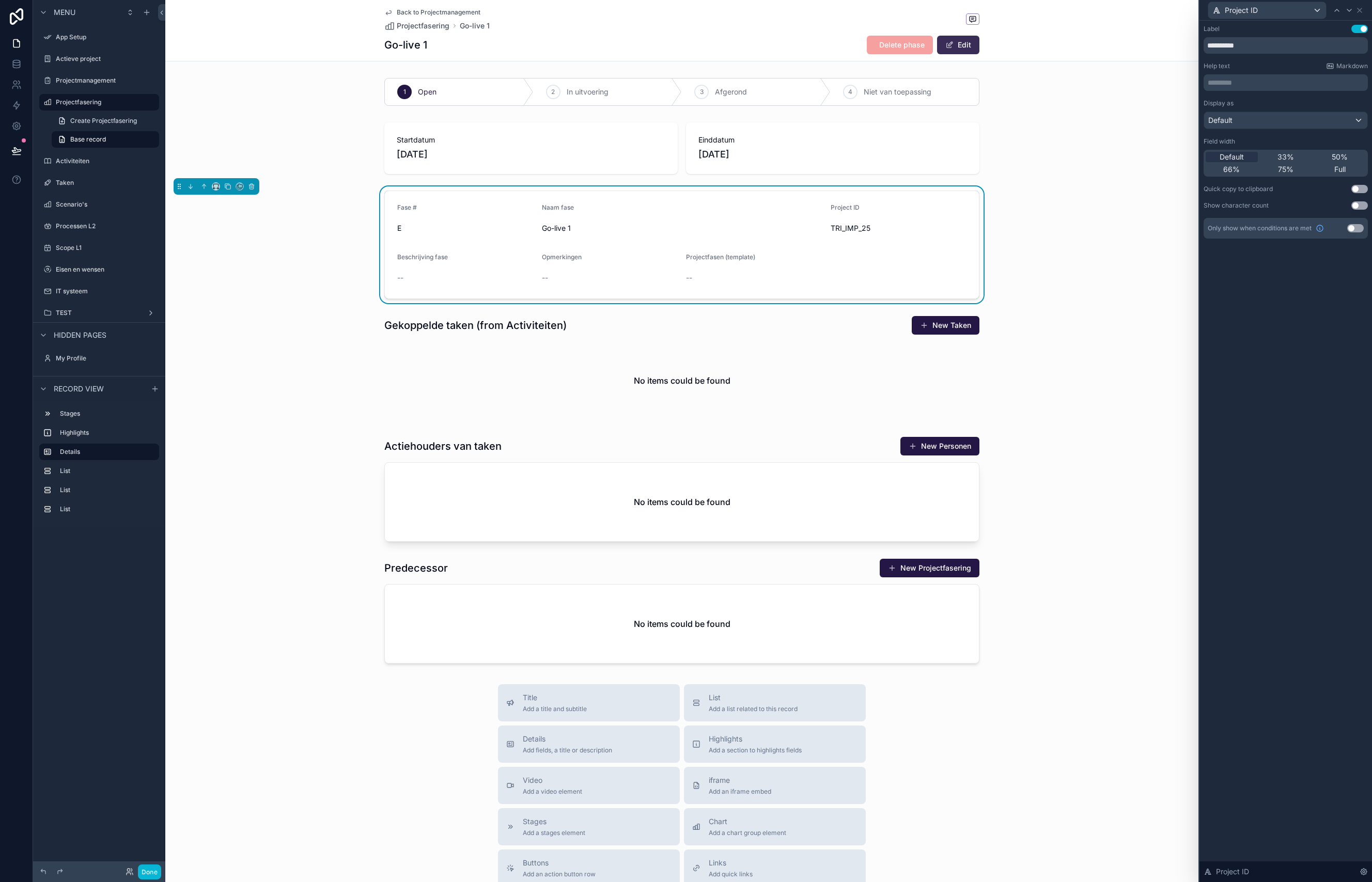
click at [954, 44] on span "scrollable content" at bounding box center [950, 45] width 8 height 8
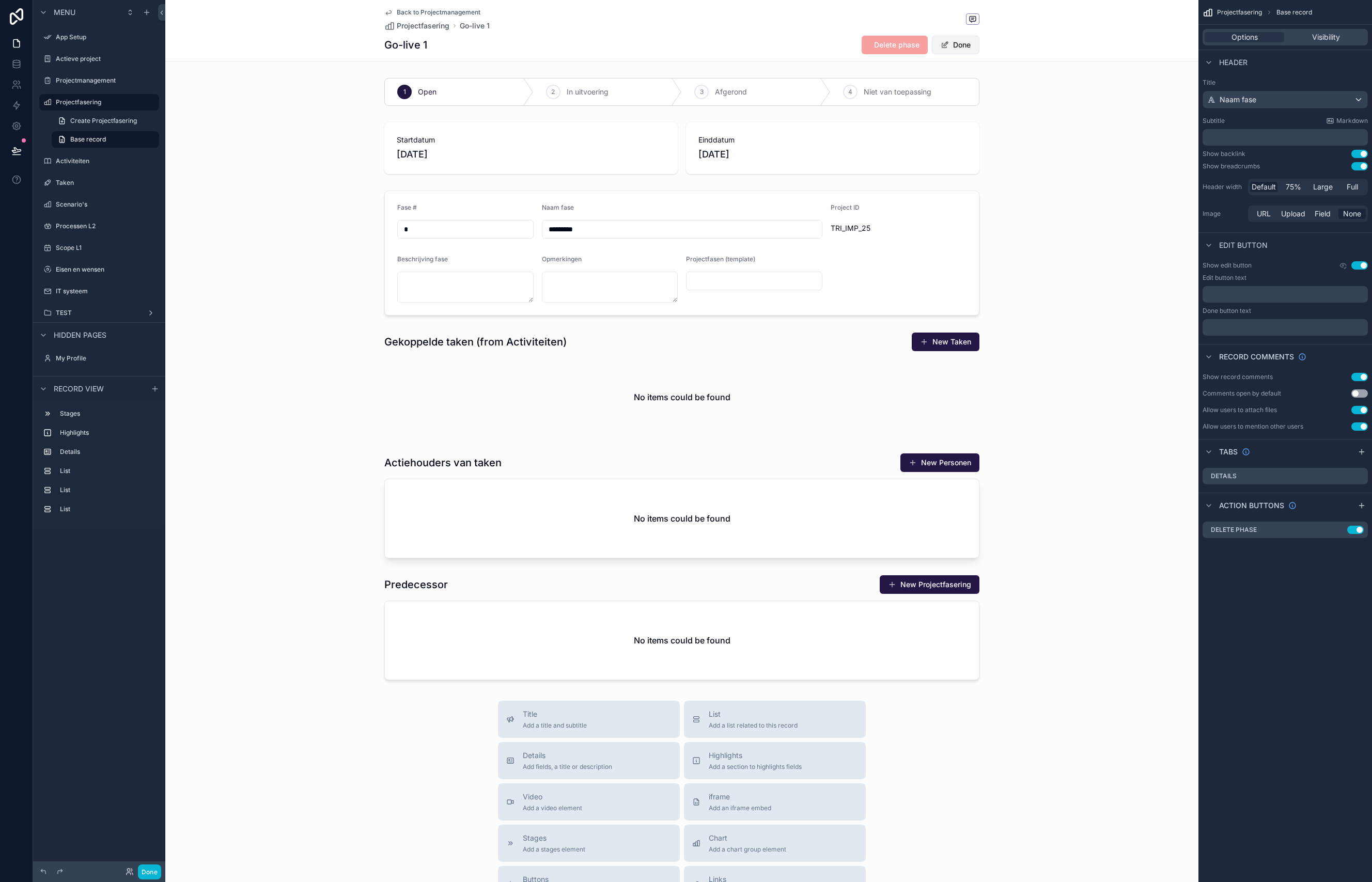
click at [951, 45] on button "Done" at bounding box center [955, 45] width 47 height 19
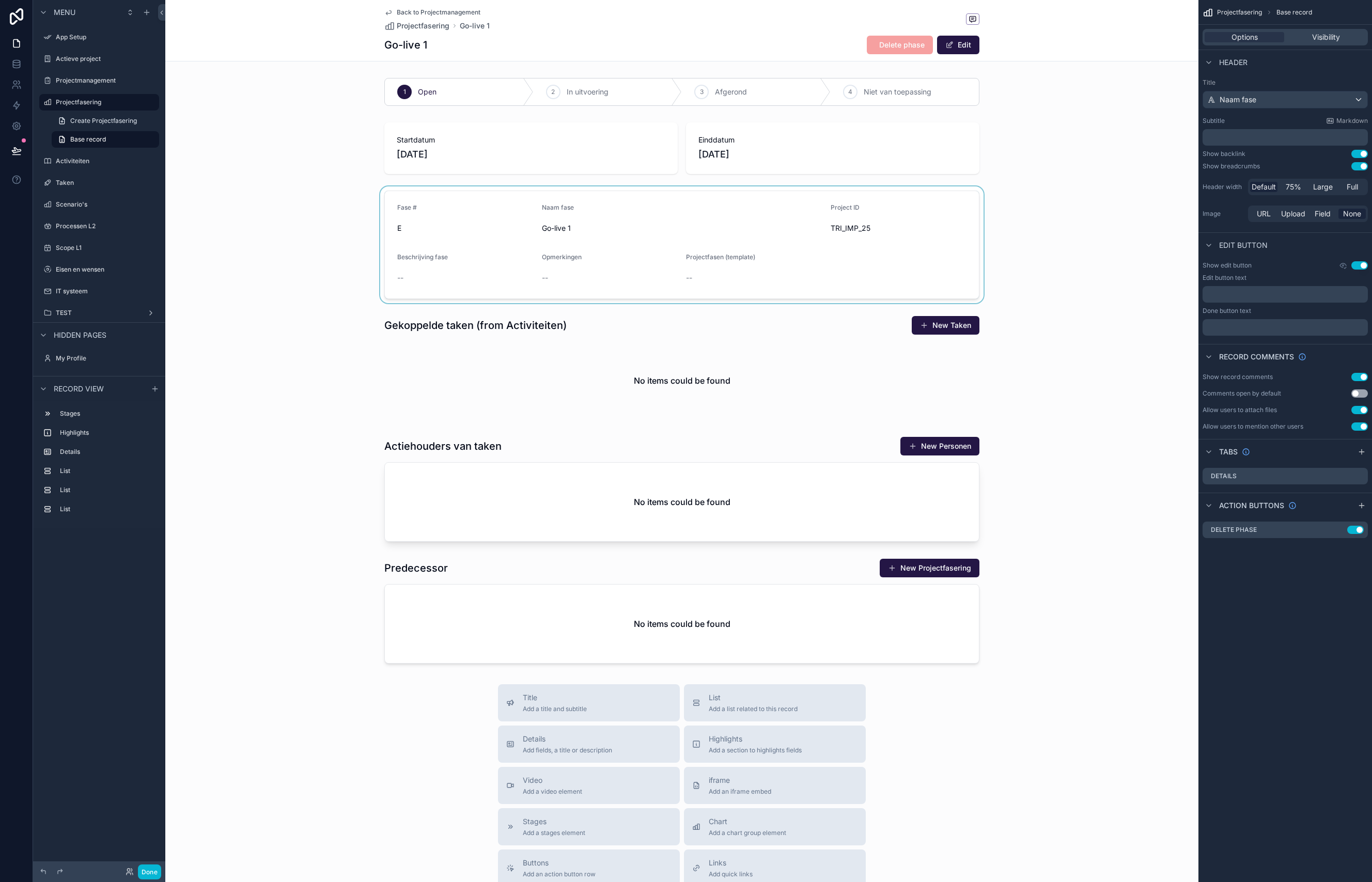
click at [806, 256] on div "scrollable content" at bounding box center [681, 244] width 1033 height 116
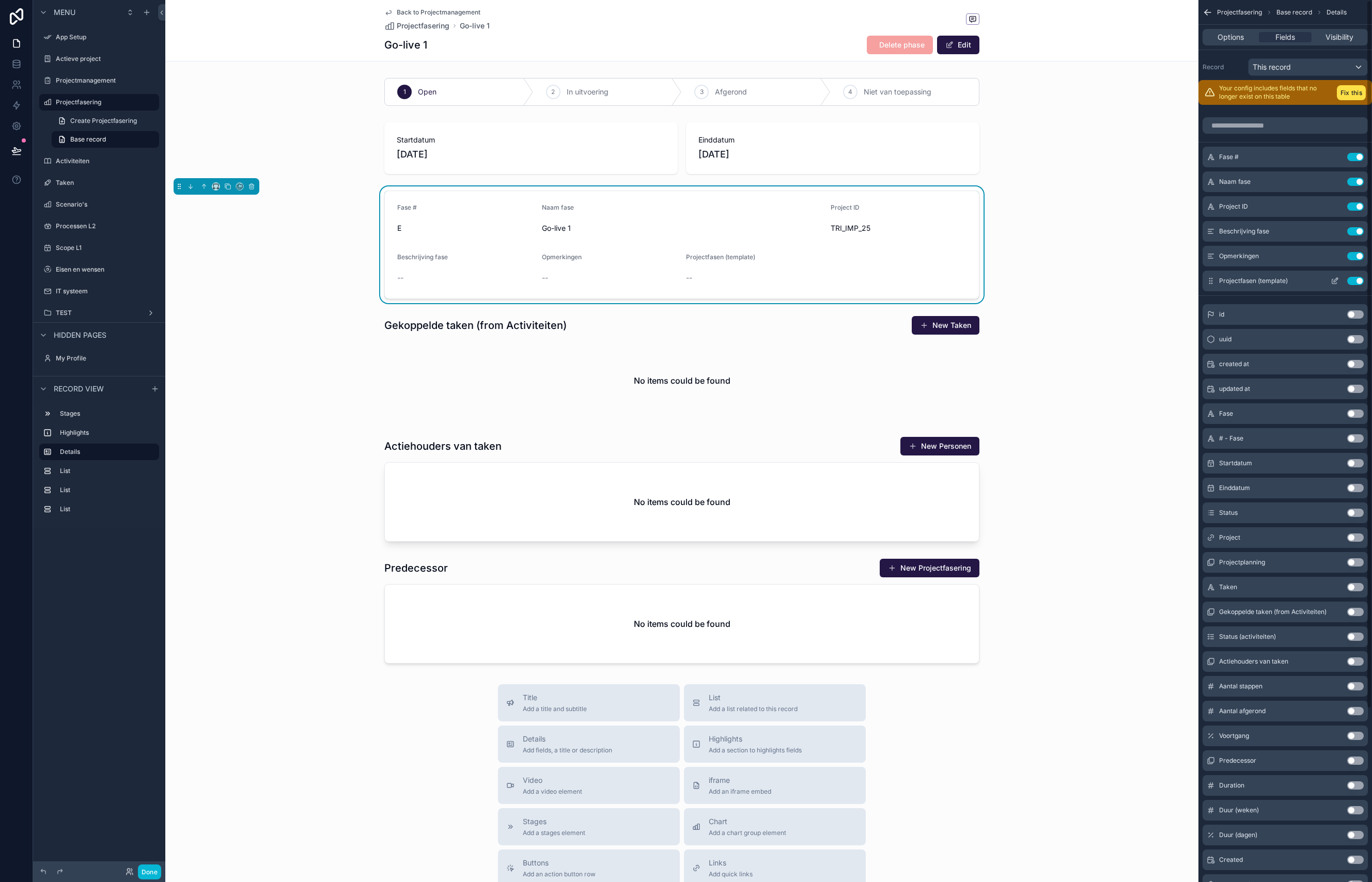
click at [1352, 279] on button "Use setting" at bounding box center [1355, 281] width 16 height 8
click at [585, 323] on div "scrollable content" at bounding box center [681, 368] width 1033 height 112
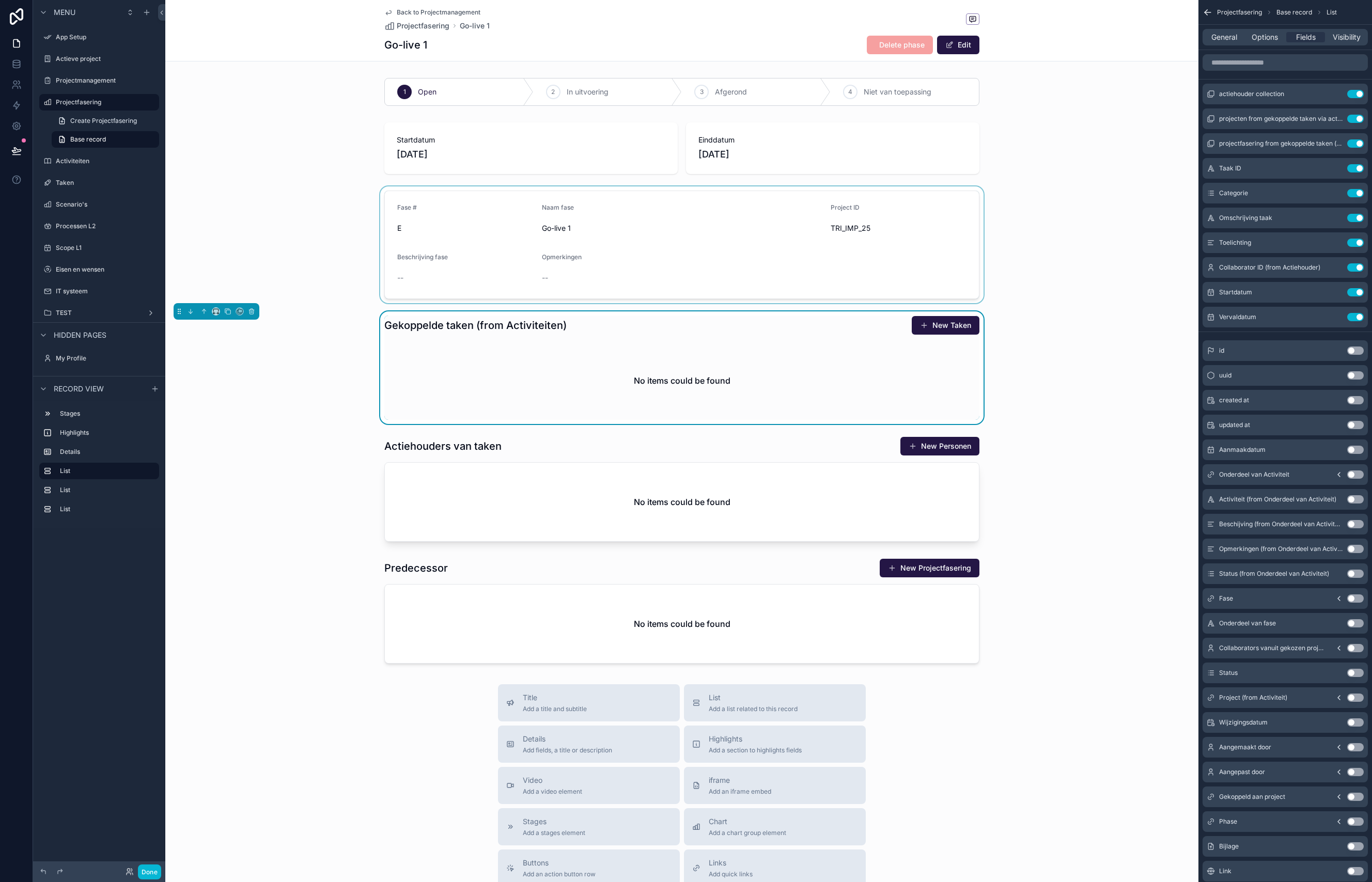
click at [649, 303] on div "scrollable content" at bounding box center [681, 244] width 1033 height 116
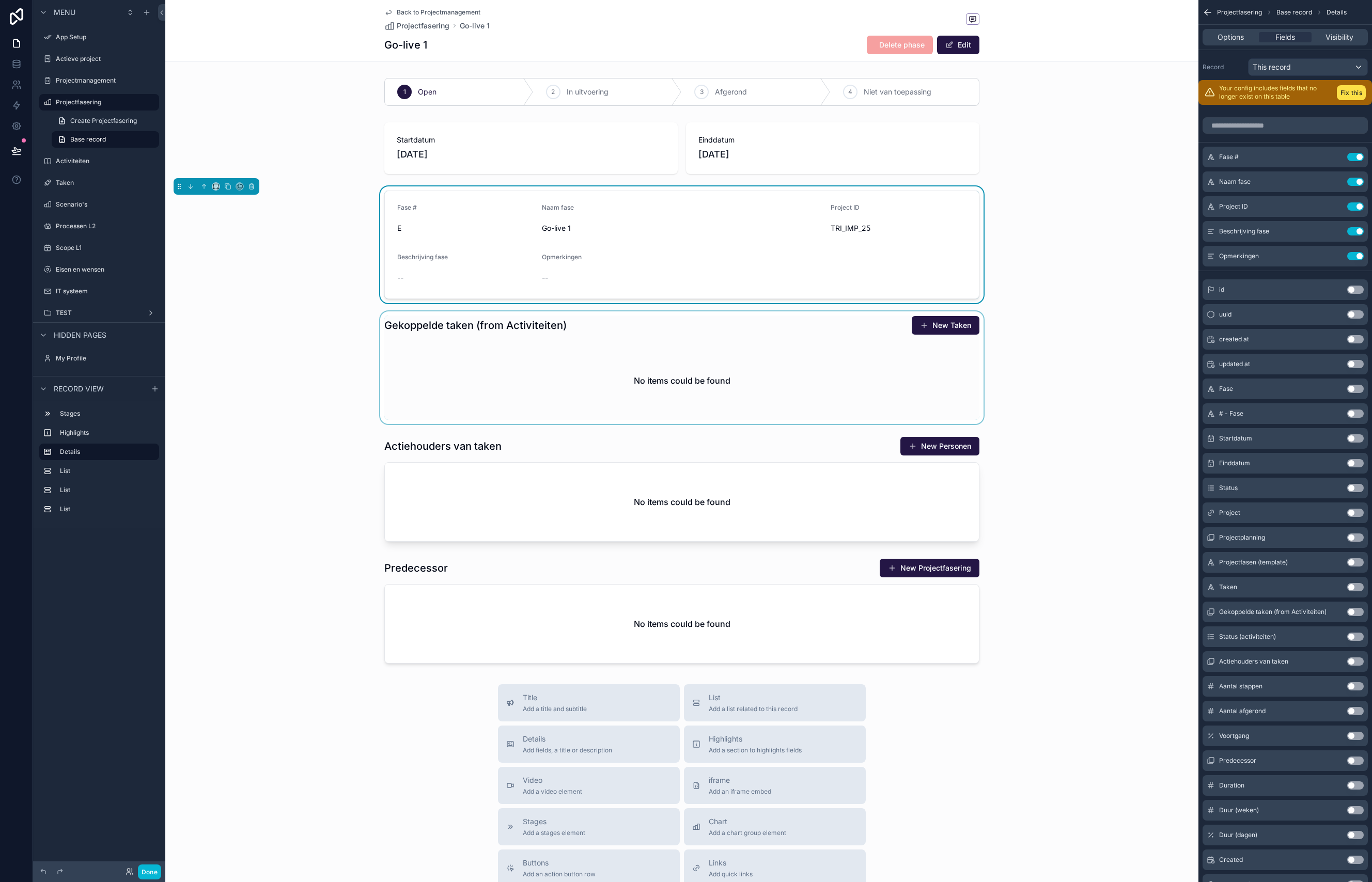
click at [664, 307] on div "1 Open 2 In uitvoering 3 Afgerond 4 Niet van toepassing Startdatum [DATE] Eindd…" at bounding box center [681, 371] width 1033 height 594
click at [687, 337] on div "scrollable content" at bounding box center [681, 368] width 1033 height 112
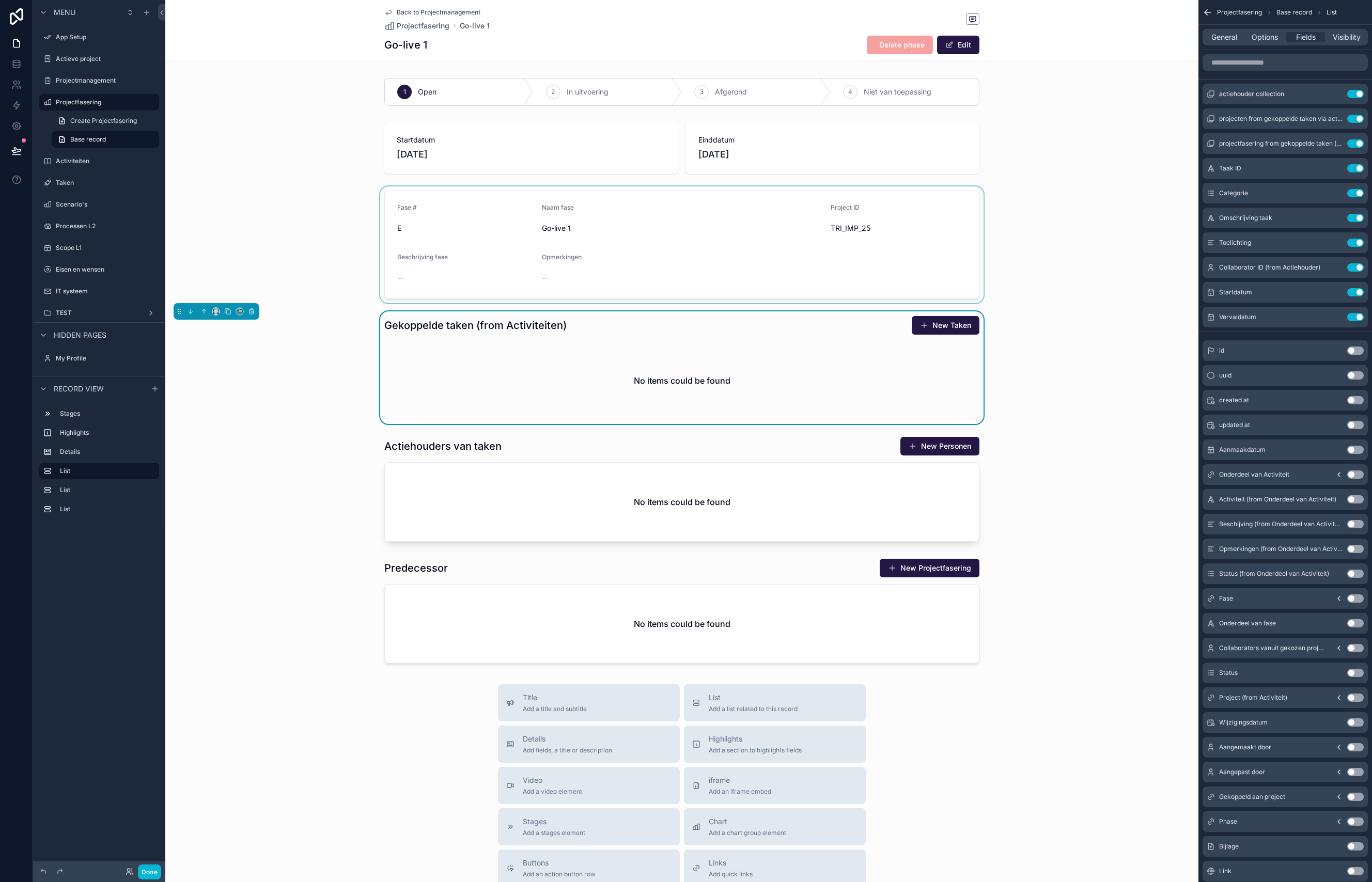
click at [673, 295] on div "scrollable content" at bounding box center [681, 244] width 1033 height 116
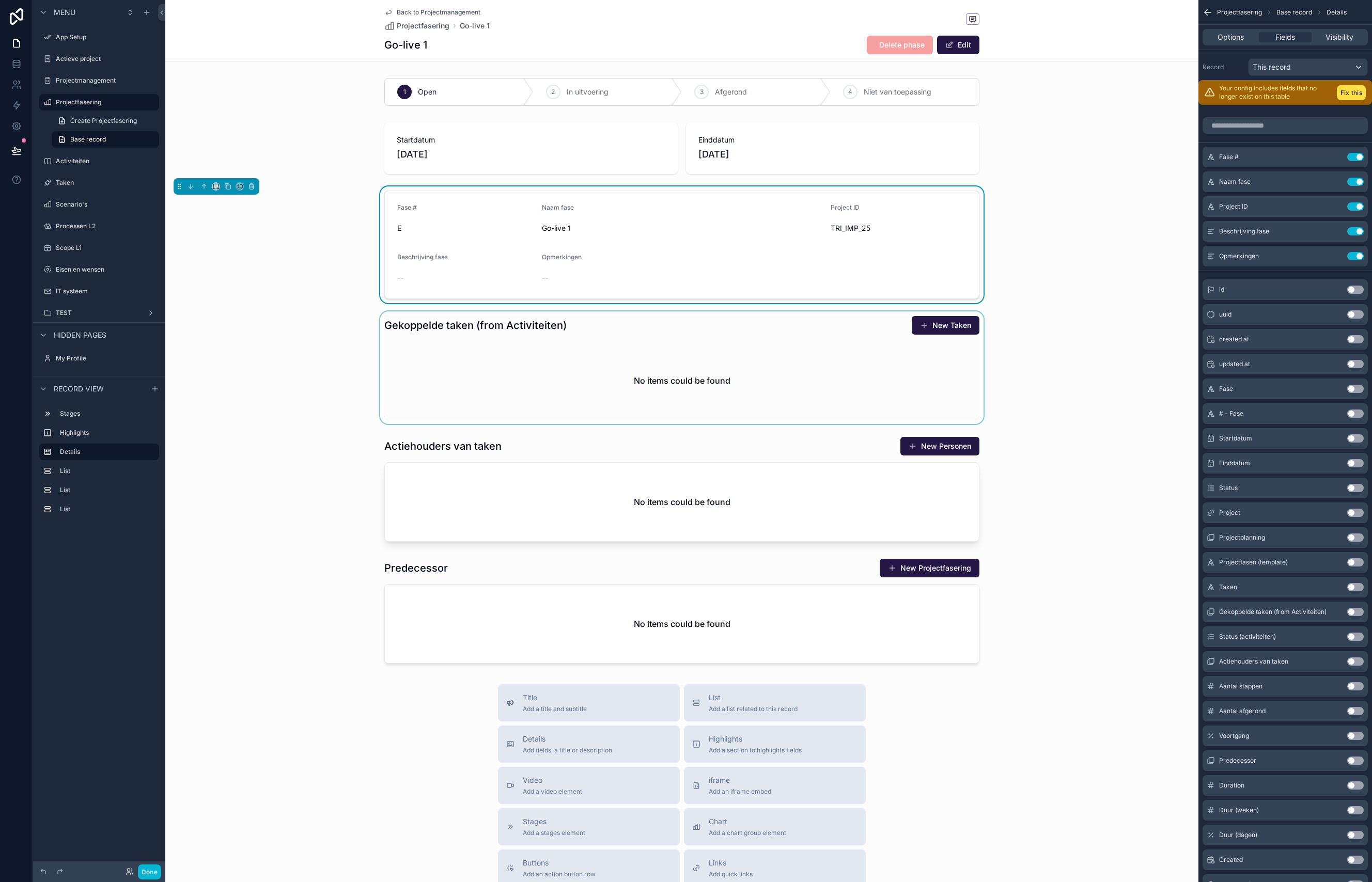
click at [707, 358] on div "scrollable content" at bounding box center [681, 368] width 1033 height 112
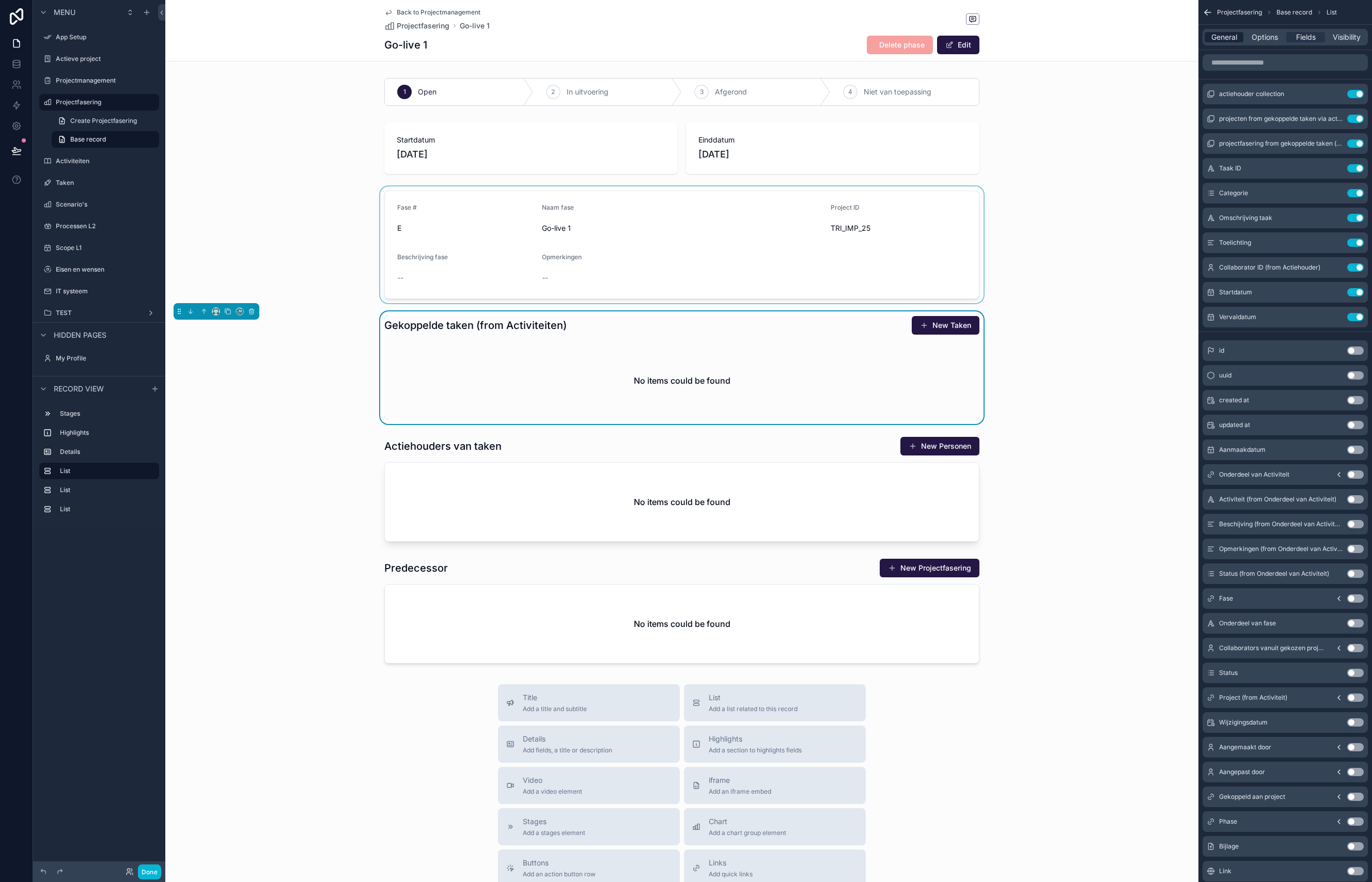
drag, startPoint x: 1234, startPoint y: 32, endPoint x: 1230, endPoint y: 39, distance: 8.1
click at [1234, 32] on div "General Options Fields Visibility" at bounding box center [1285, 37] width 165 height 16
click at [1230, 39] on span "General" at bounding box center [1224, 37] width 26 height 11
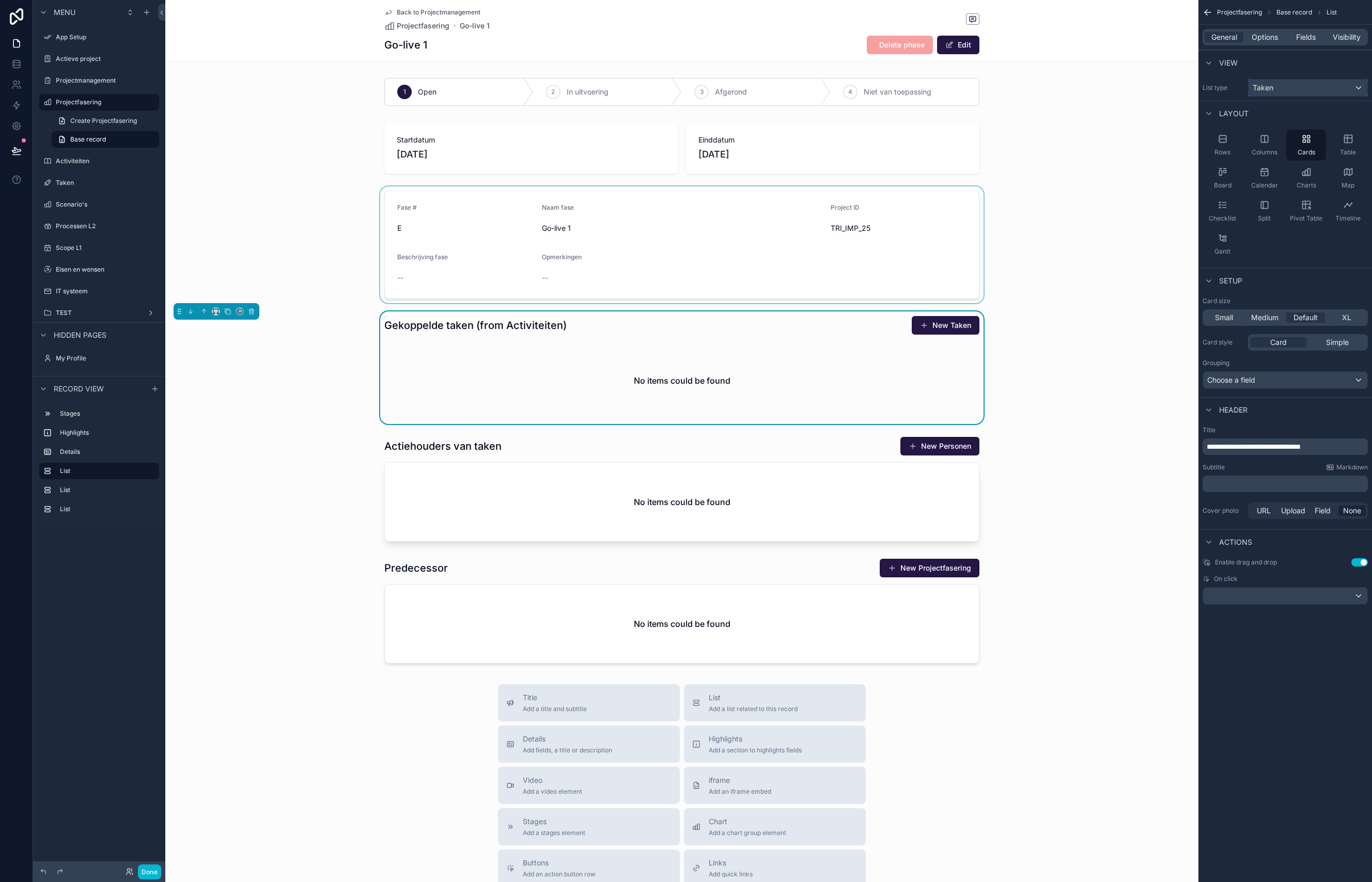
click at [1285, 86] on div "Taken" at bounding box center [1308, 88] width 119 height 16
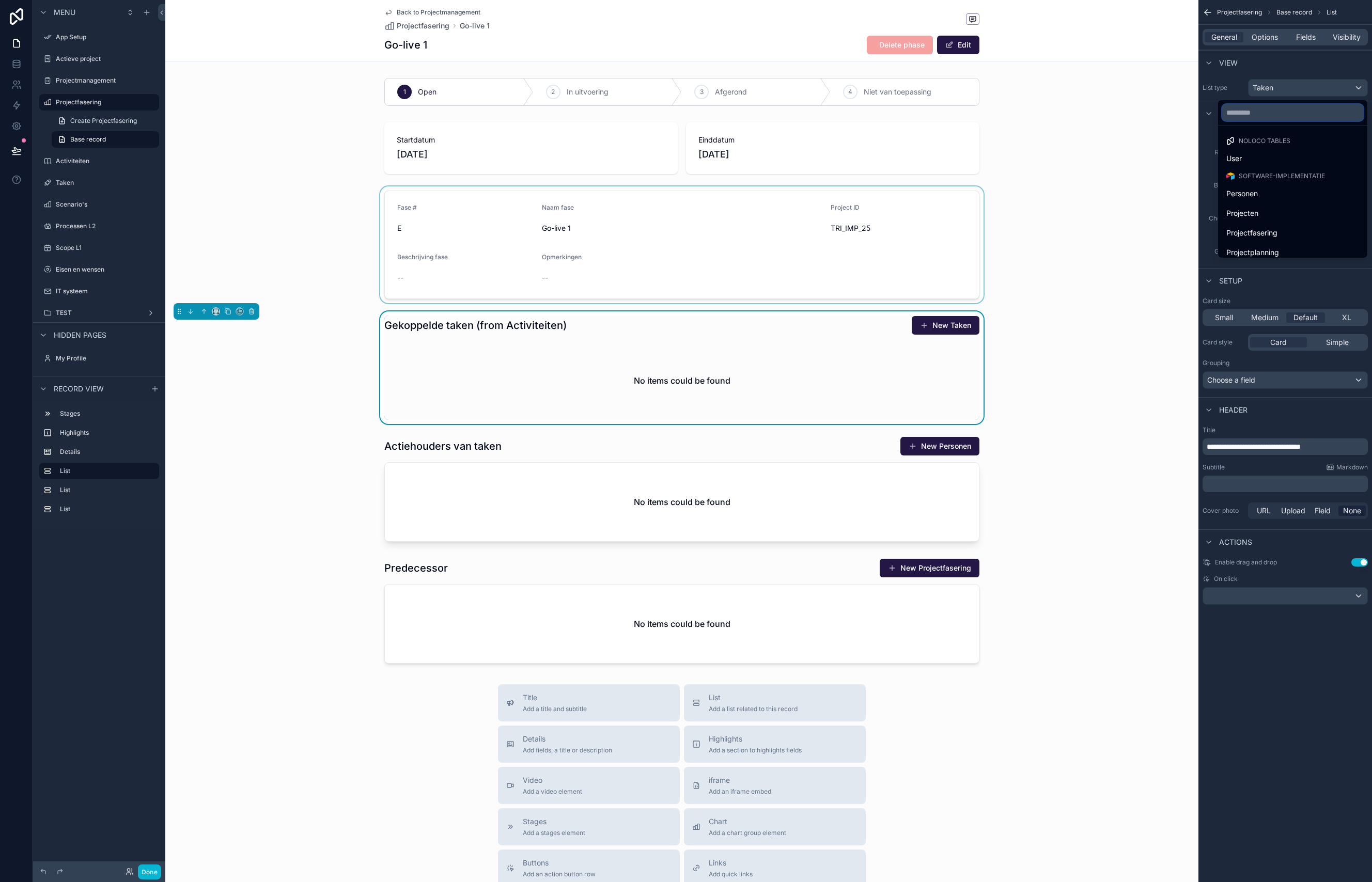
click at [1245, 108] on input "text" at bounding box center [1292, 112] width 141 height 16
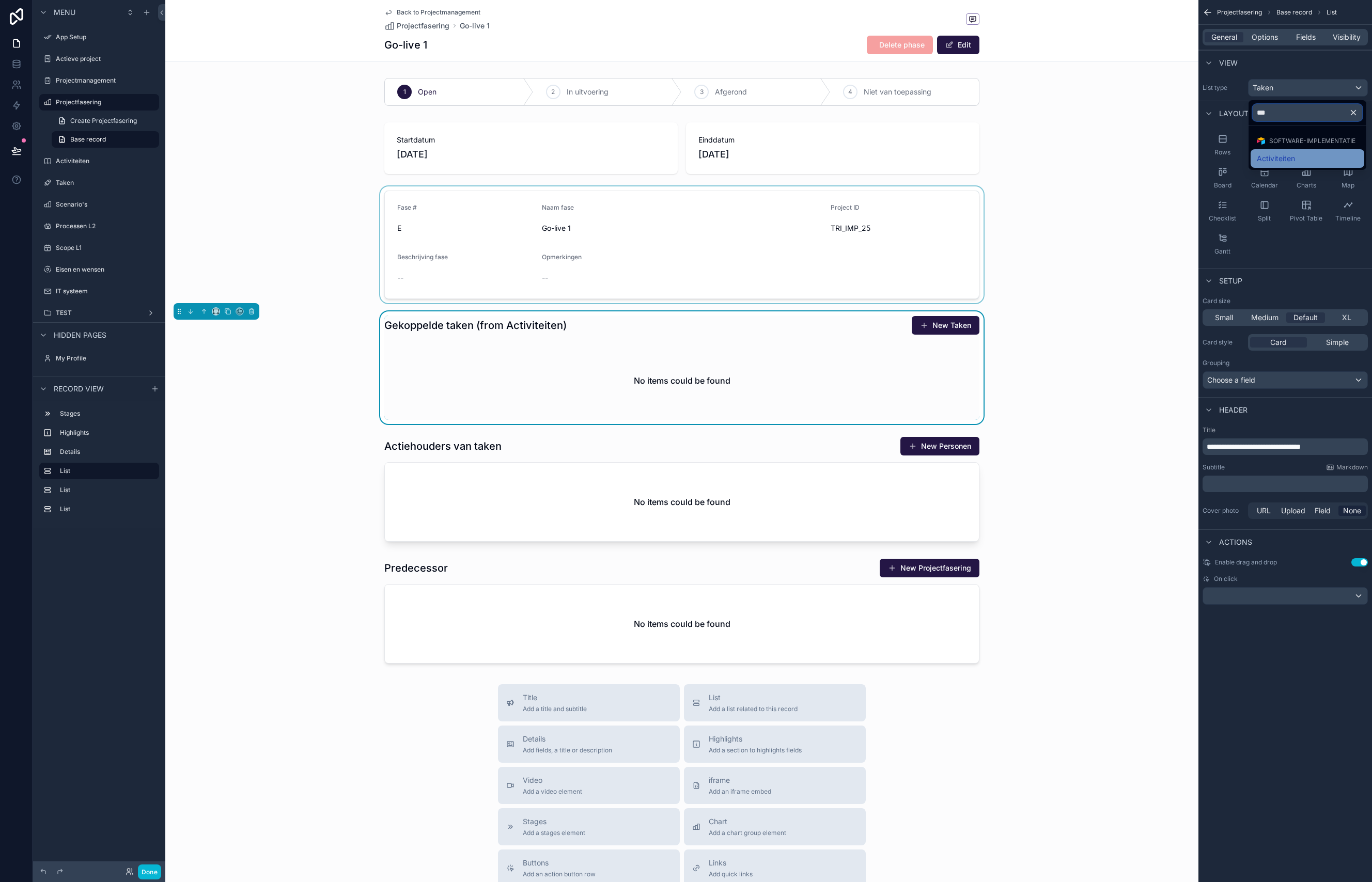
type input "***"
click at [1275, 160] on span "Activiteiten" at bounding box center [1275, 158] width 38 height 12
click at [535, 330] on h1 "Gekoppelde taken (from Activiteiten)" at bounding box center [475, 325] width 182 height 15
click at [1233, 41] on span "General" at bounding box center [1224, 37] width 26 height 11
click at [1265, 39] on span "Options" at bounding box center [1265, 37] width 26 height 11
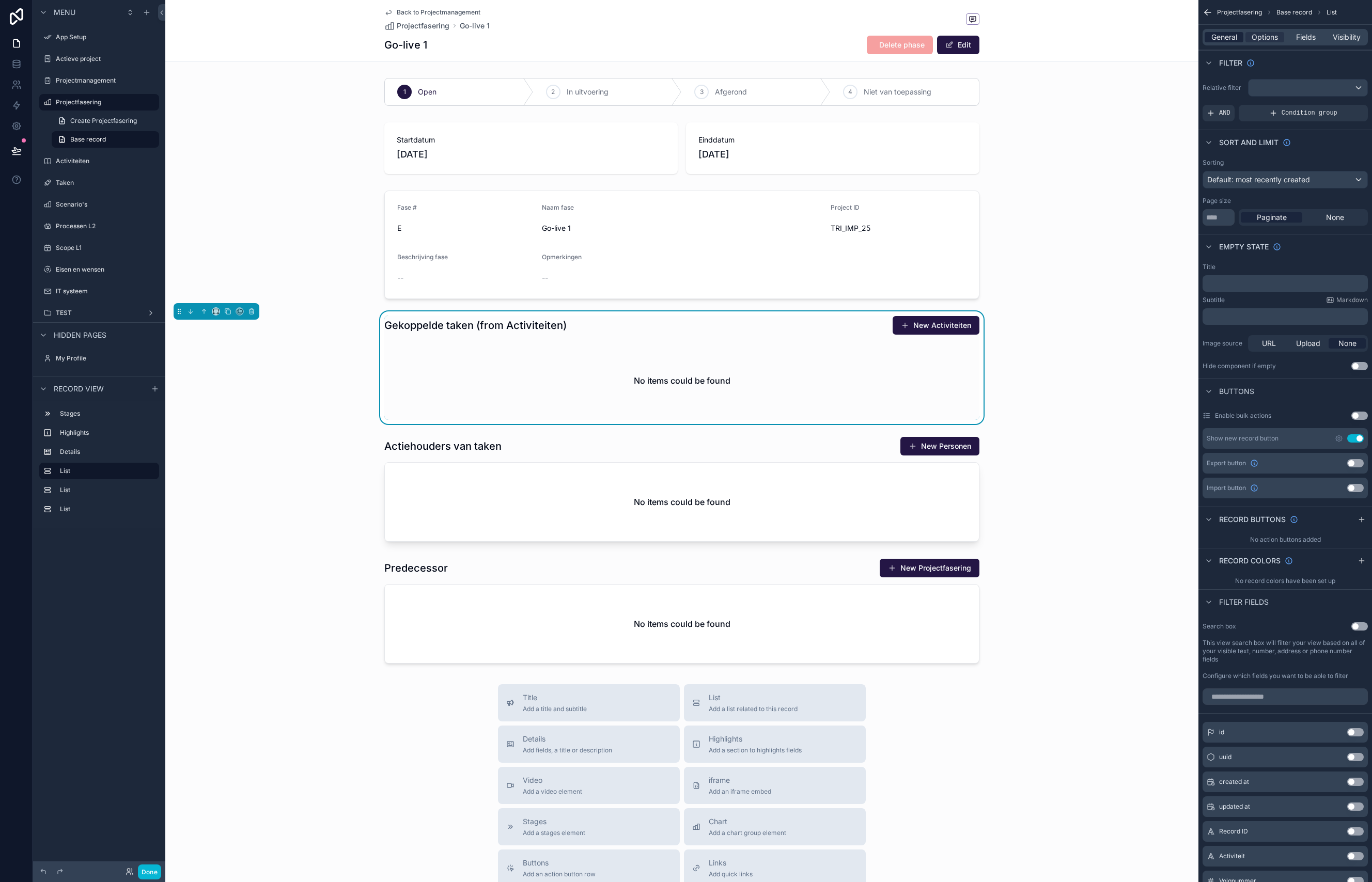
click at [1226, 36] on span "General" at bounding box center [1224, 37] width 26 height 11
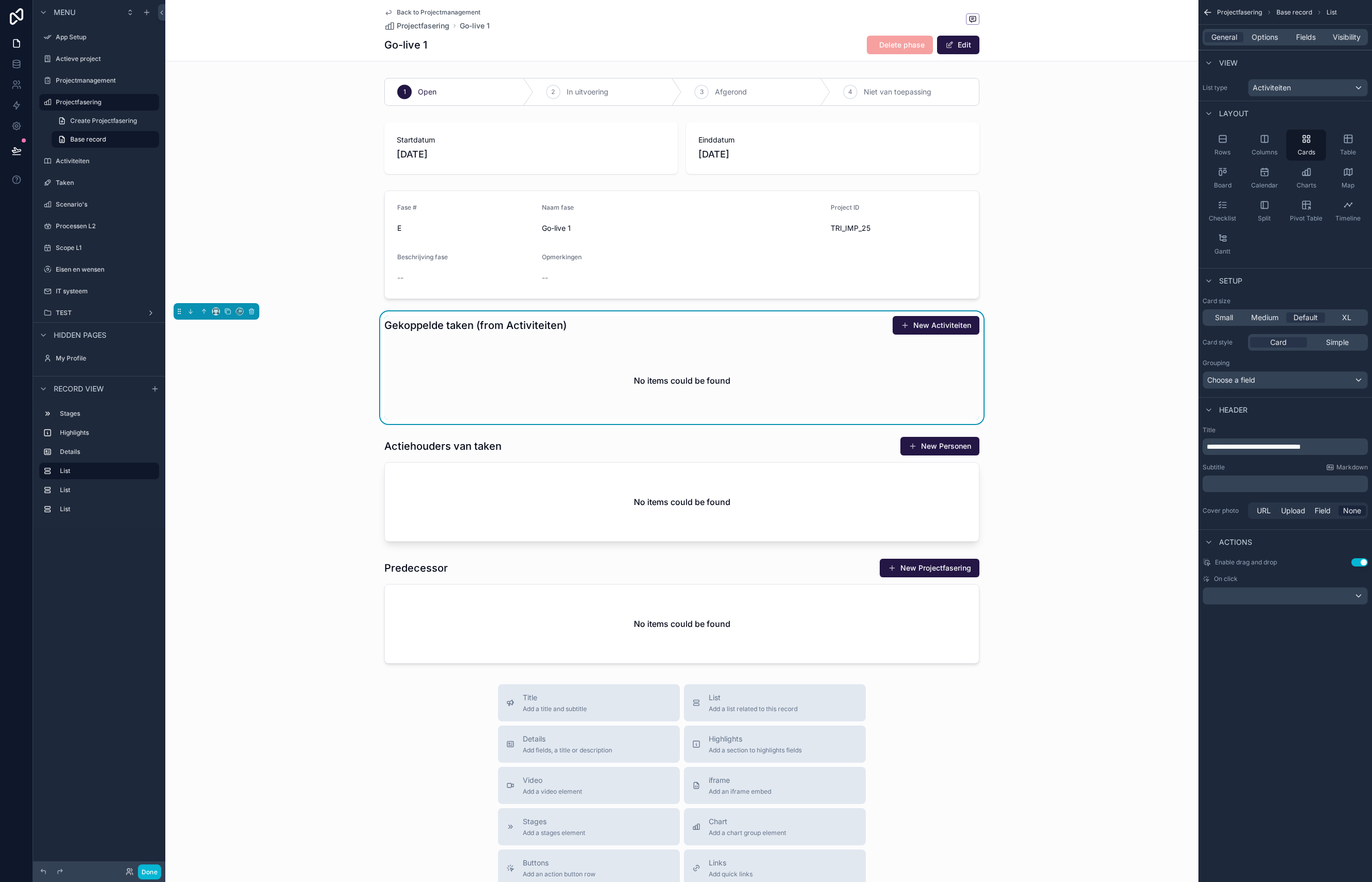
click at [1251, 448] on span "**********" at bounding box center [1254, 447] width 94 height 7
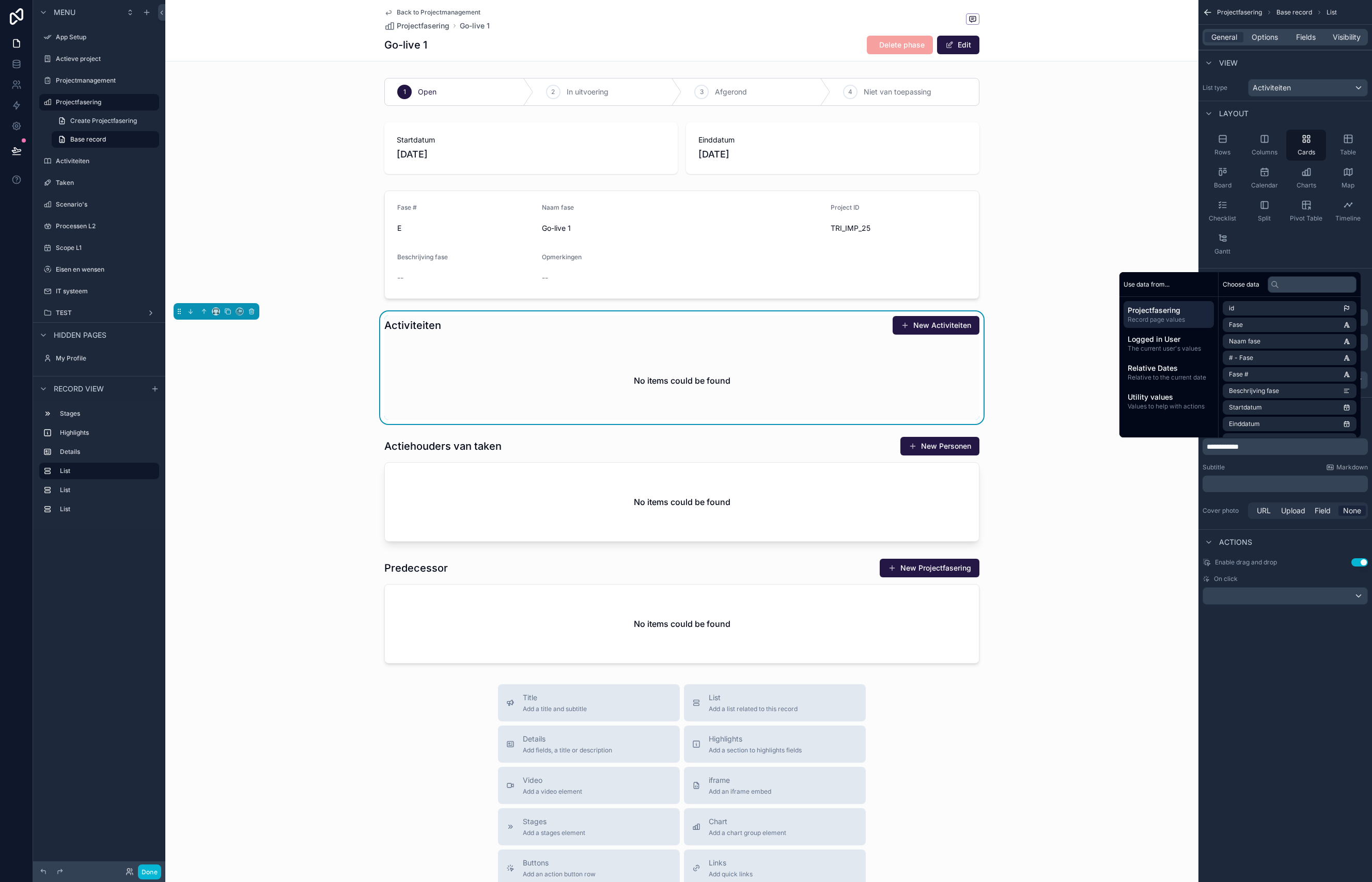
click at [1249, 486] on p "﻿" at bounding box center [1286, 483] width 159 height 11
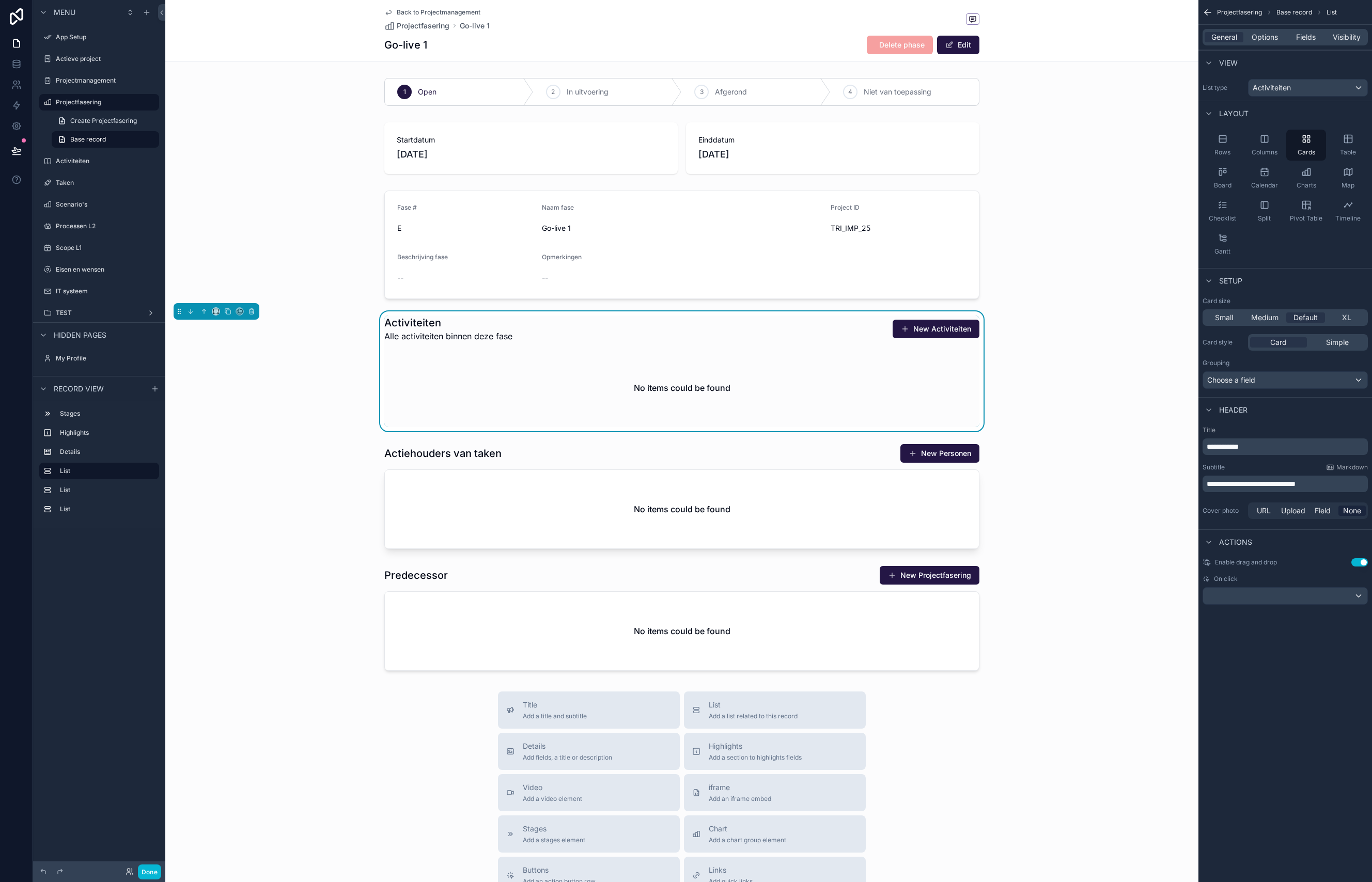
click at [1263, 658] on div "**********" at bounding box center [1285, 441] width 173 height 882
click at [629, 460] on div "scrollable content" at bounding box center [681, 496] width 1033 height 114
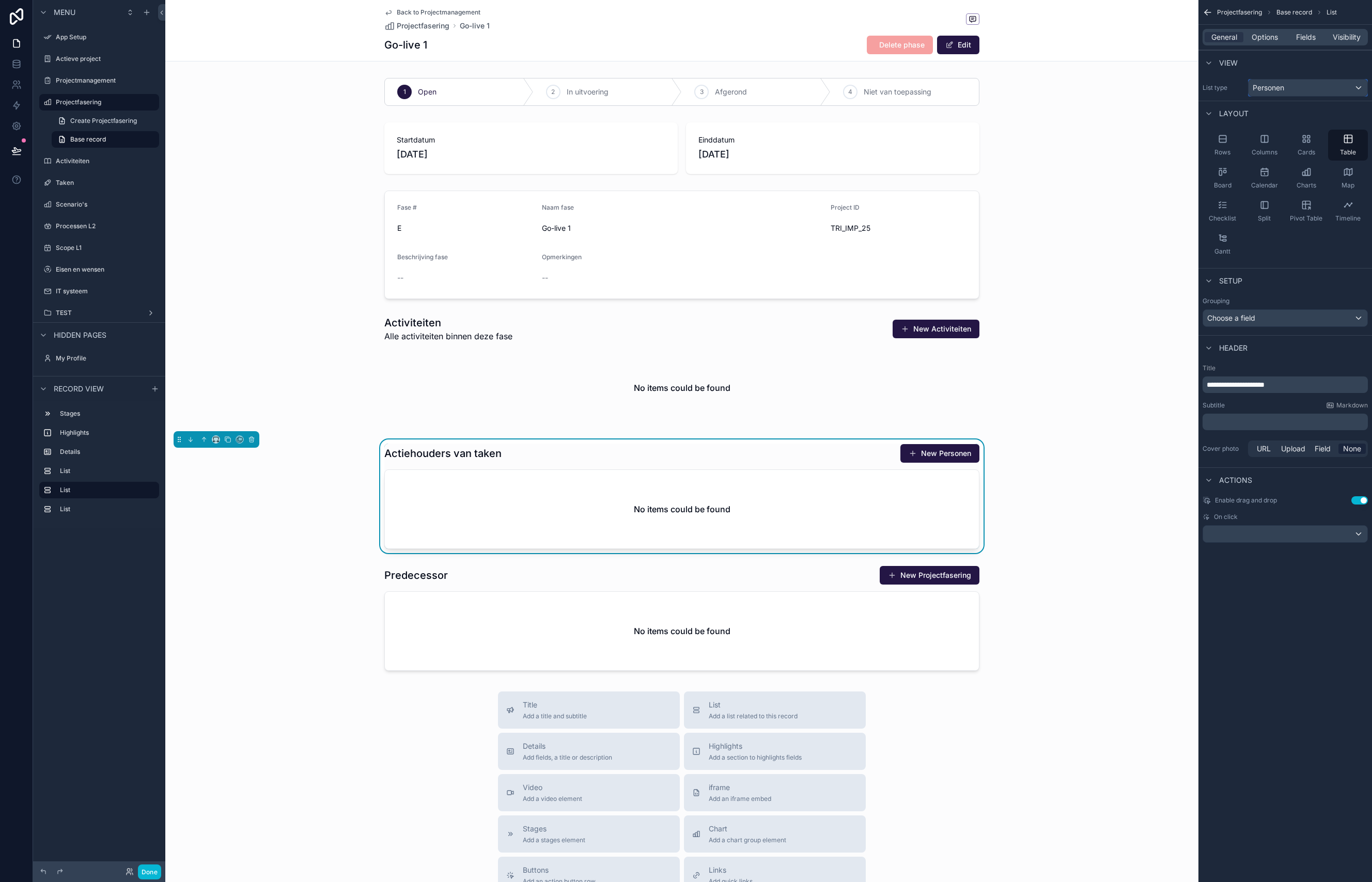
click at [1287, 87] on div "Personen" at bounding box center [1308, 88] width 119 height 16
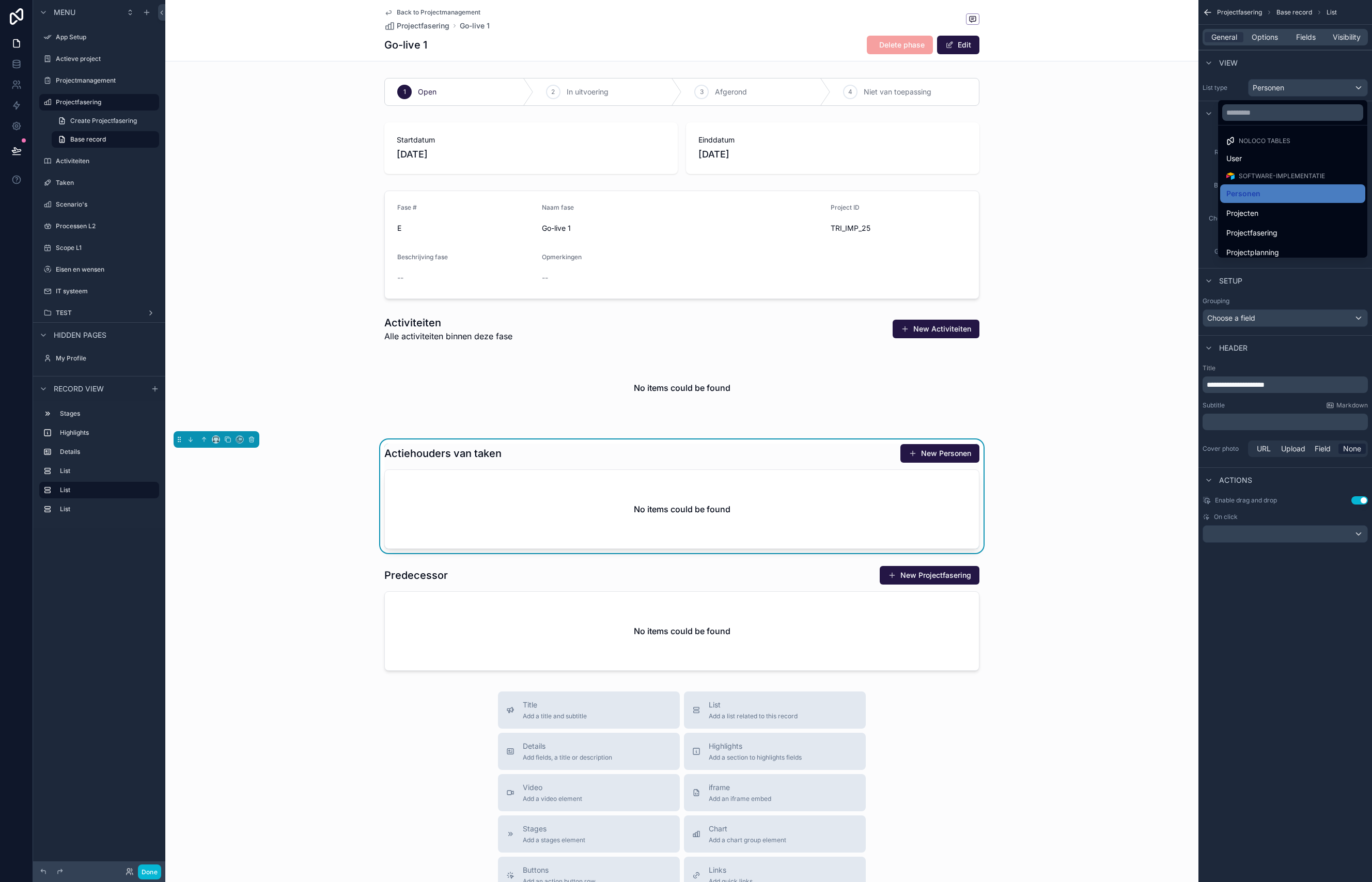
click at [1287, 87] on div "scrollable content" at bounding box center [686, 441] width 1372 height 882
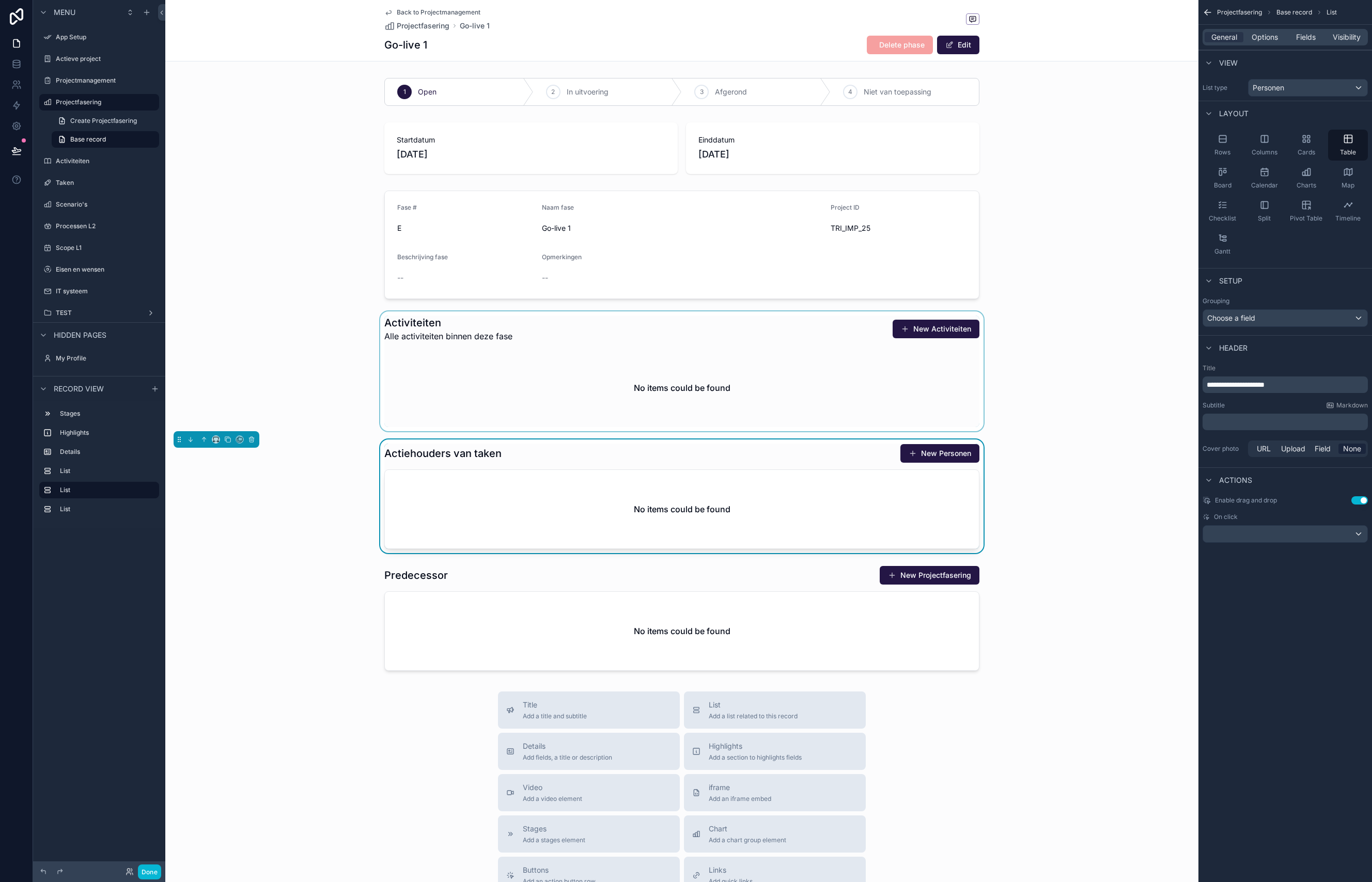
click at [627, 400] on div "scrollable content" at bounding box center [681, 371] width 1033 height 120
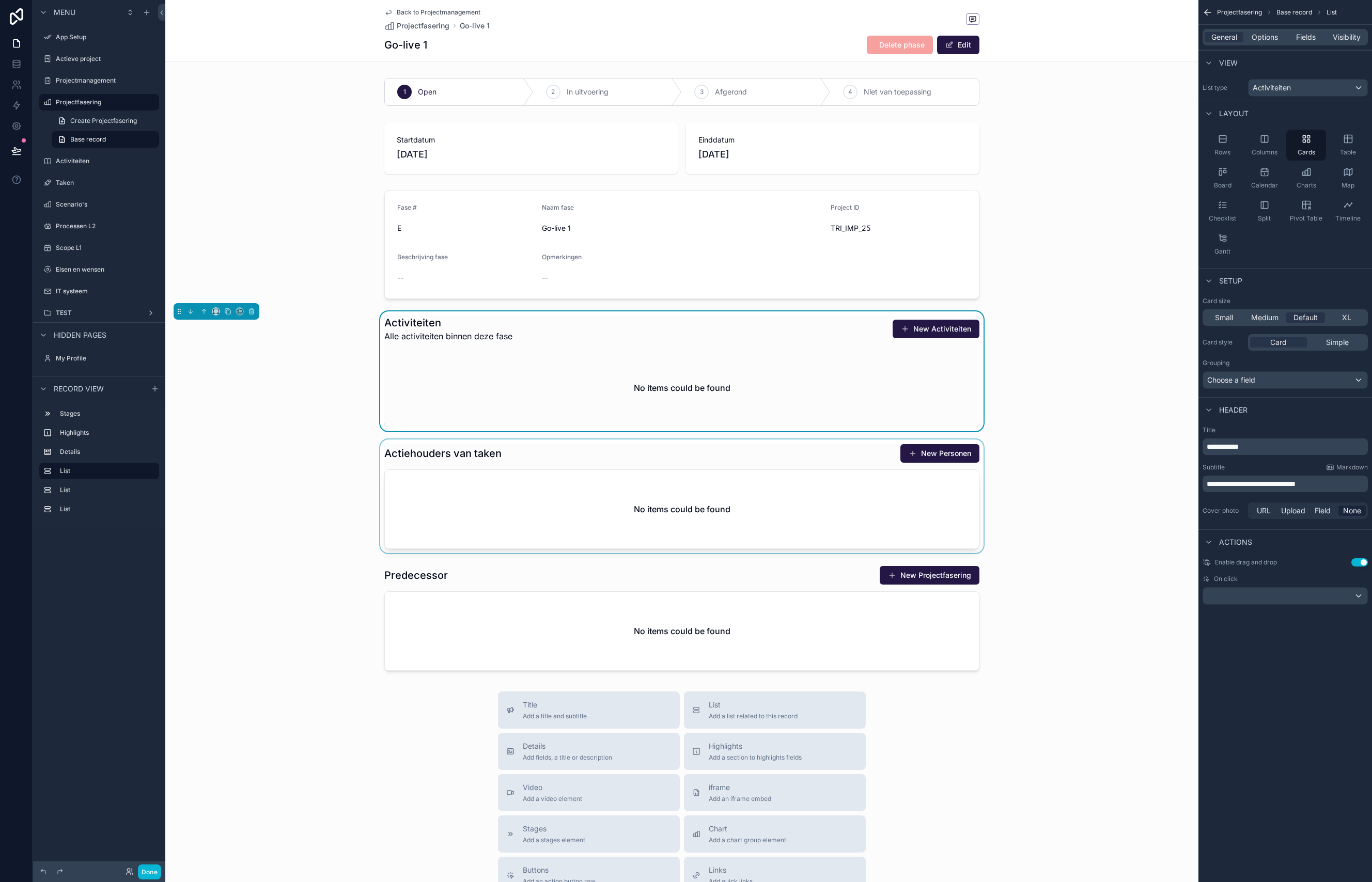
click at [657, 491] on div "scrollable content" at bounding box center [681, 496] width 1033 height 114
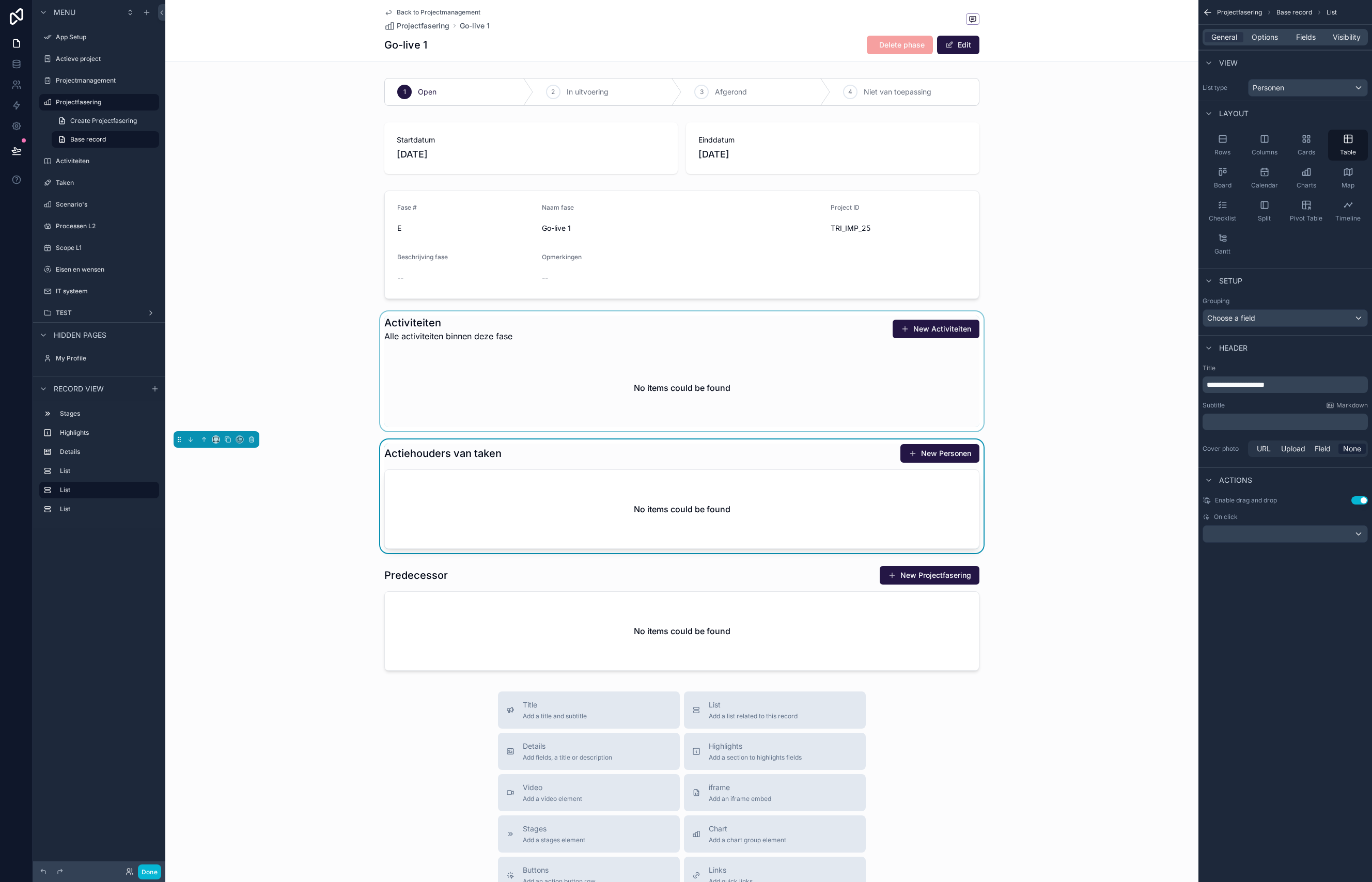
click at [661, 371] on div "scrollable content" at bounding box center [681, 371] width 1033 height 120
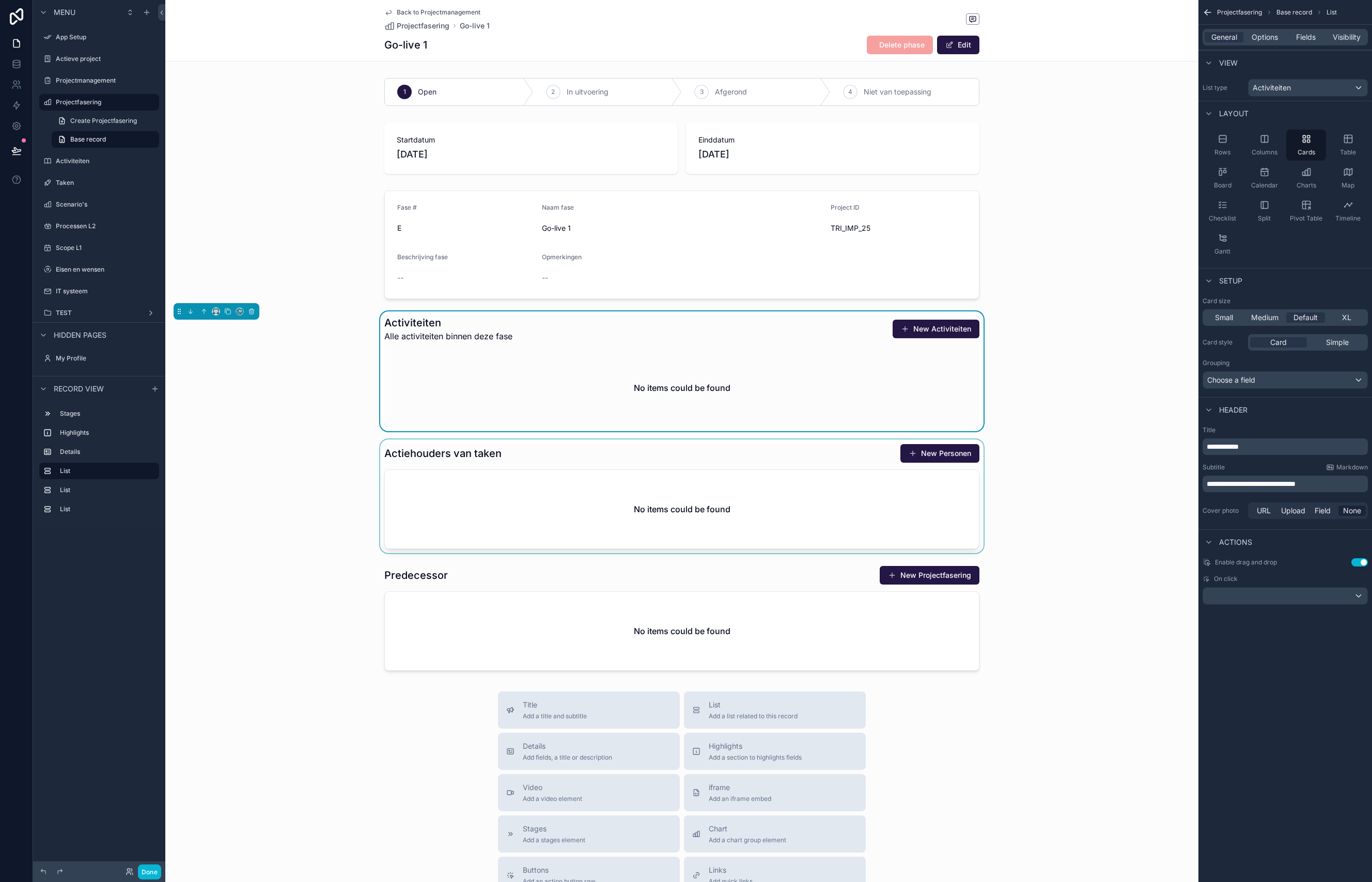
click at [580, 459] on div "scrollable content" at bounding box center [681, 496] width 1033 height 114
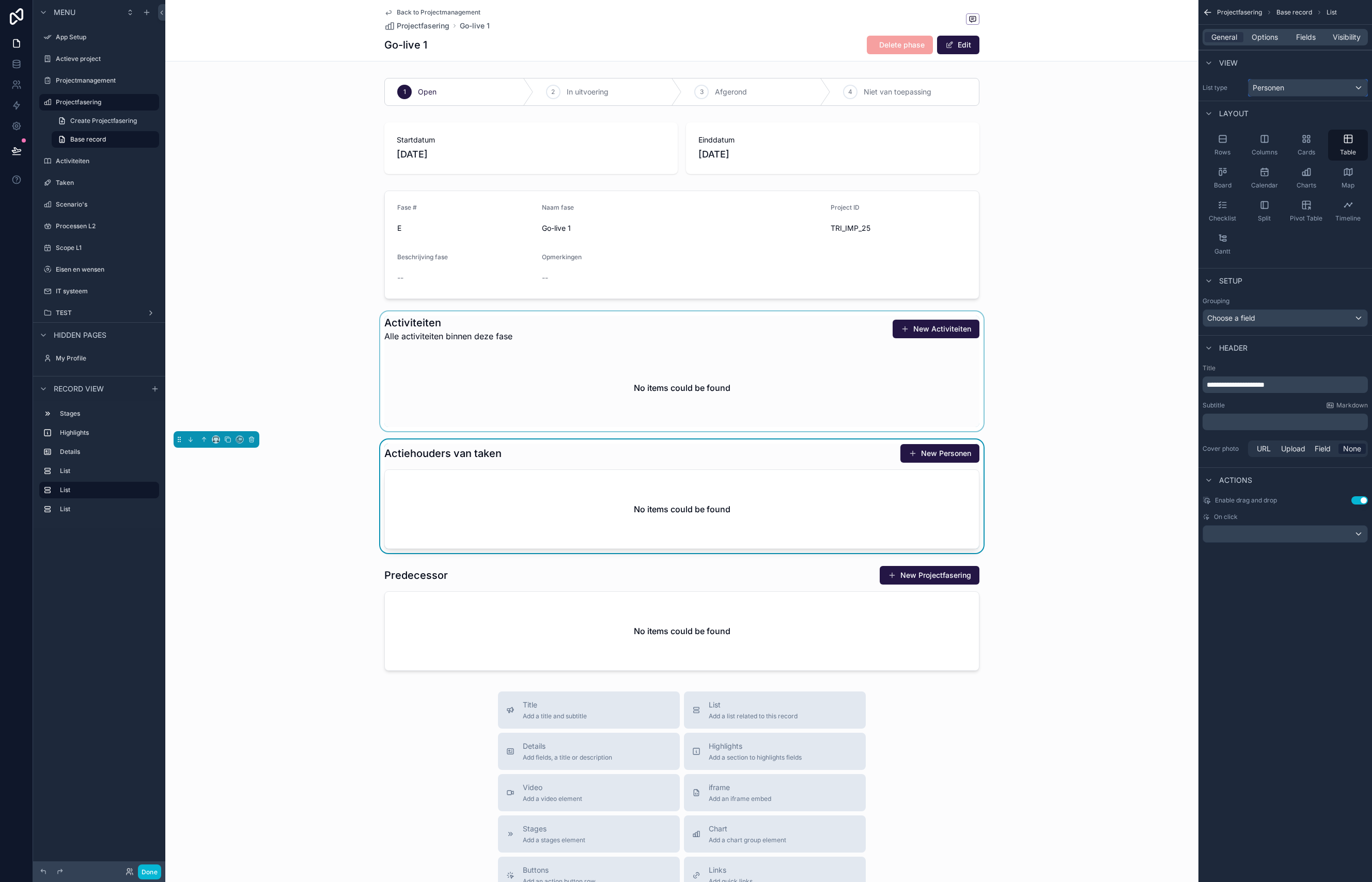
click at [1302, 87] on div "Personen" at bounding box center [1308, 88] width 119 height 16
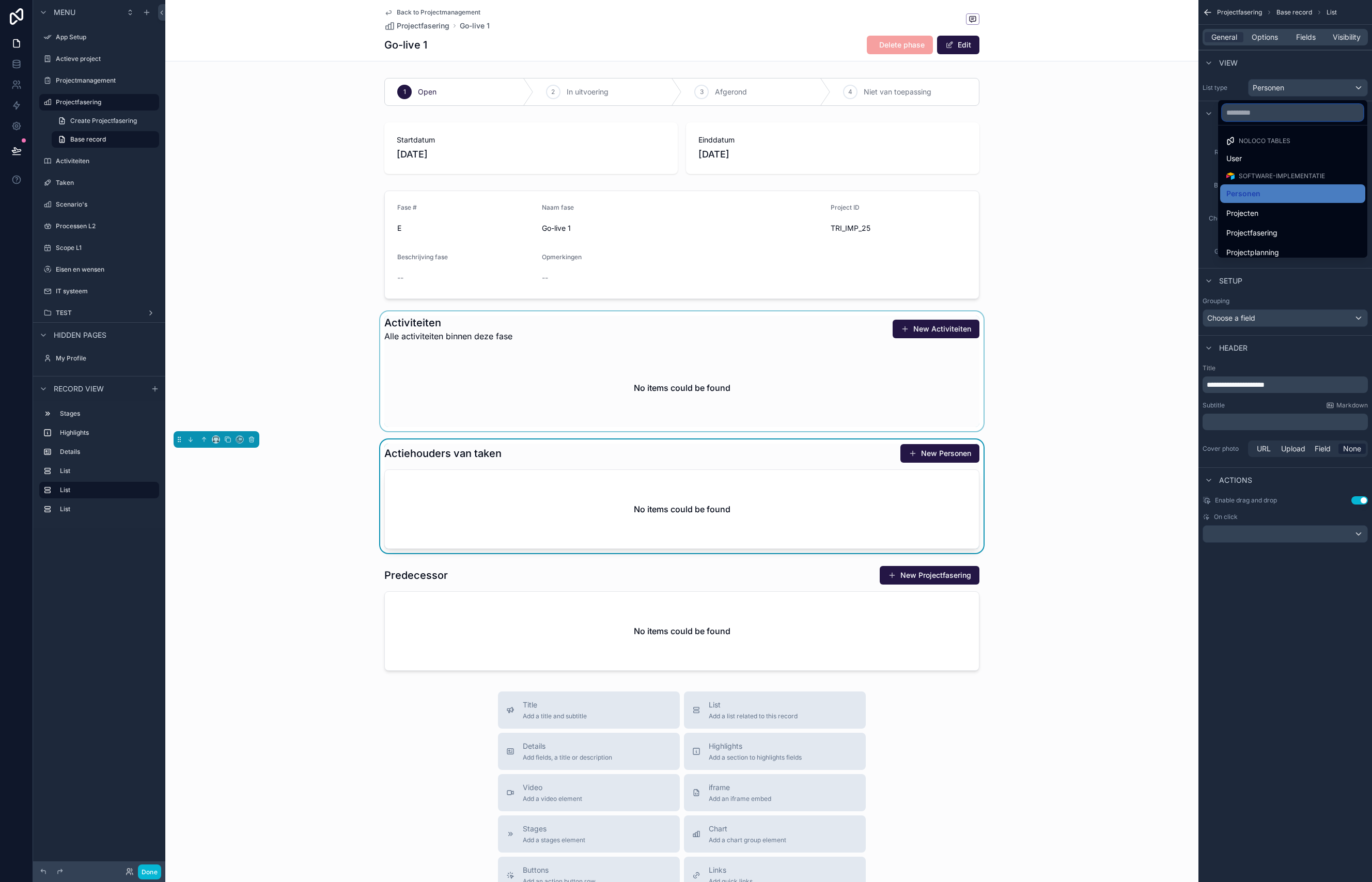
click at [1266, 114] on input "text" at bounding box center [1292, 112] width 141 height 16
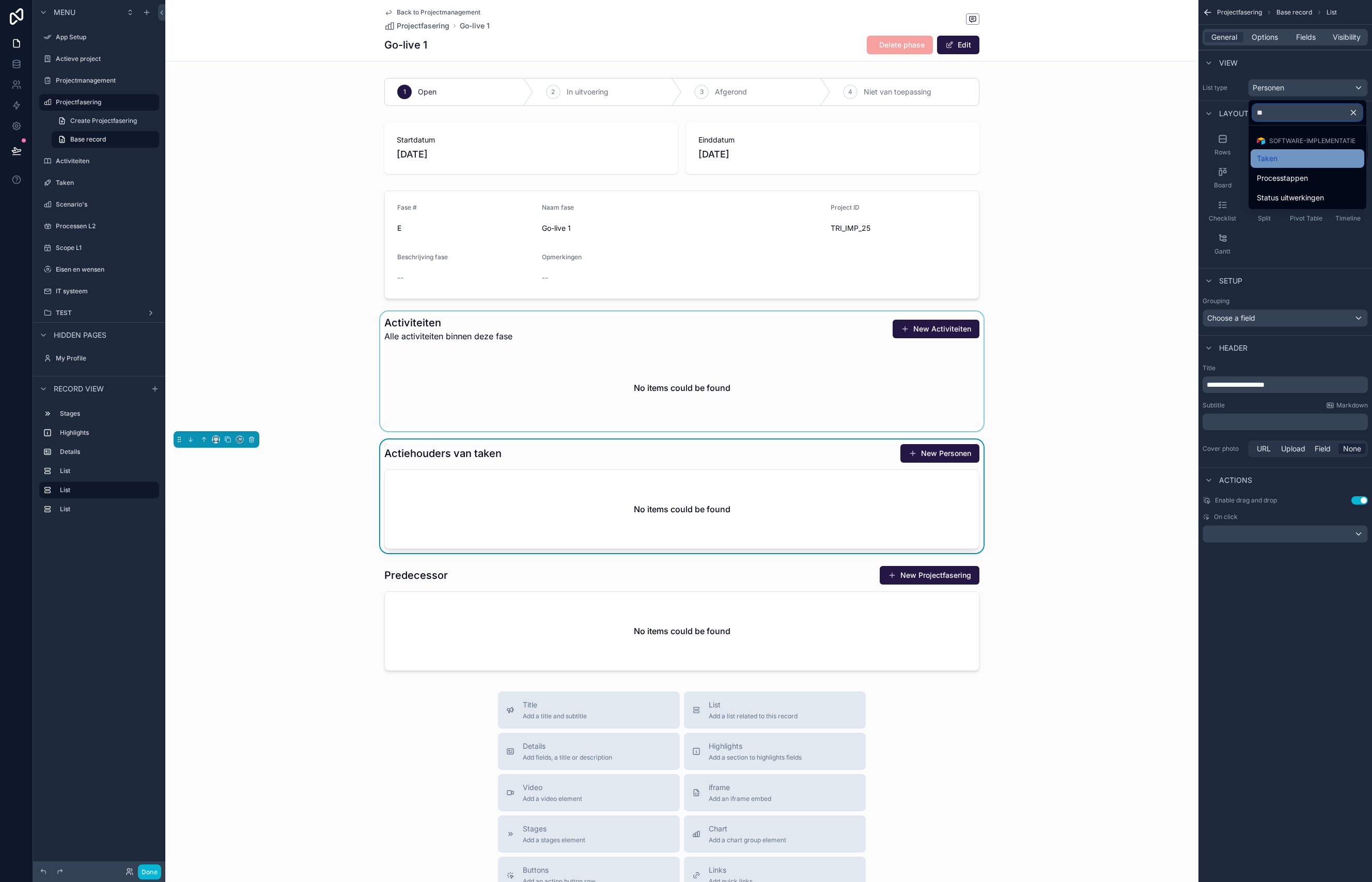
type input "**"
click at [1274, 163] on span "Taken" at bounding box center [1266, 158] width 20 height 12
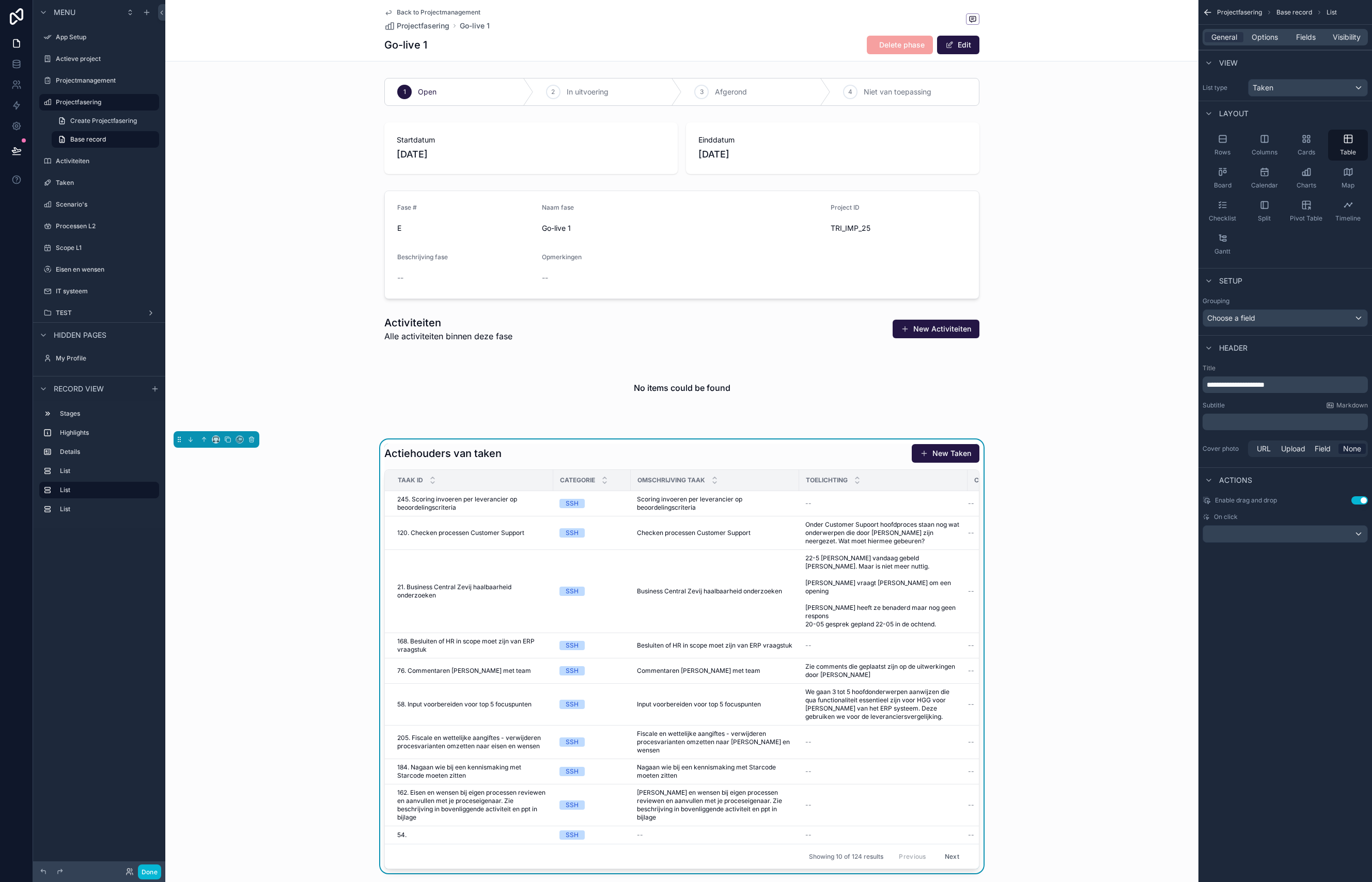
click at [1243, 390] on p "**********" at bounding box center [1286, 385] width 159 height 11
click at [1304, 388] on p "**********" at bounding box center [1286, 385] width 159 height 11
drag, startPoint x: 1247, startPoint y: 603, endPoint x: 1239, endPoint y: 530, distance: 73.4
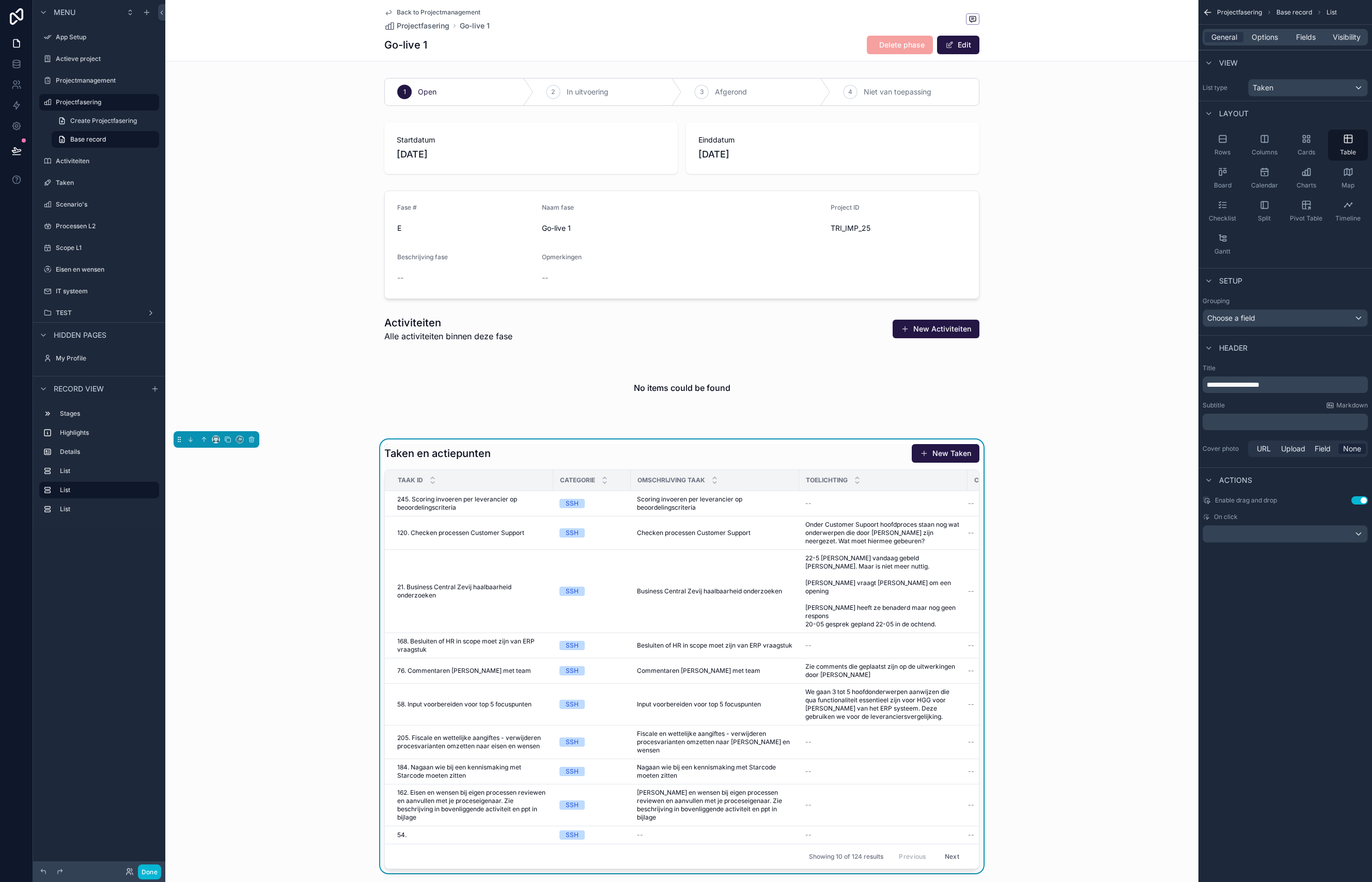
click at [1247, 603] on div "**********" at bounding box center [1285, 441] width 173 height 882
click at [1268, 40] on span "Options" at bounding box center [1265, 37] width 26 height 11
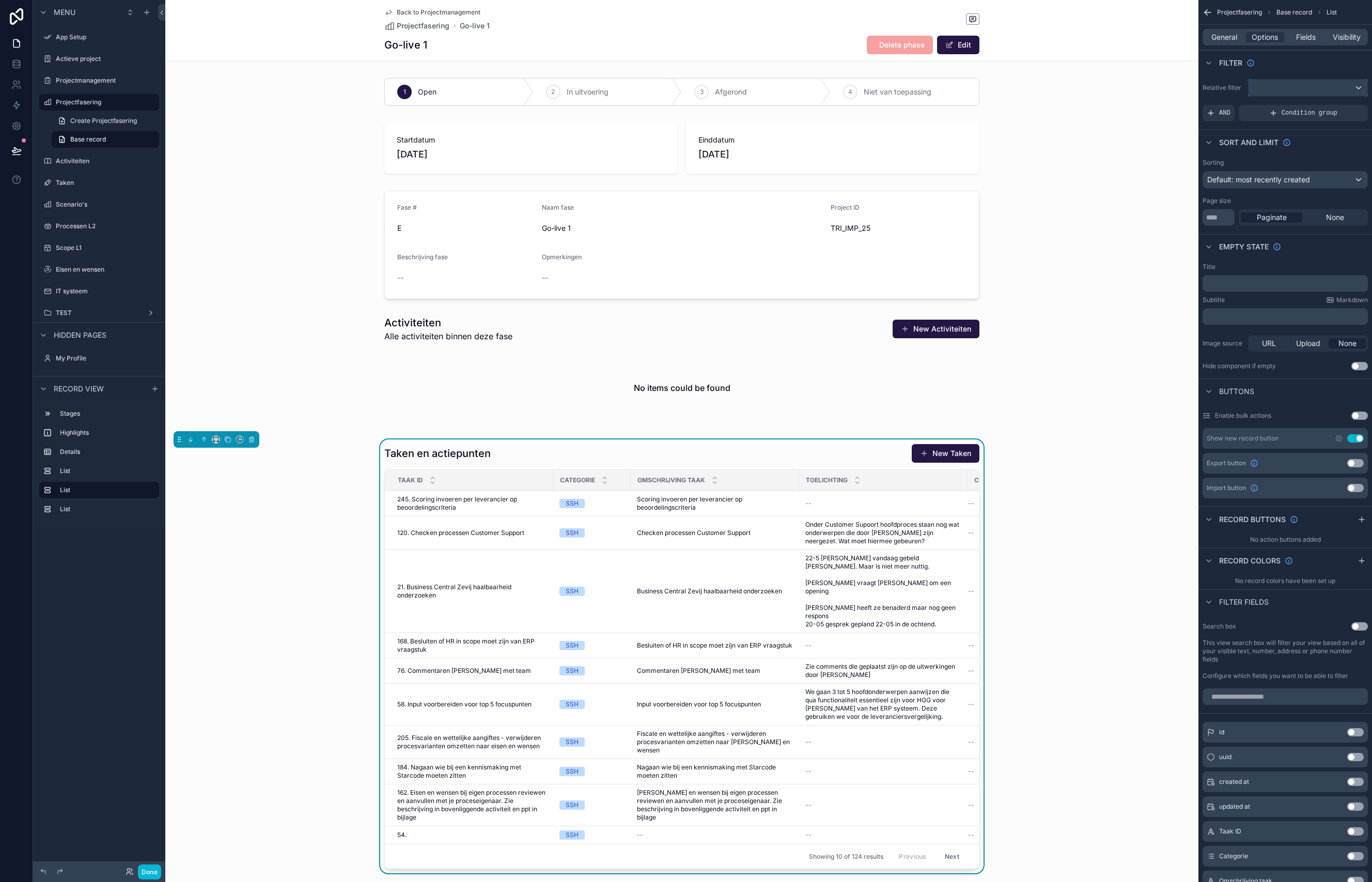
click at [1313, 87] on div "scrollable content" at bounding box center [1308, 88] width 119 height 16
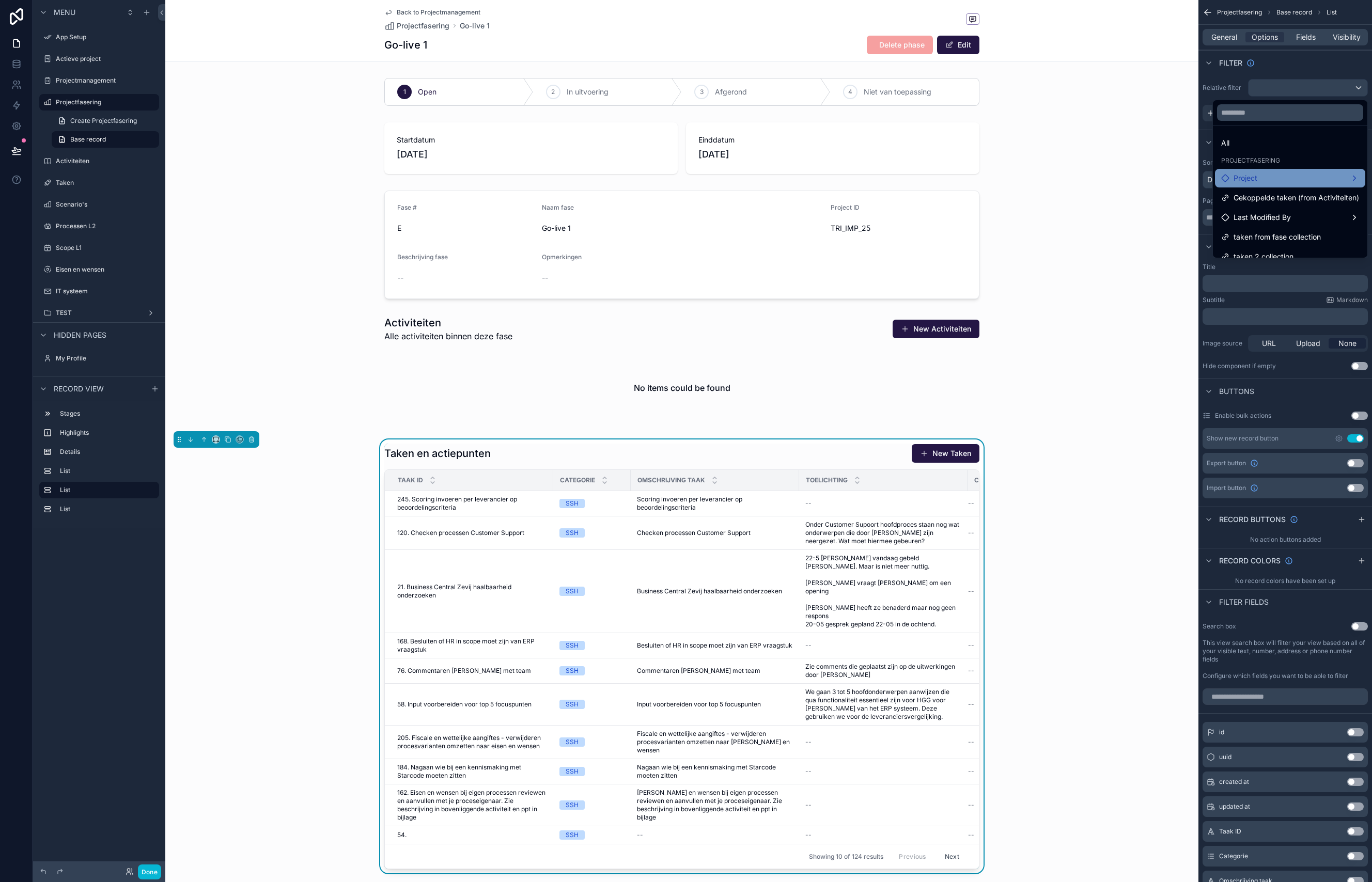
click at [1258, 180] on div "Project" at bounding box center [1290, 177] width 138 height 12
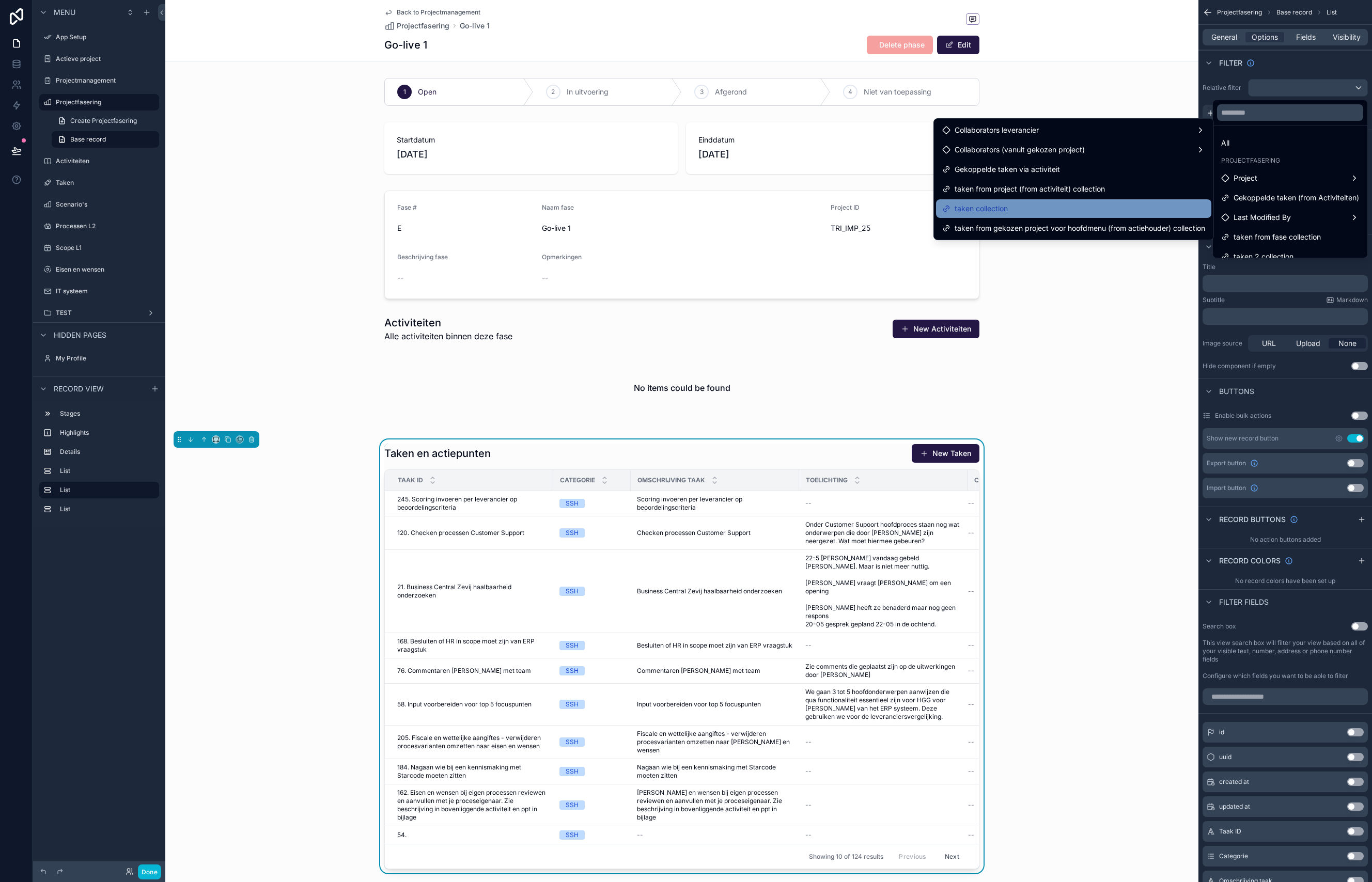
click at [1122, 203] on div "taken collection" at bounding box center [1073, 208] width 263 height 12
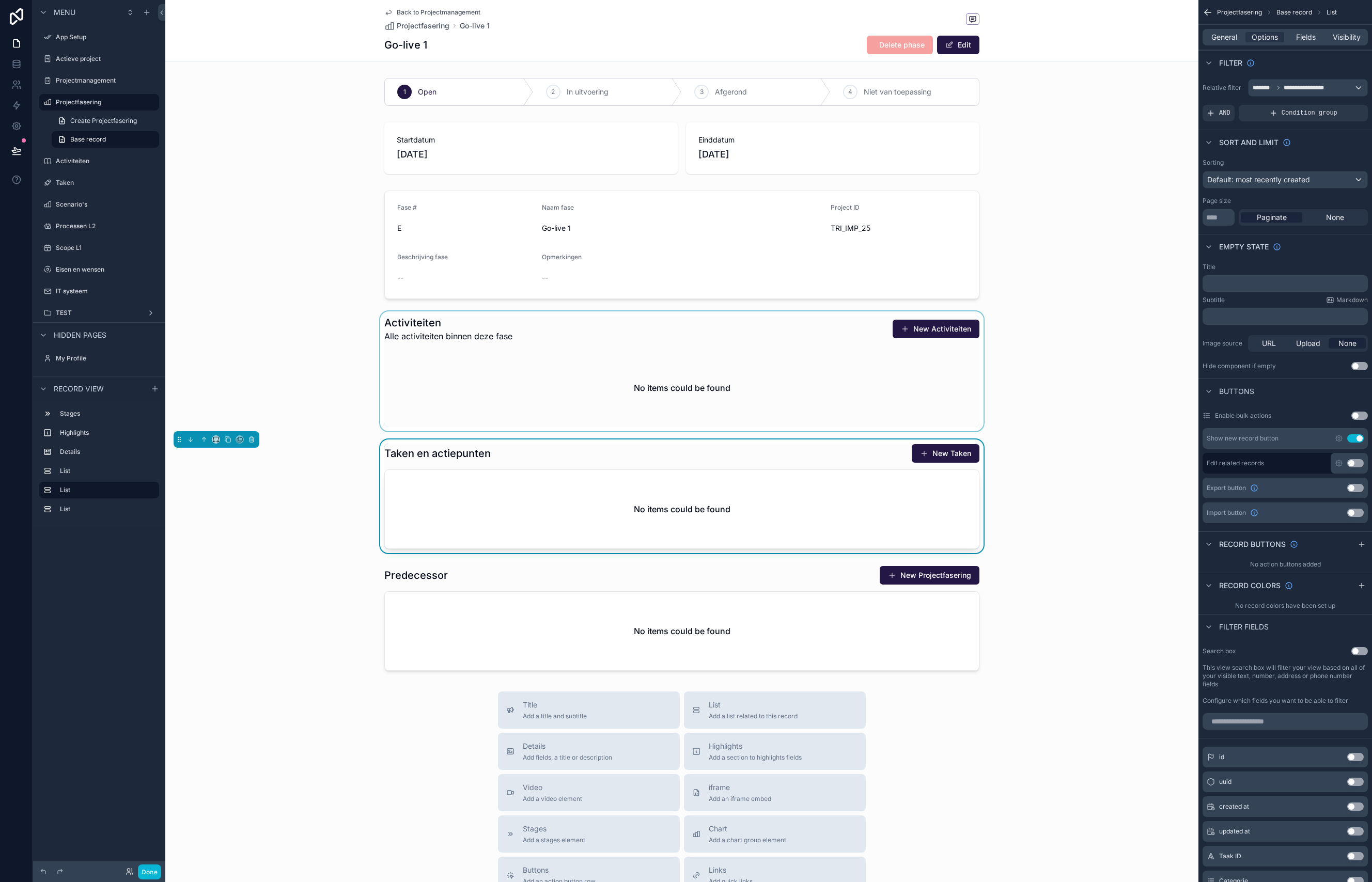
click at [791, 363] on div "scrollable content" at bounding box center [681, 371] width 1033 height 120
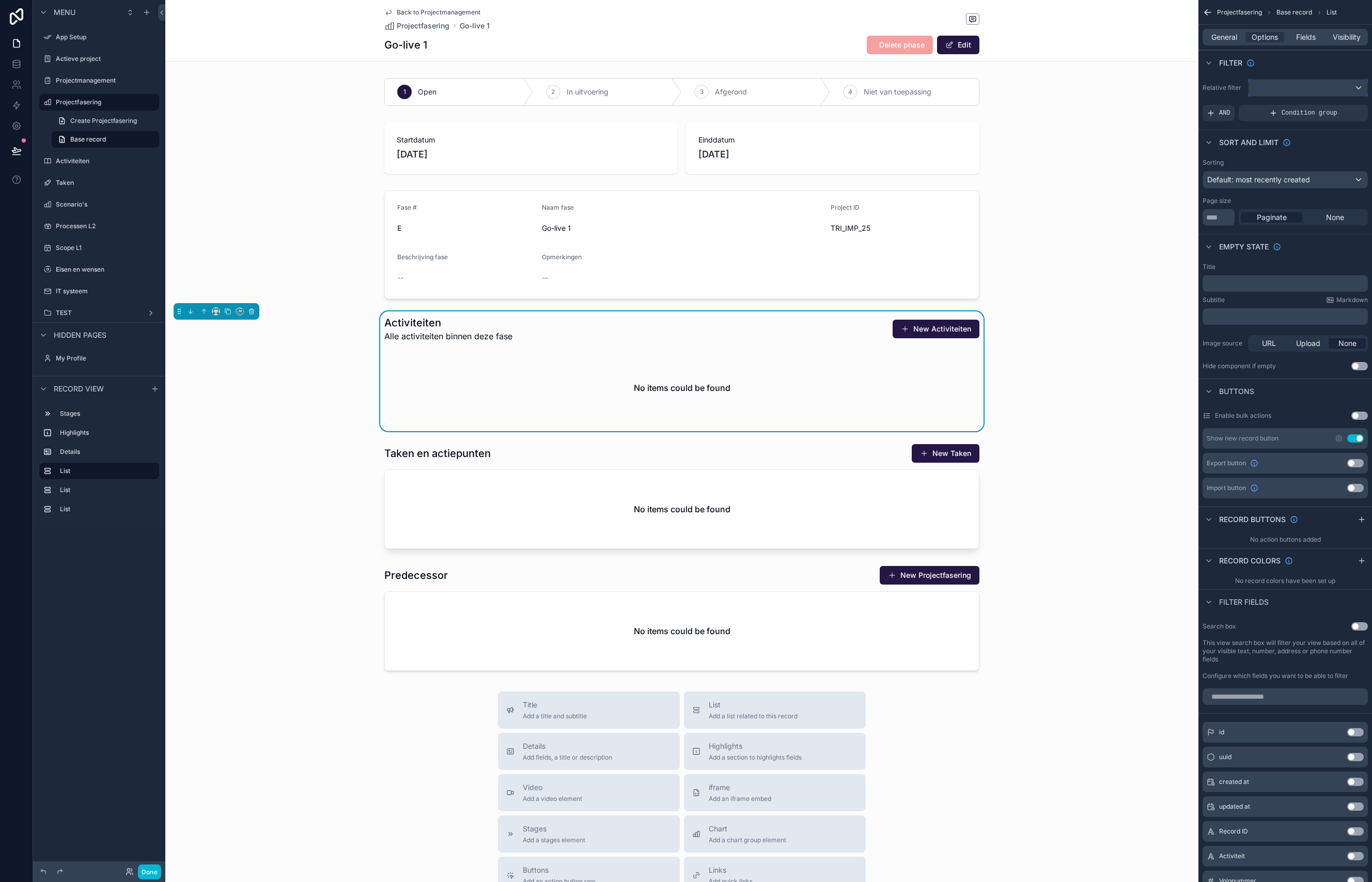
click at [1302, 84] on div "scrollable content" at bounding box center [1308, 88] width 119 height 16
click at [1294, 183] on div "Project" at bounding box center [1307, 177] width 101 height 12
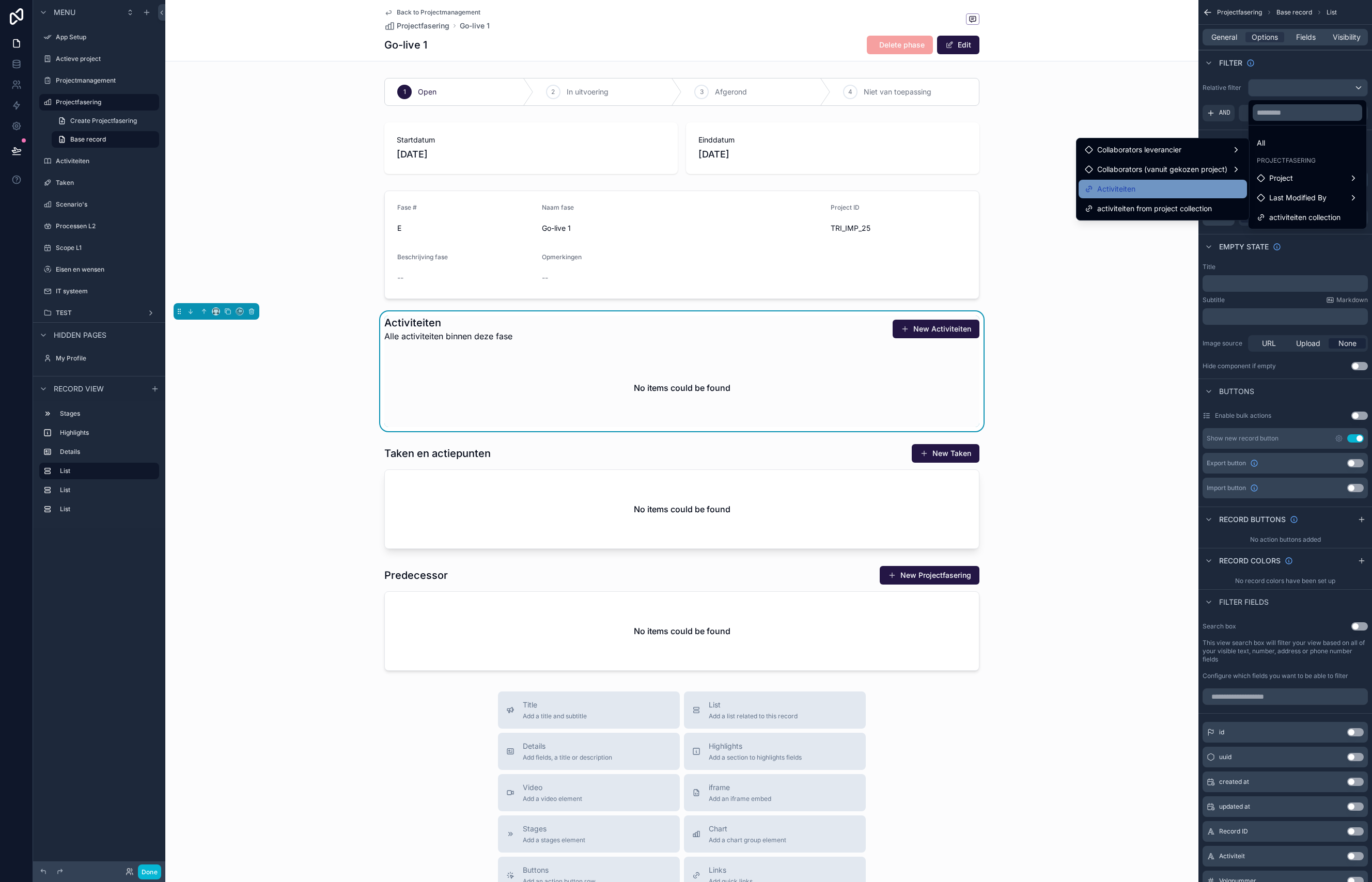
click at [1151, 189] on div "Activiteiten" at bounding box center [1163, 189] width 156 height 12
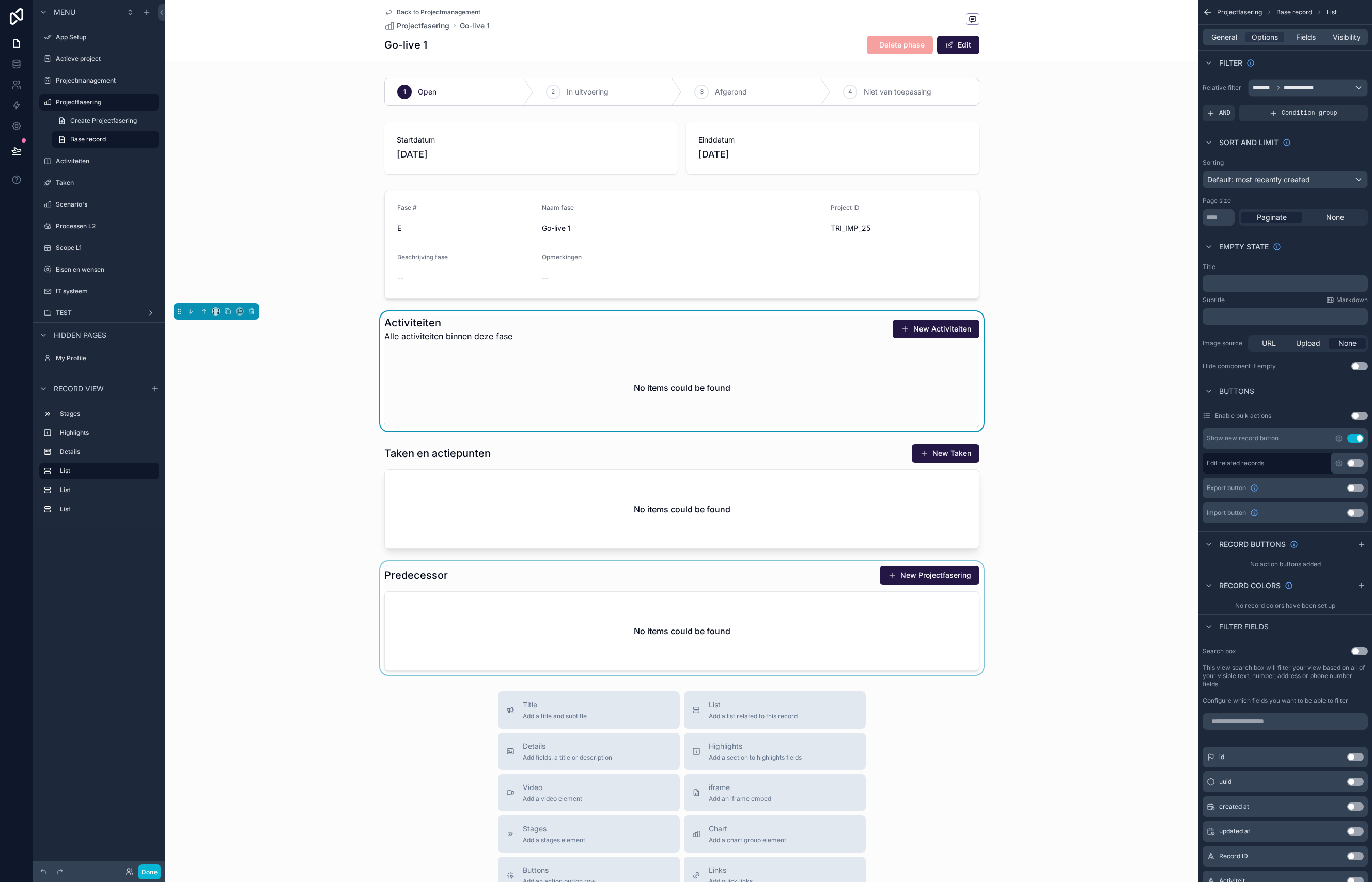
click at [817, 569] on div "scrollable content" at bounding box center [681, 618] width 1033 height 114
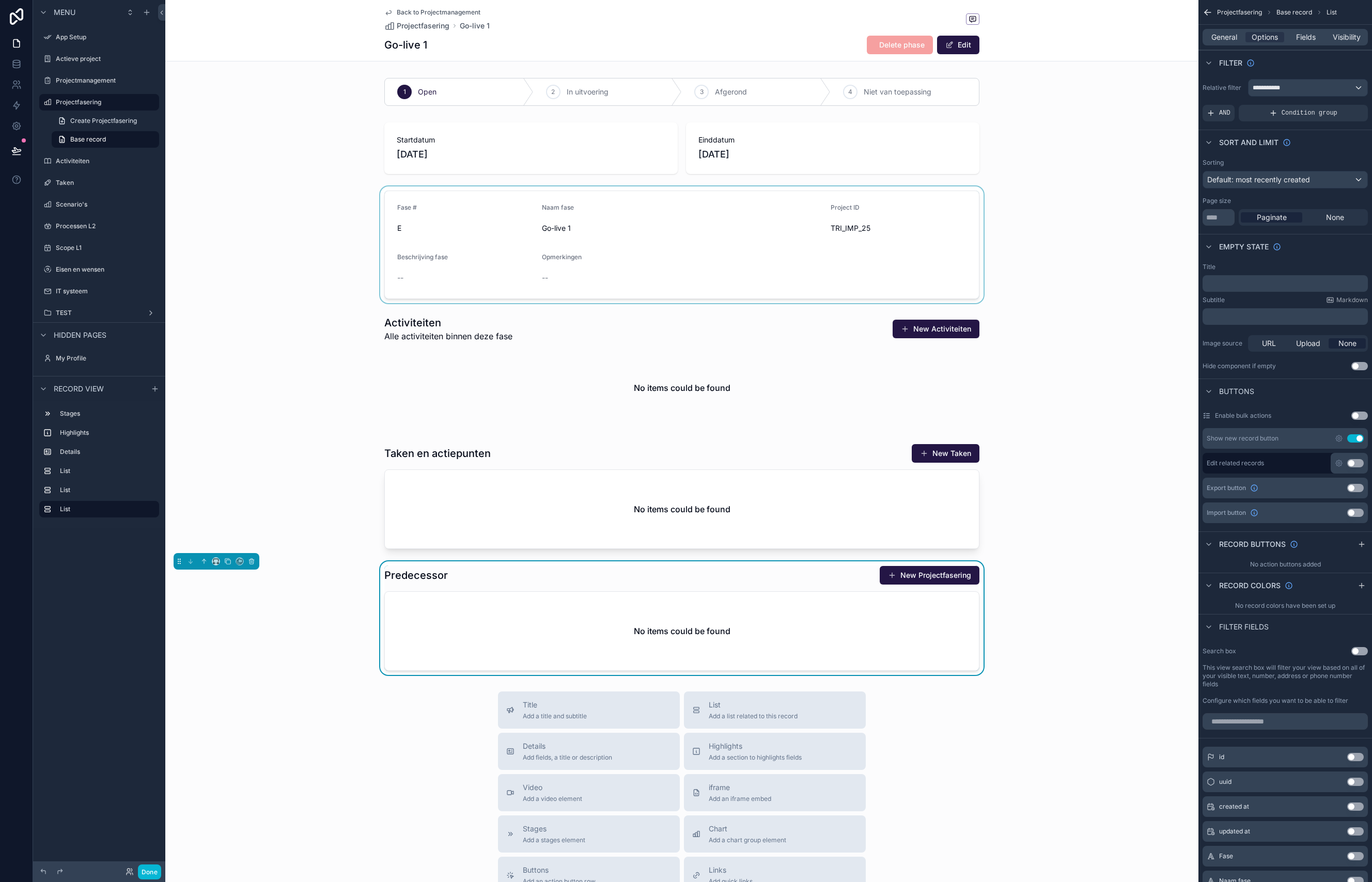
click at [881, 213] on div "scrollable content" at bounding box center [681, 244] width 1033 height 116
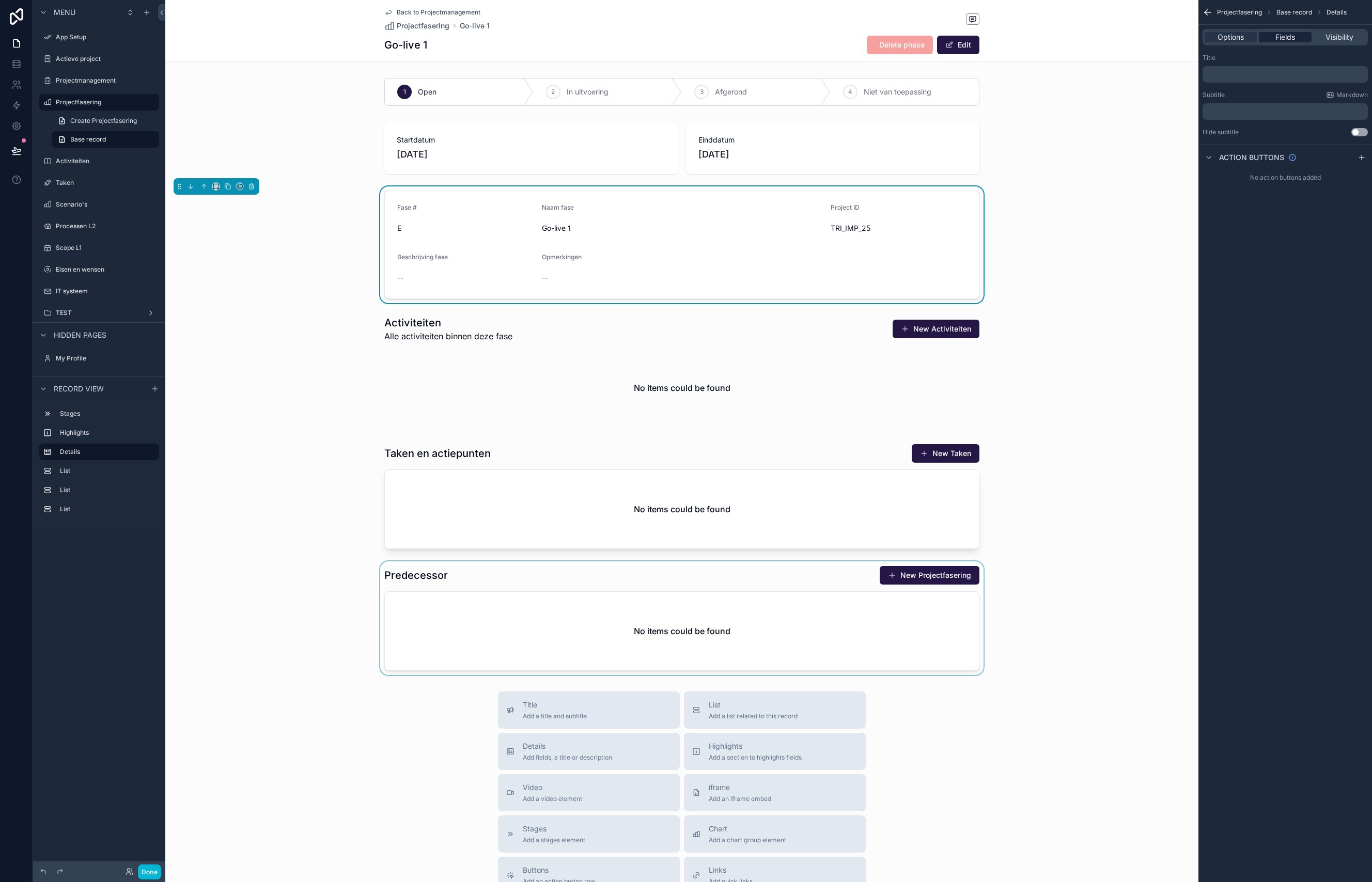
click at [1286, 33] on span "Fields" at bounding box center [1285, 37] width 20 height 11
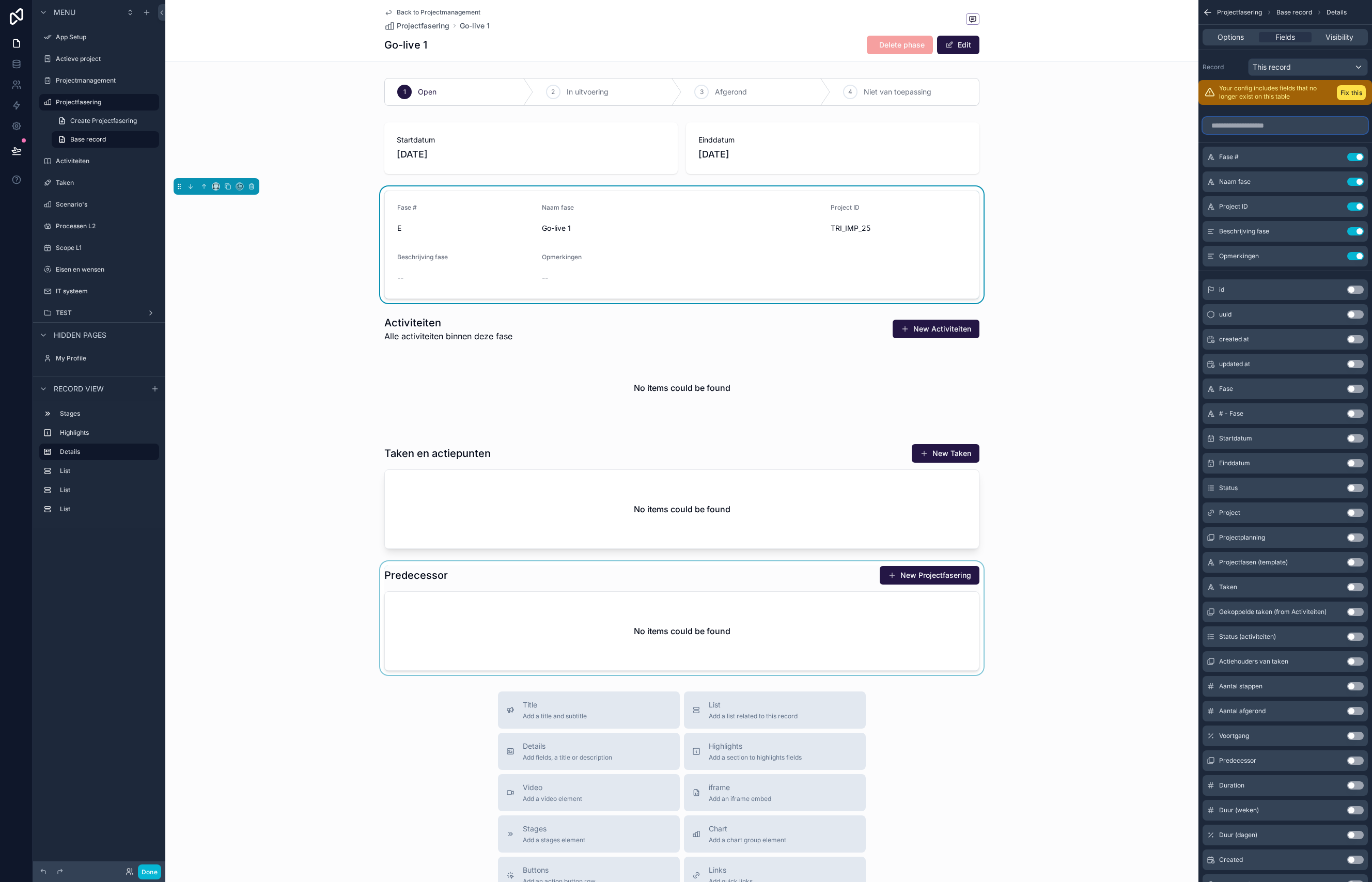
click at [1256, 129] on input "scrollable content" at bounding box center [1285, 125] width 165 height 16
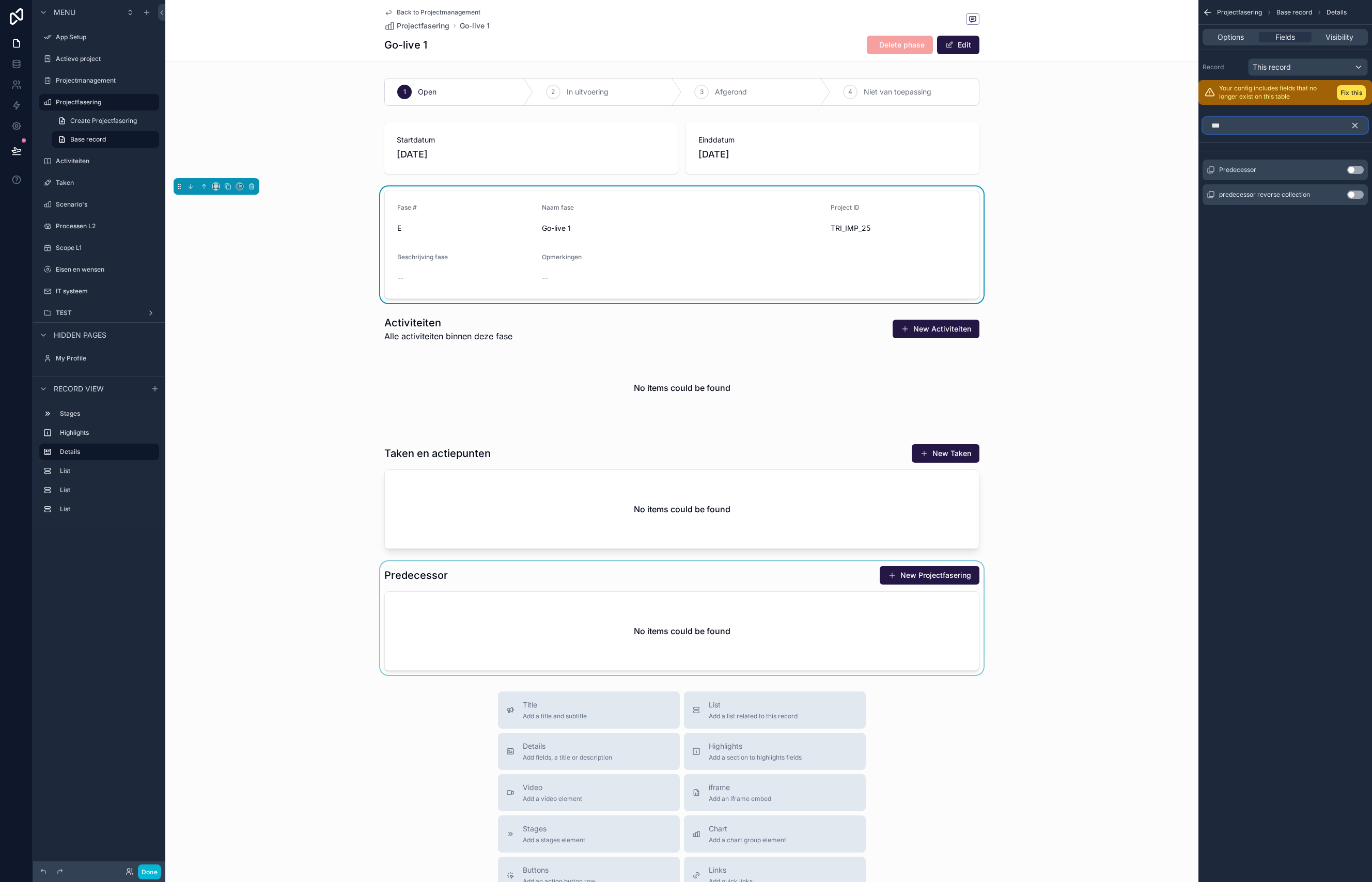
type input "***"
click at [1357, 169] on button "Use setting" at bounding box center [1355, 170] width 16 height 8
click at [1356, 91] on button "Fix this" at bounding box center [1352, 93] width 29 height 15
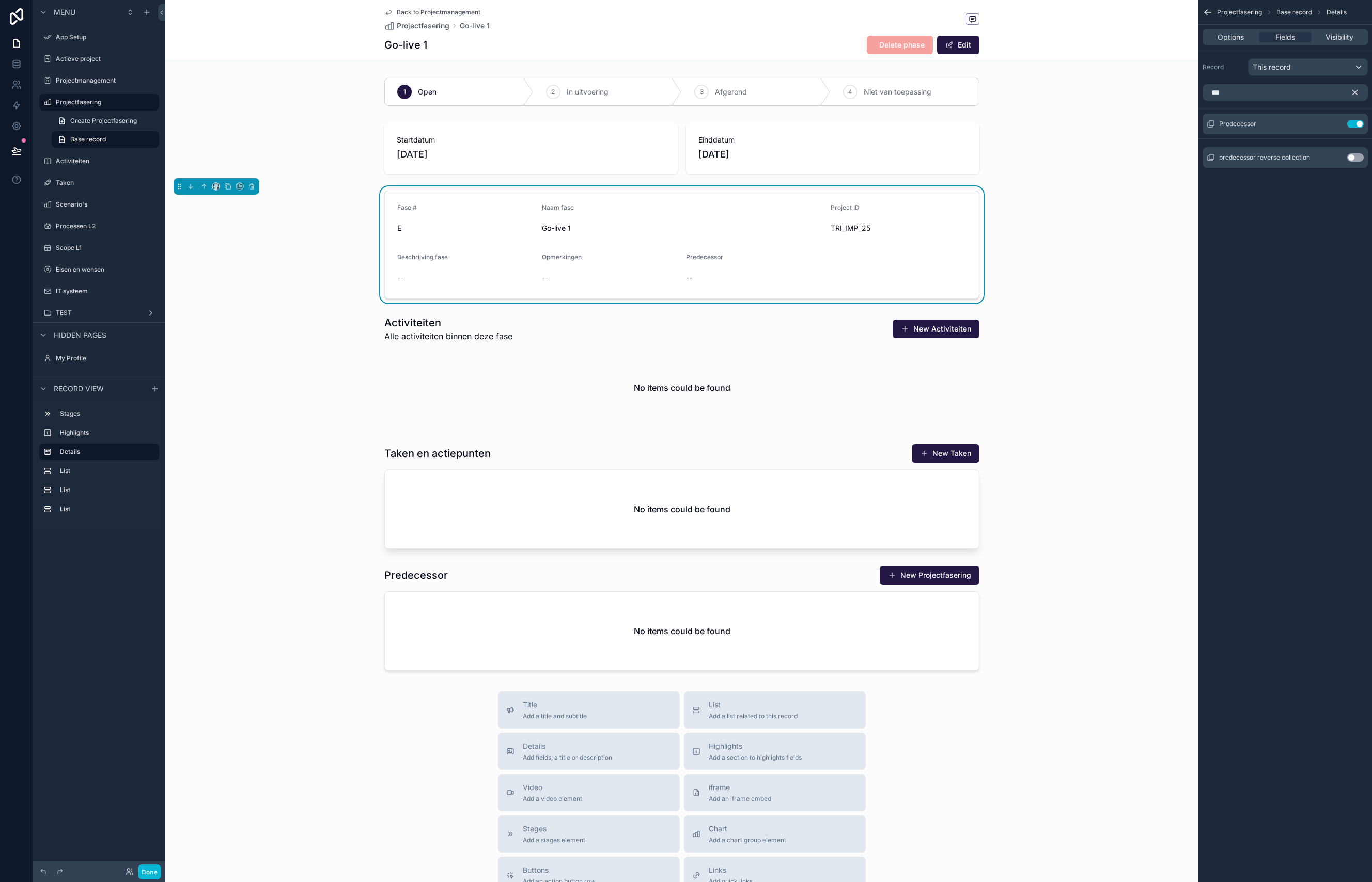
click at [1356, 95] on icon "scrollable content" at bounding box center [1354, 92] width 9 height 9
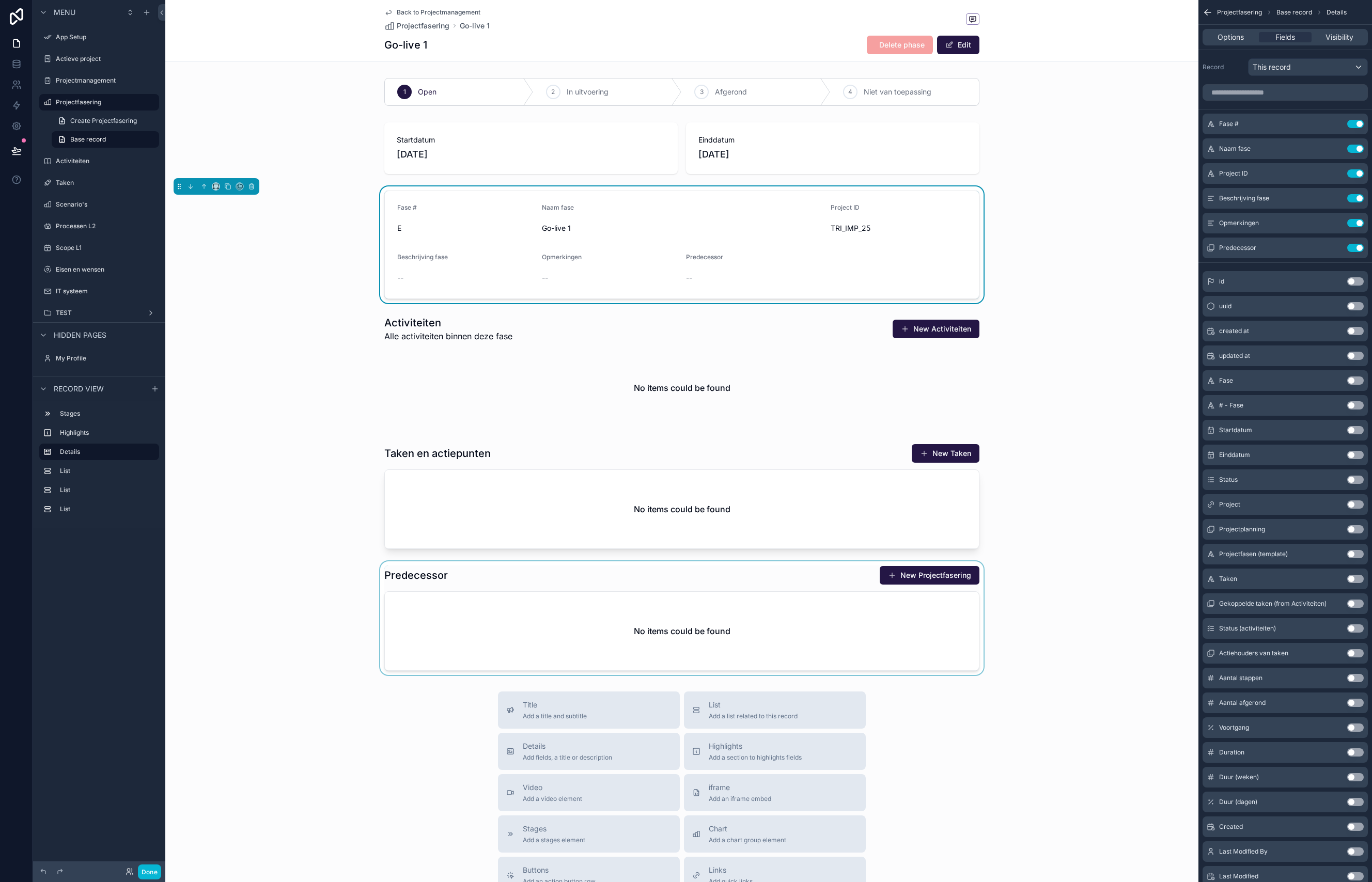
click at [657, 604] on div "scrollable content" at bounding box center [681, 618] width 1033 height 114
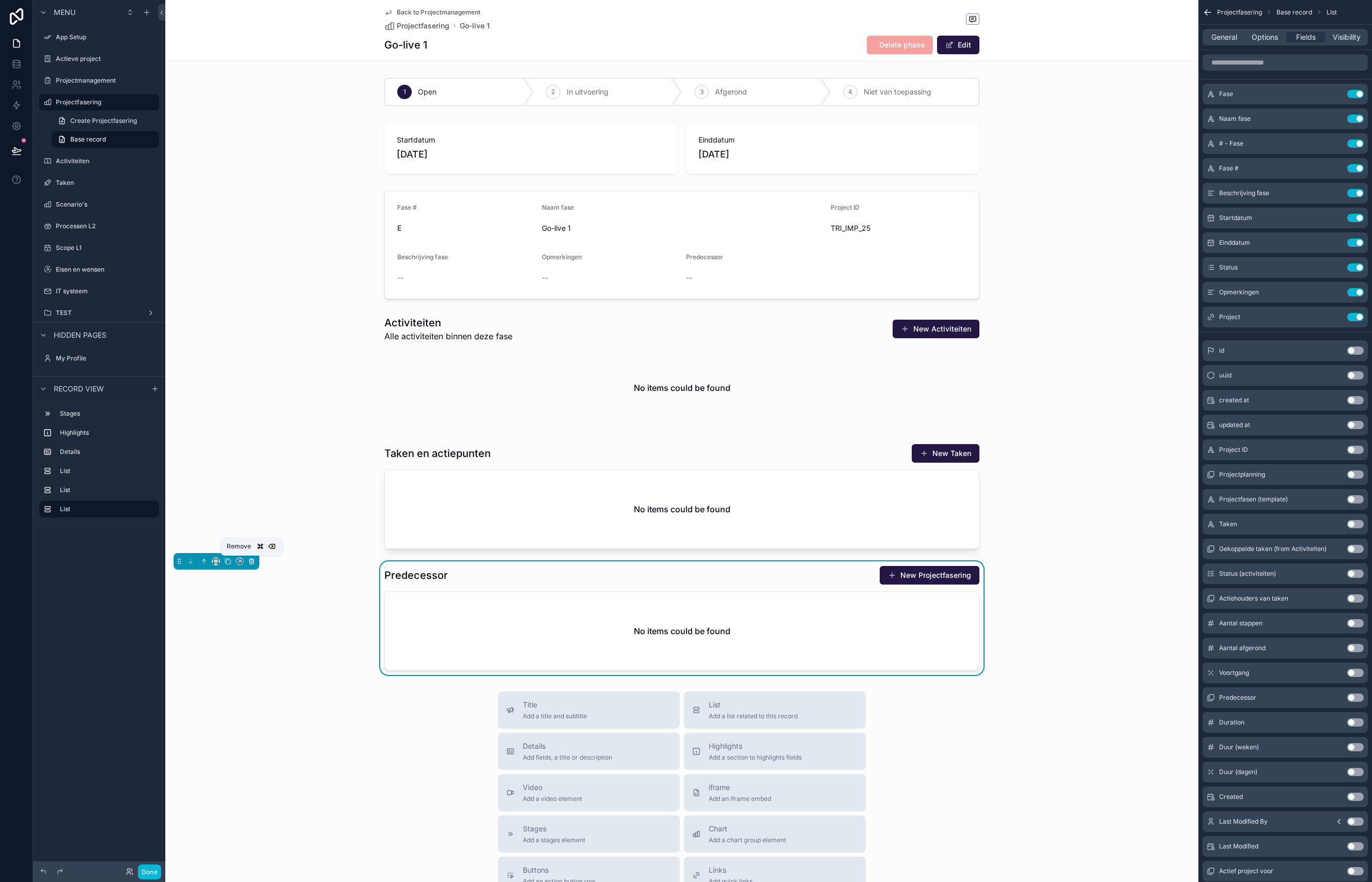
click at [254, 559] on icon "scrollable content" at bounding box center [251, 561] width 7 height 7
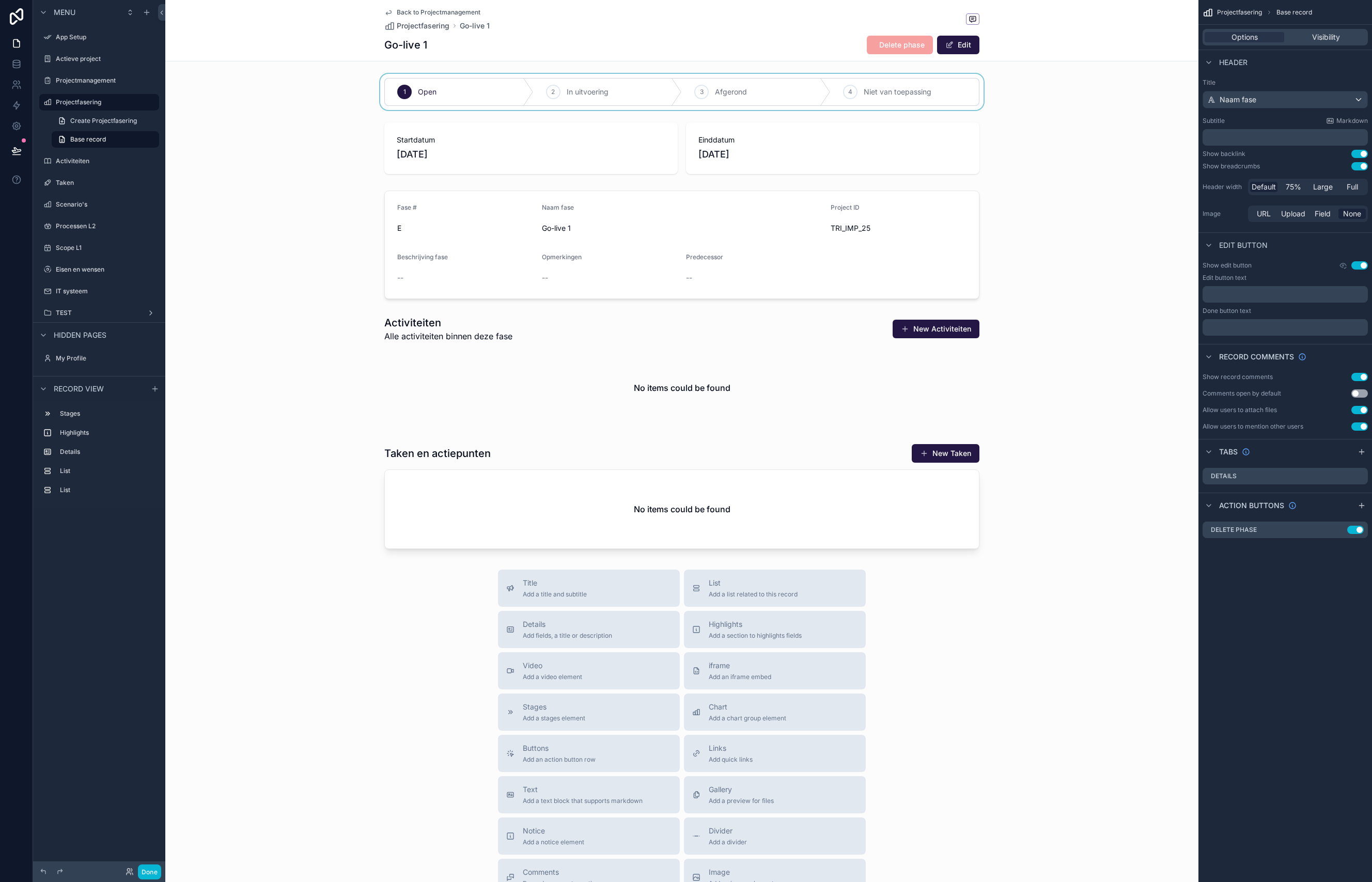
click at [497, 82] on div "scrollable content" at bounding box center [681, 92] width 1033 height 36
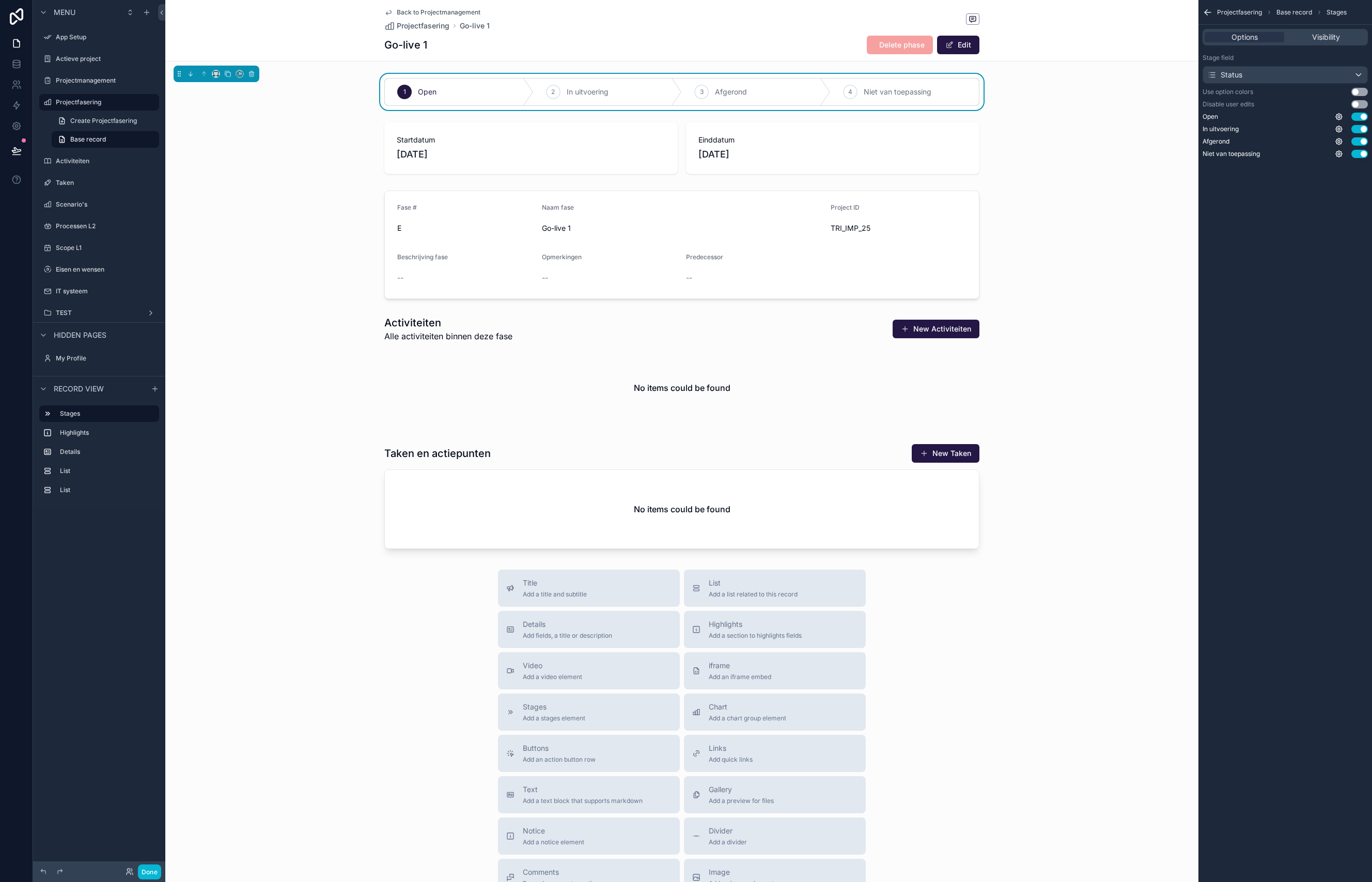
click at [843, 41] on div "Go-live 1 Delete phase Edit" at bounding box center [681, 45] width 595 height 20
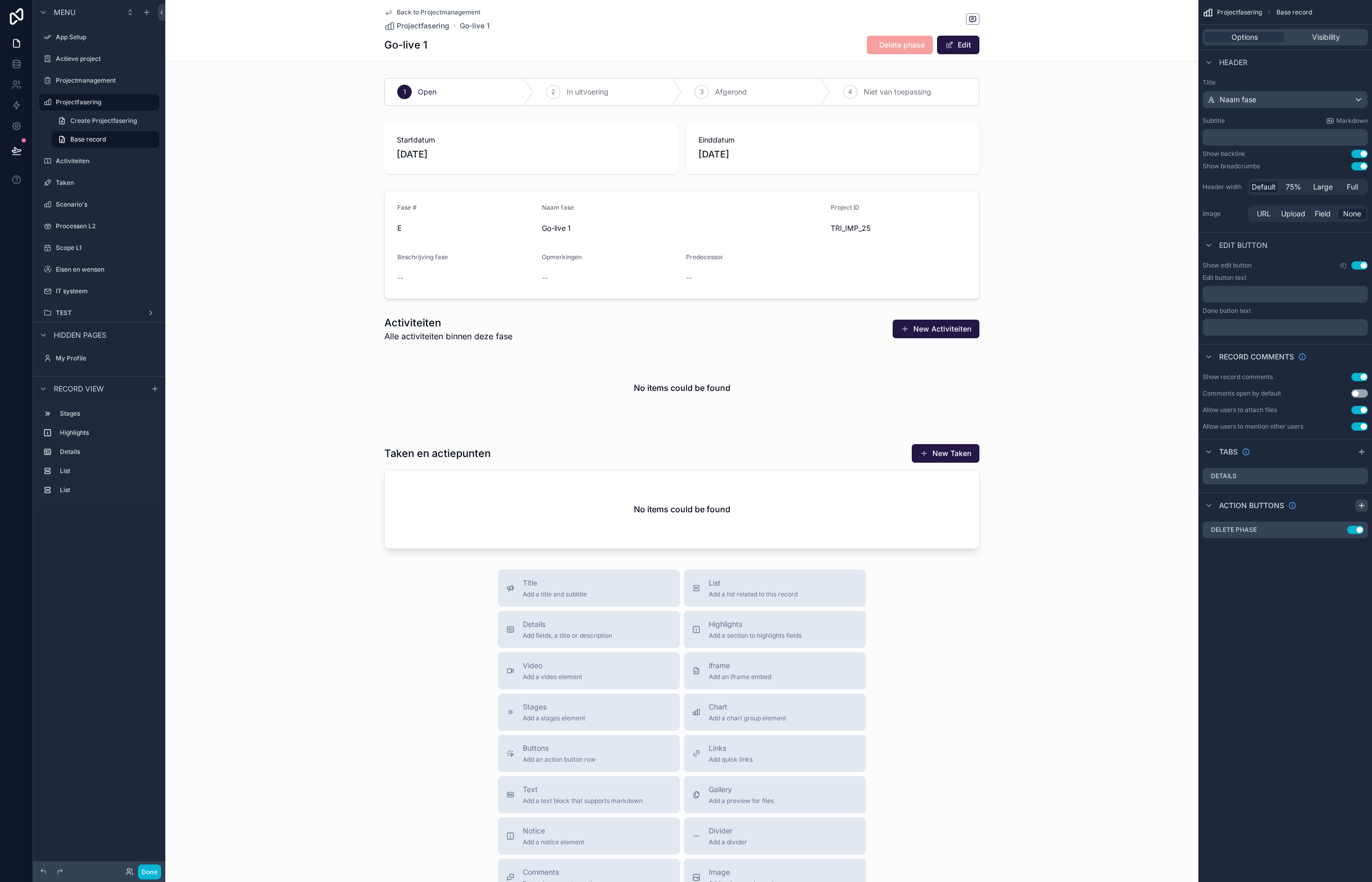
click at [1365, 505] on icon "scrollable content" at bounding box center [1361, 505] width 8 height 8
click at [1339, 551] on icon "scrollable content" at bounding box center [1339, 549] width 4 height 4
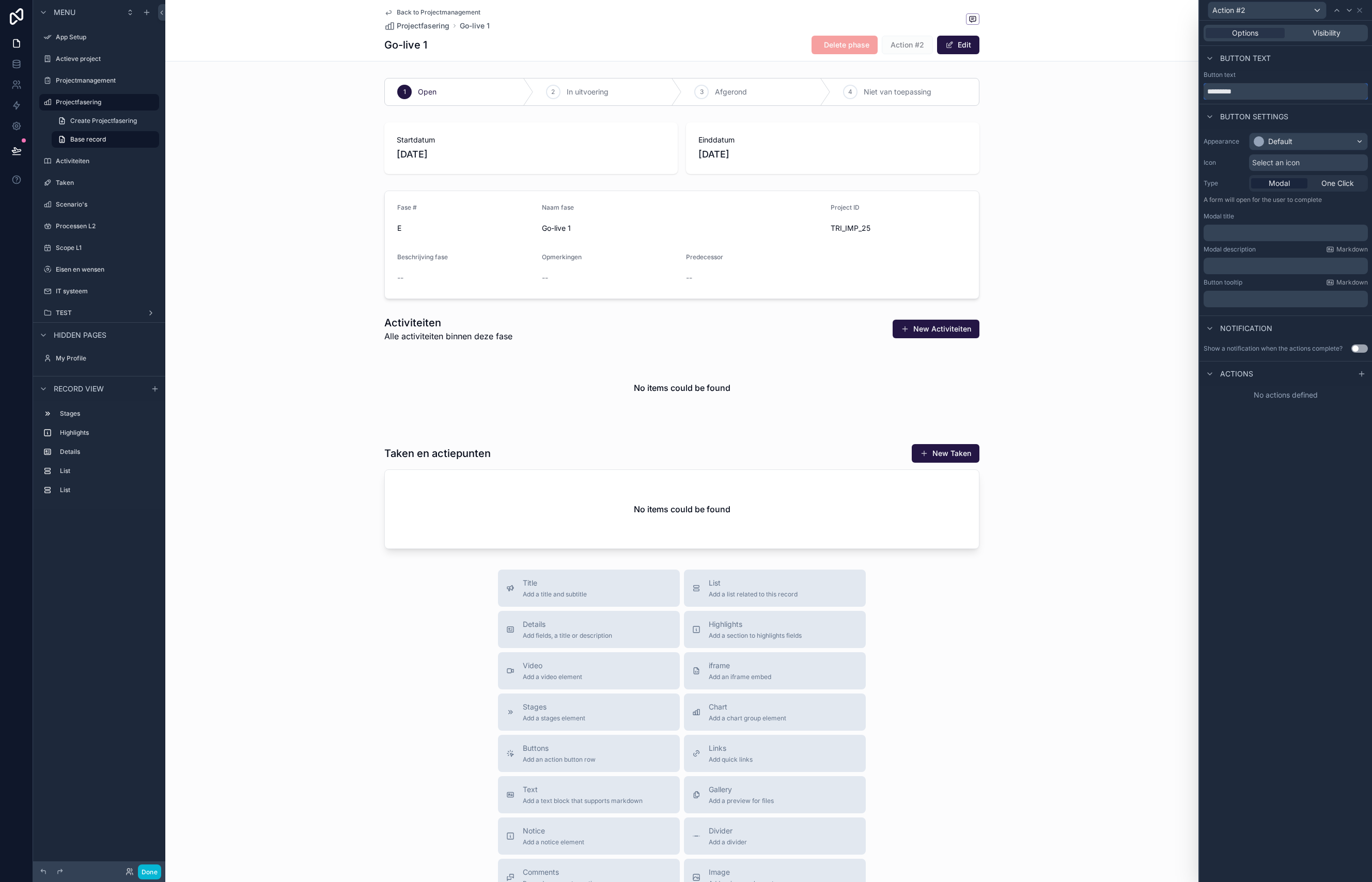
click at [1247, 91] on input "*********" at bounding box center [1286, 91] width 164 height 16
type input "**********"
click at [1316, 143] on div "Default" at bounding box center [1308, 142] width 118 height 16
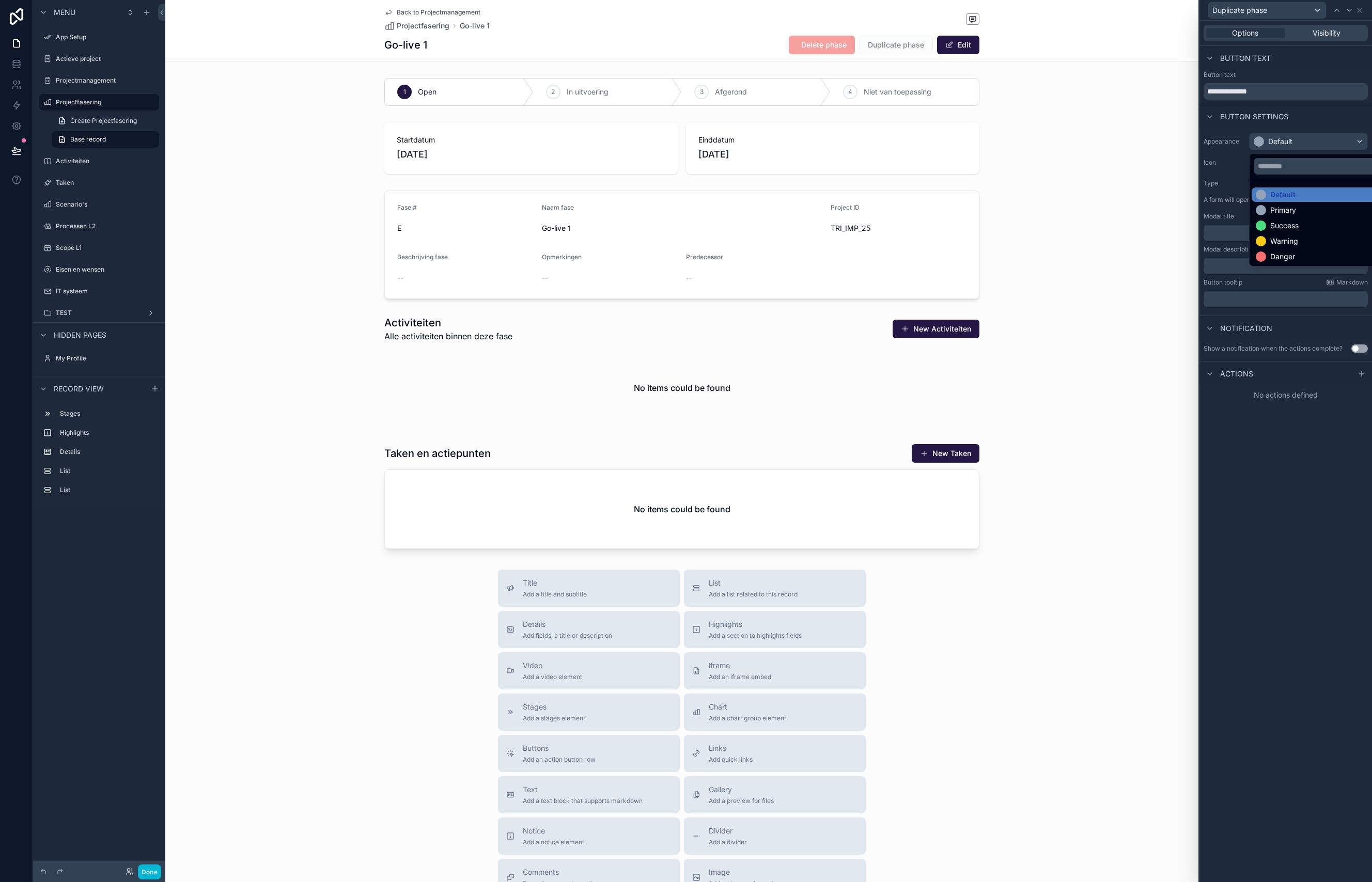
click at [1316, 143] on div at bounding box center [1286, 441] width 173 height 882
click at [1358, 374] on icon at bounding box center [1361, 373] width 8 height 8
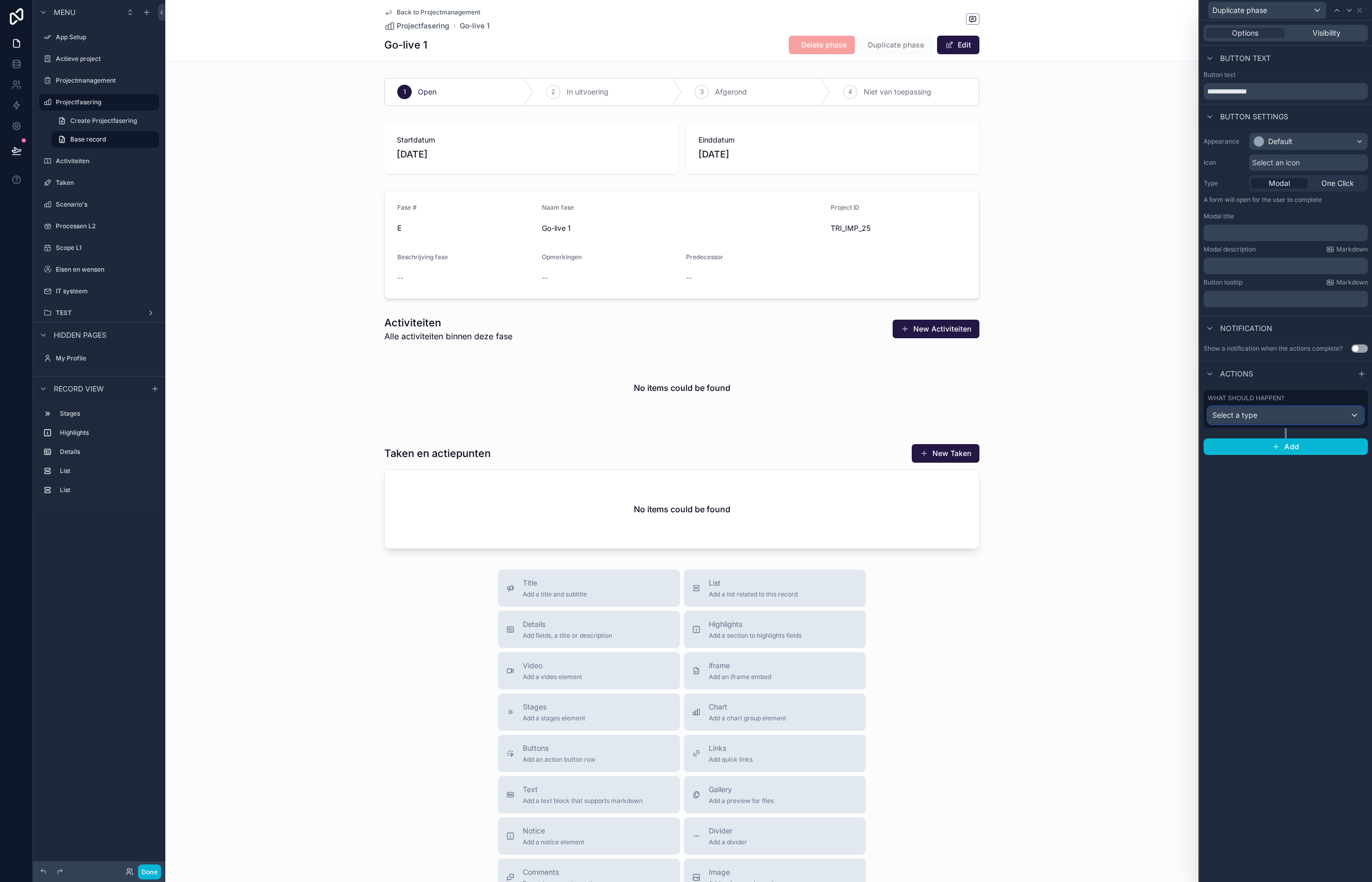
click at [1266, 417] on div "Select a type" at bounding box center [1286, 415] width 155 height 16
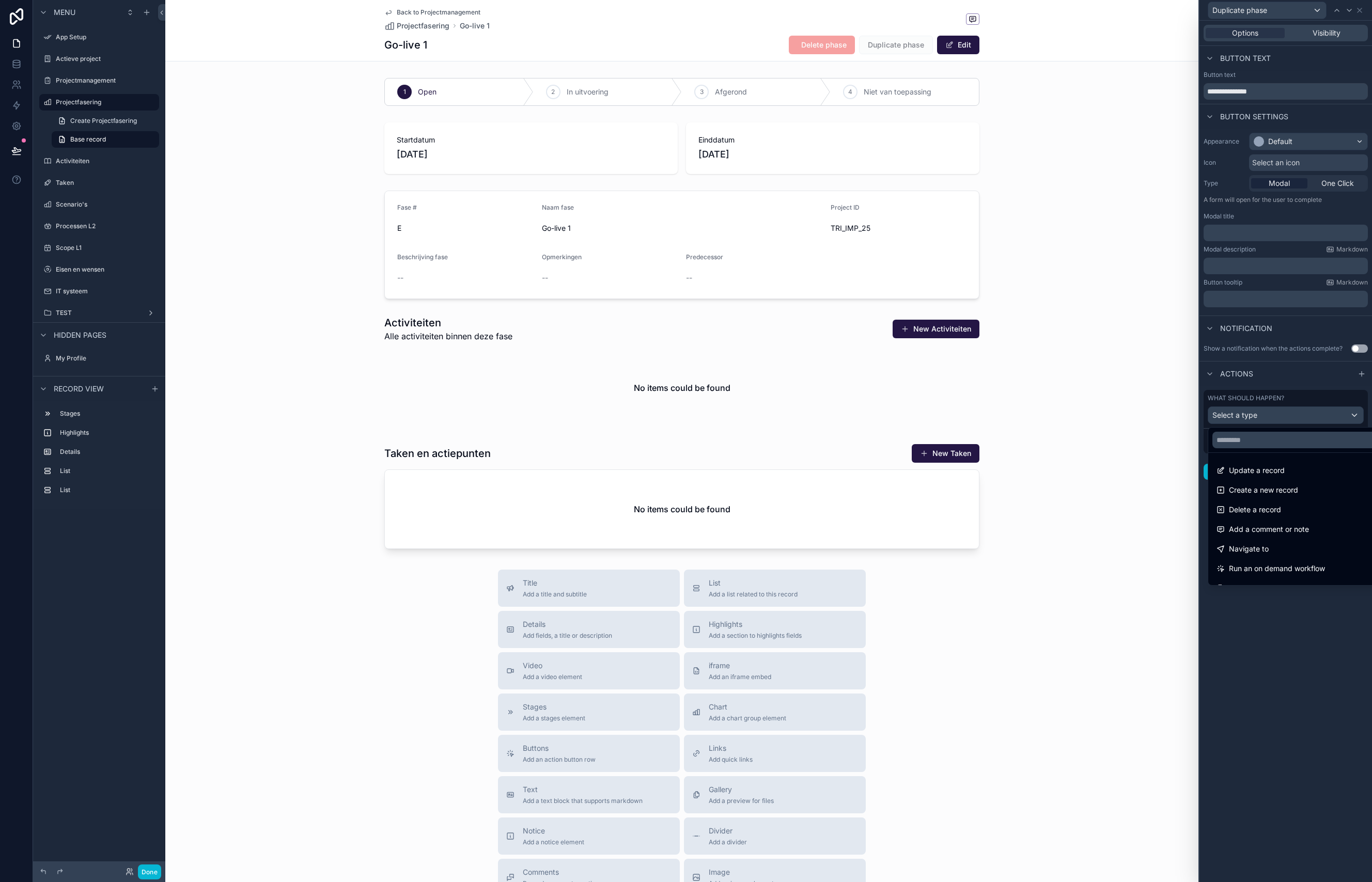
click at [1296, 667] on div at bounding box center [1286, 441] width 173 height 882
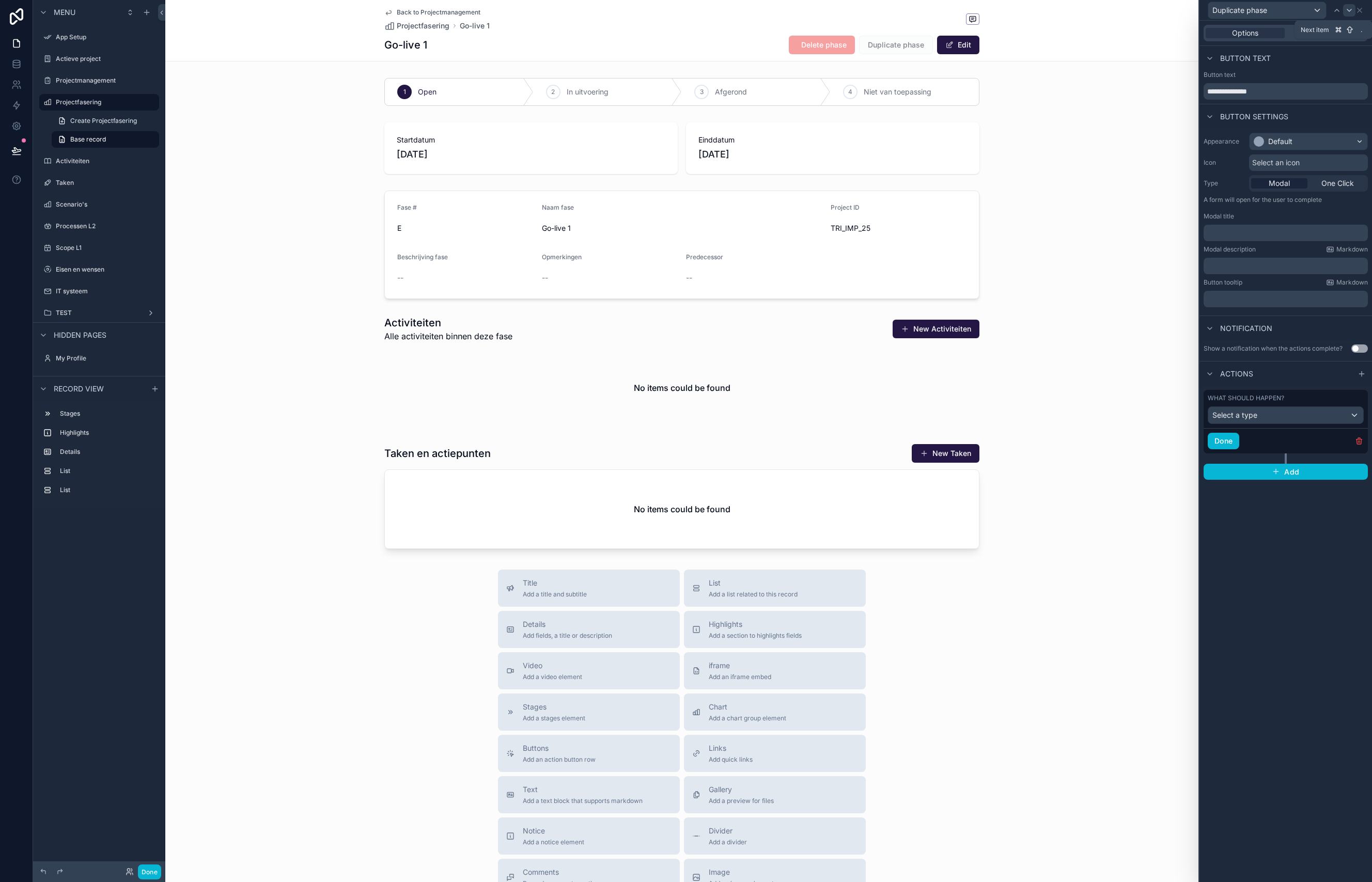
click at [1356, 12] on div at bounding box center [1348, 10] width 12 height 12
click at [1361, 11] on icon at bounding box center [1360, 11] width 8 height 8
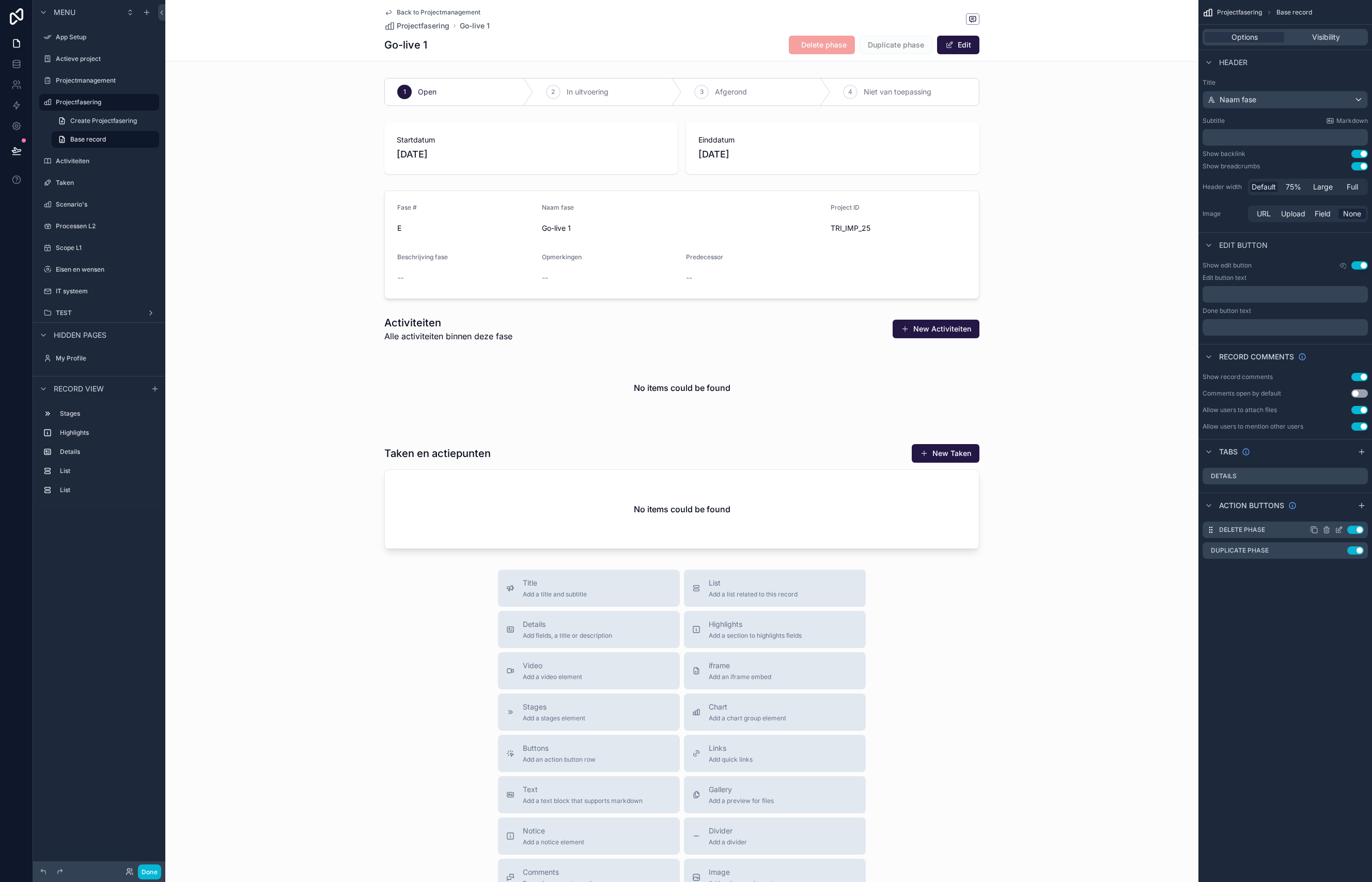
click at [1350, 532] on button "Use setting" at bounding box center [1355, 530] width 16 height 8
click at [1352, 550] on button "Use setting" at bounding box center [1355, 551] width 16 height 8
click at [1117, 226] on div "scrollable content" at bounding box center [681, 244] width 1033 height 116
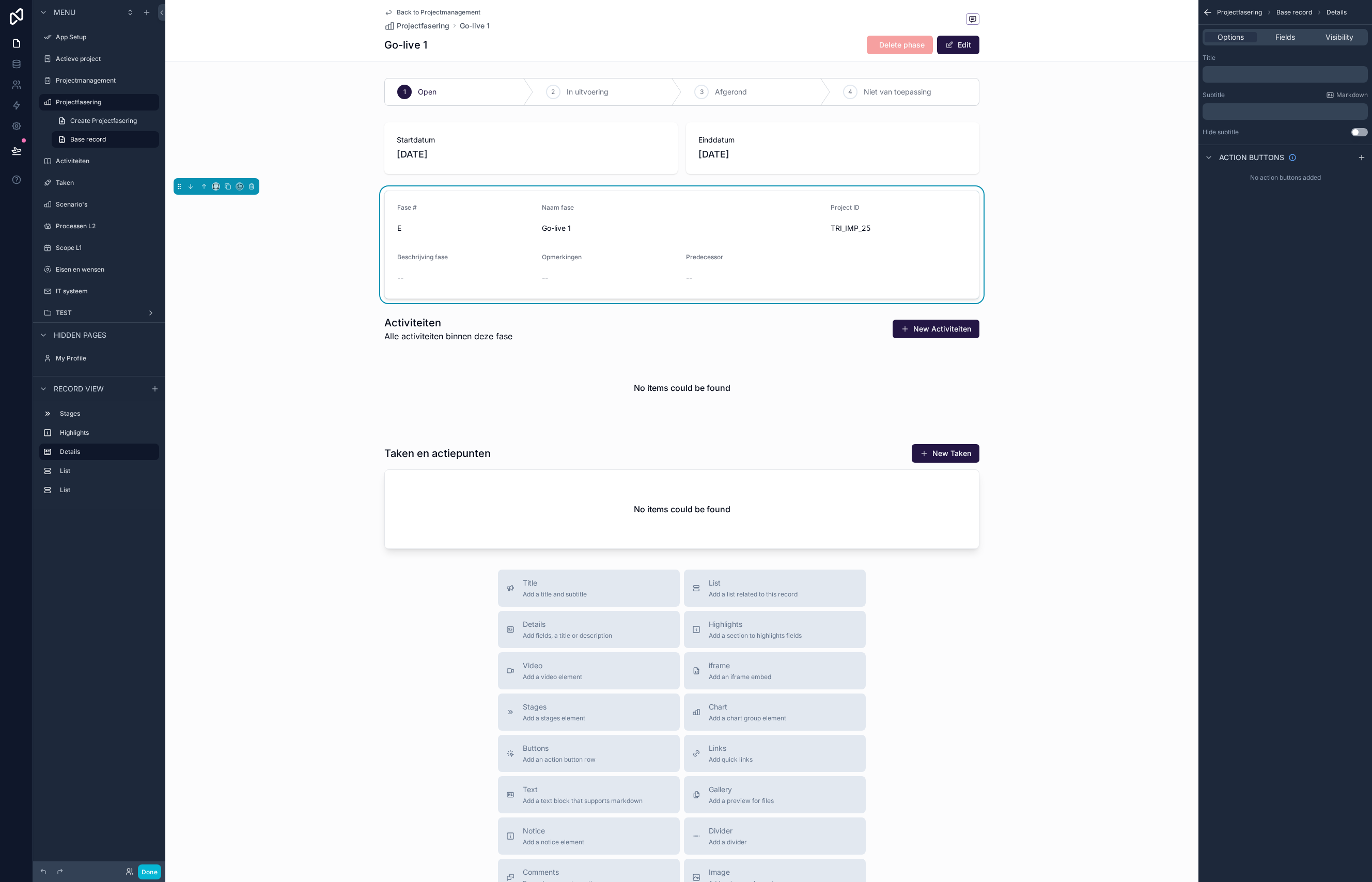
click at [501, 224] on span "E" at bounding box center [465, 228] width 137 height 11
click at [426, 15] on span "Back to Projectmanagement" at bounding box center [438, 12] width 84 height 8
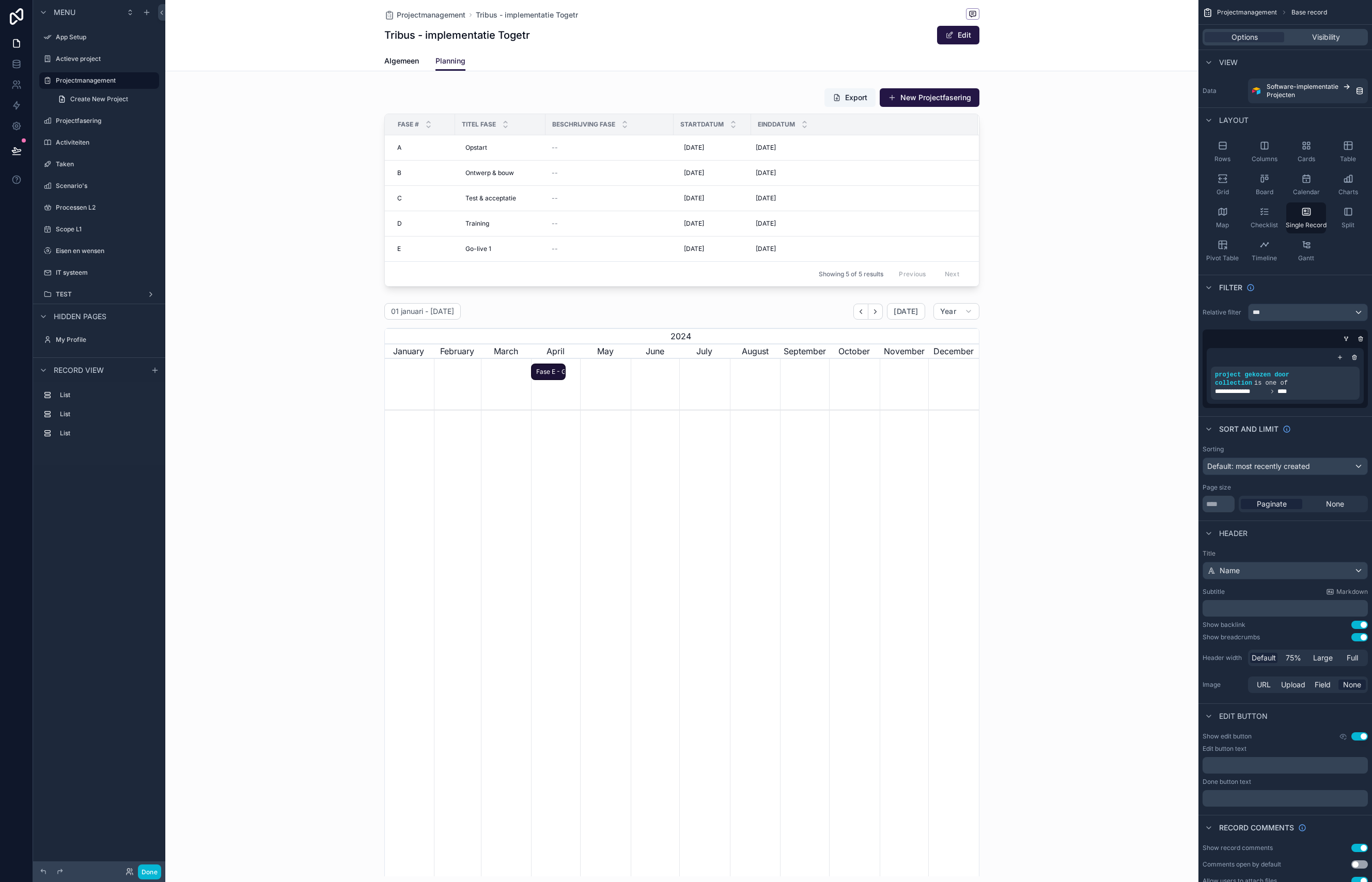
scroll to position [0, 594]
click at [689, 250] on div "scrollable content" at bounding box center [681, 682] width 1033 height 1364
click at [701, 248] on div "scrollable content" at bounding box center [681, 187] width 1033 height 207
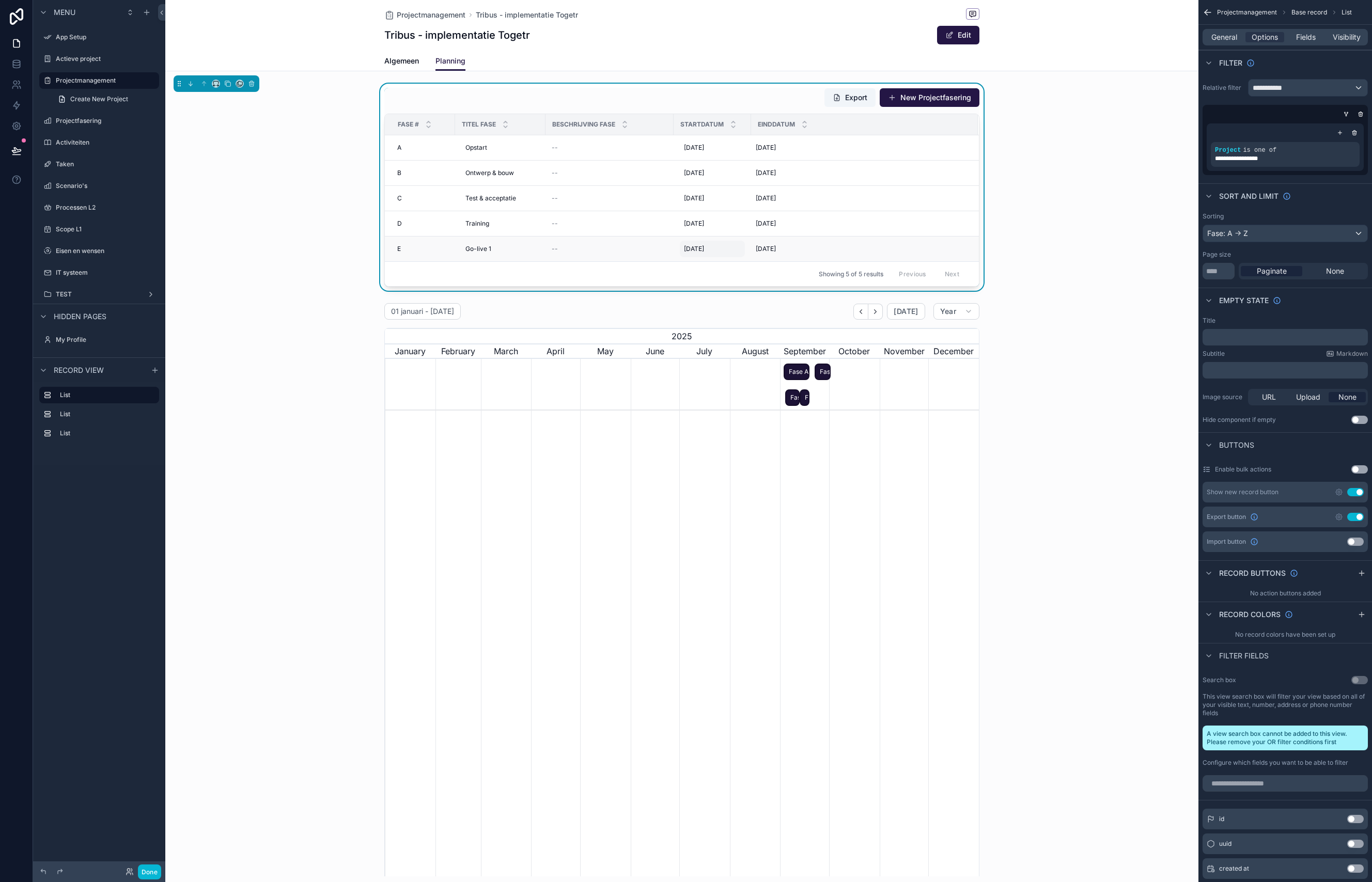
click at [701, 252] on span "[DATE]" at bounding box center [693, 249] width 20 height 8
type input "********"
click at [848, 207] on td "[DATE] [DATE]" at bounding box center [864, 199] width 227 height 25
click at [768, 252] on span "[DATE]" at bounding box center [766, 249] width 20 height 8
click at [767, 268] on input "*********" at bounding box center [806, 264] width 98 height 15
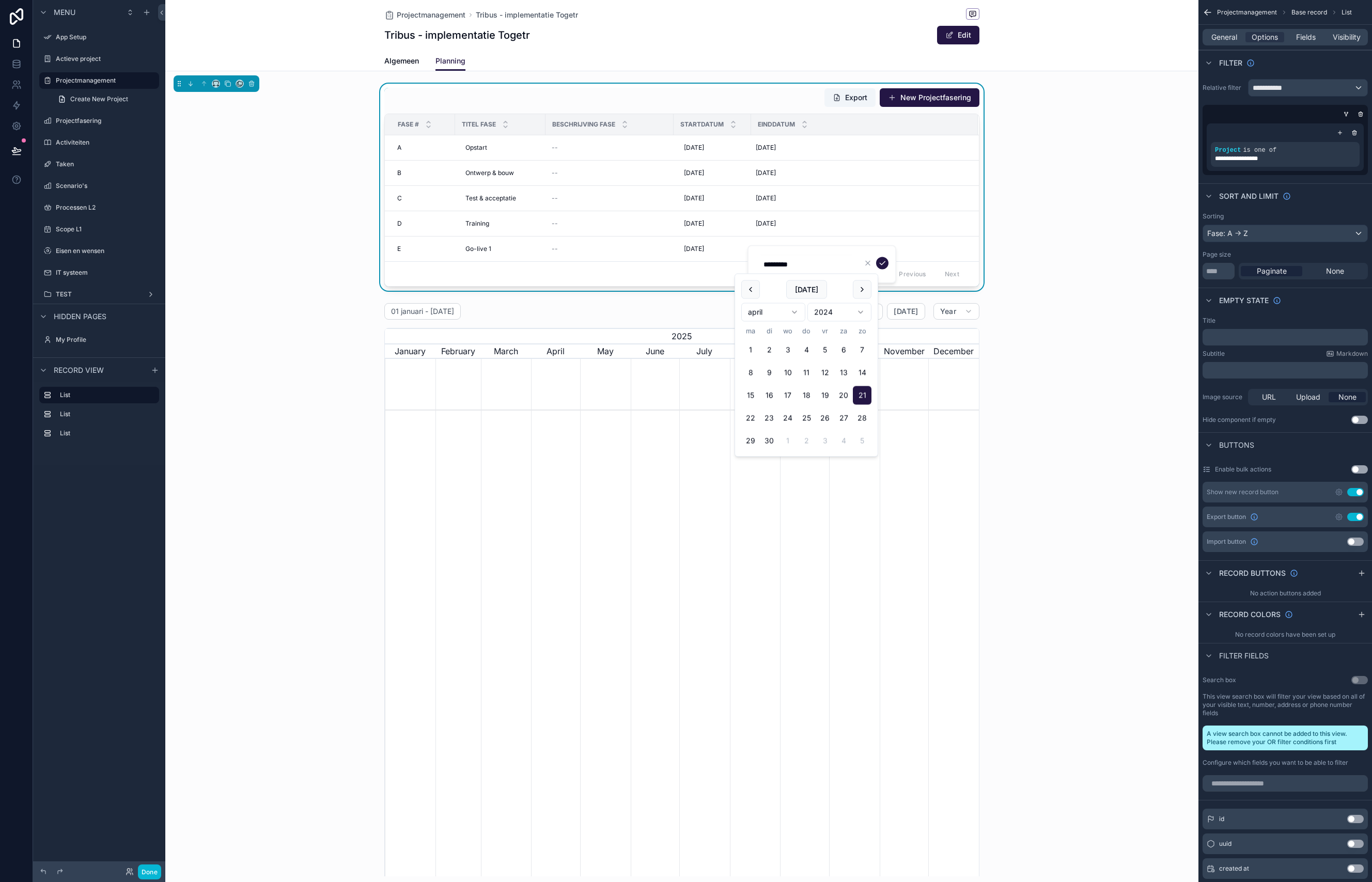
click at [767, 268] on input "*********" at bounding box center [806, 264] width 98 height 15
click at [863, 311] on html "Menu App Setup Actieve project Projectmanagement Create New Project Projectfase…" at bounding box center [686, 441] width 1372 height 882
click at [771, 375] on button "7" at bounding box center [769, 373] width 19 height 19
type input "********"
click at [885, 262] on icon "scrollable content" at bounding box center [882, 264] width 8 height 8
